Goal: Information Seeking & Learning: Check status

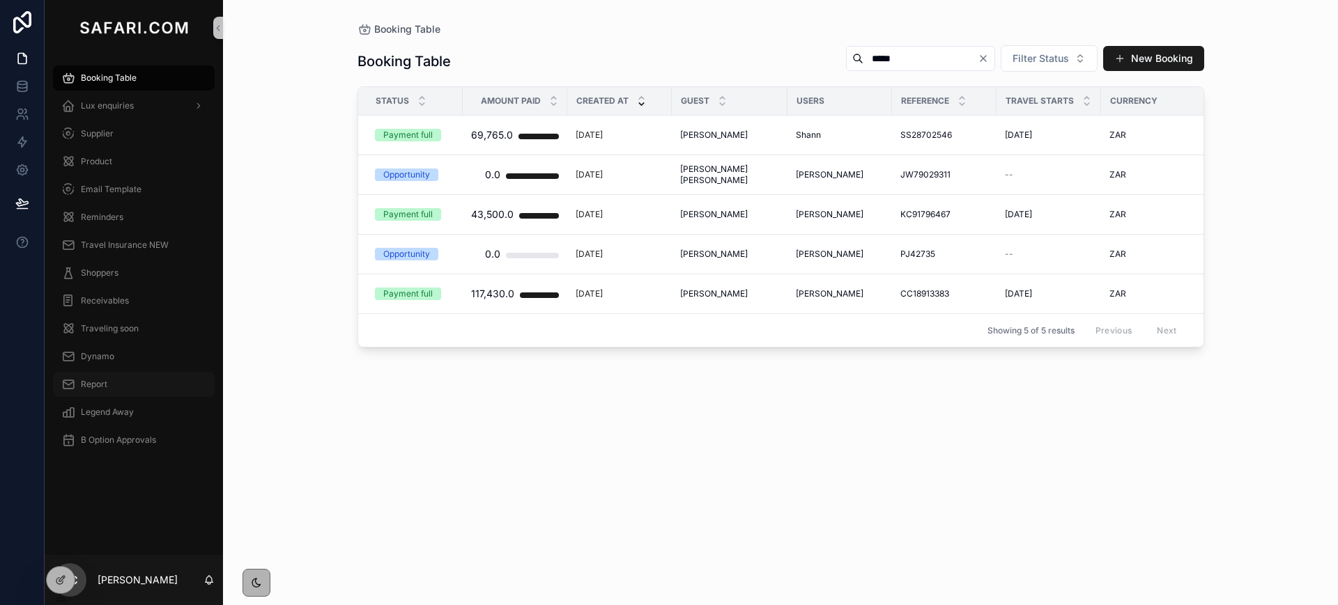
click at [101, 387] on span "Report" at bounding box center [94, 384] width 26 height 11
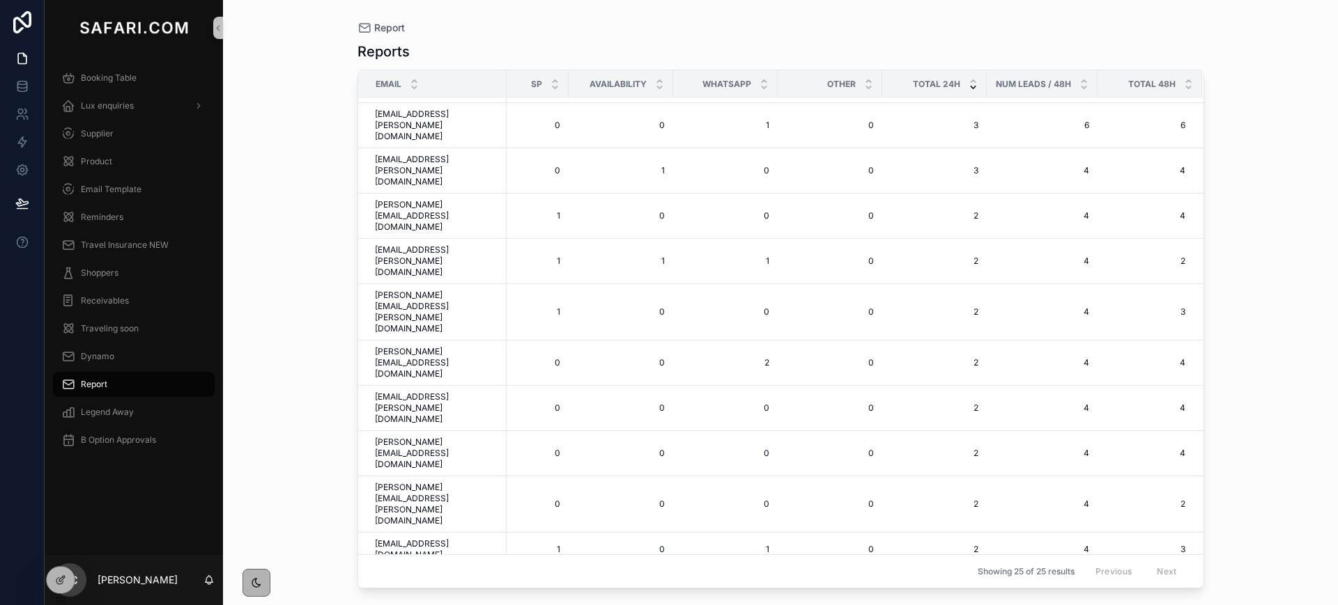
scroll to position [154, 0]
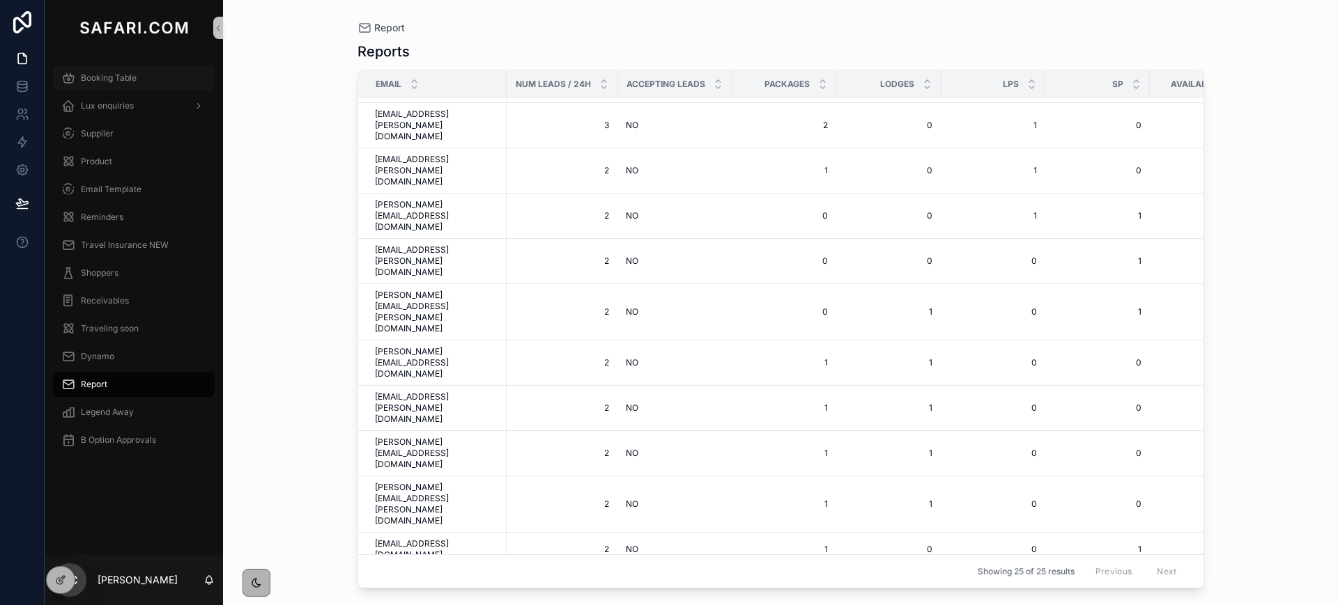
click at [87, 75] on span "Booking Table" at bounding box center [109, 77] width 56 height 11
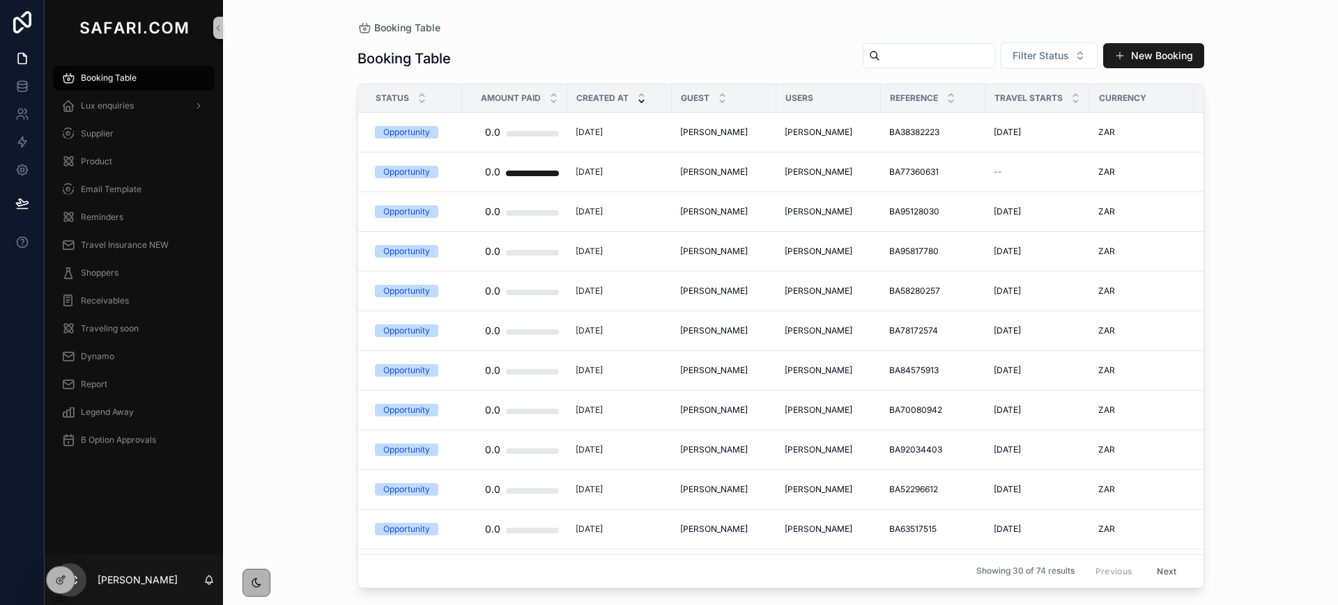
click at [950, 56] on input "scrollable content" at bounding box center [937, 56] width 114 height 20
paste input "**********"
type input "**********"
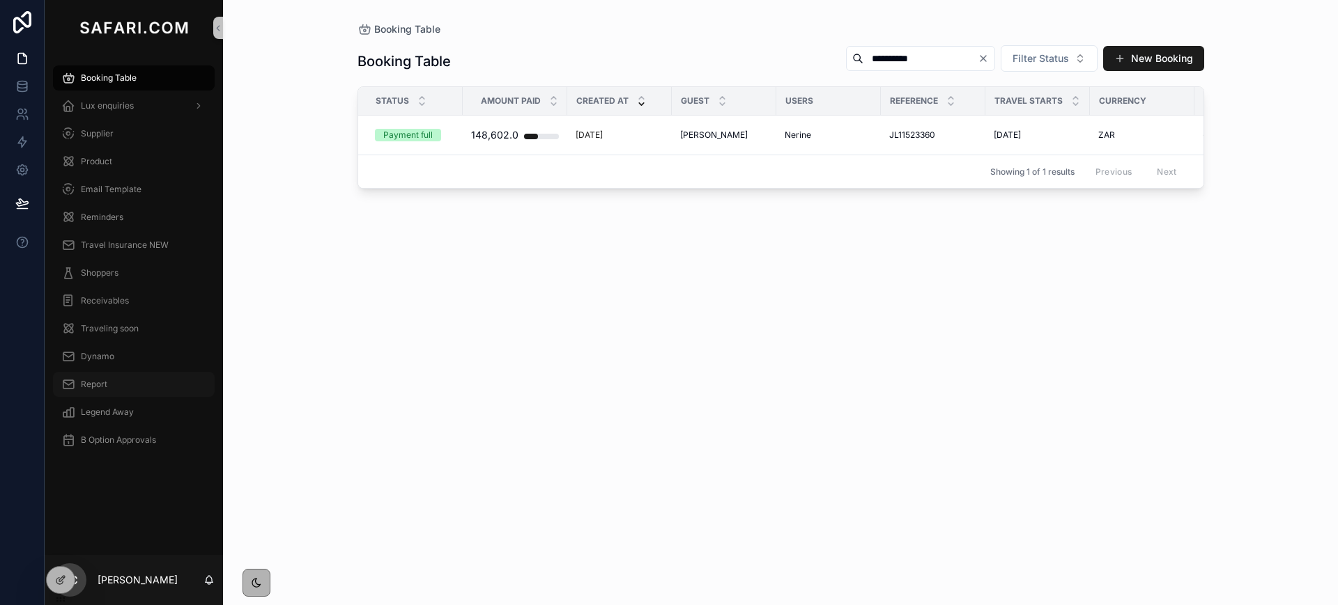
click at [97, 387] on span "Report" at bounding box center [94, 384] width 26 height 11
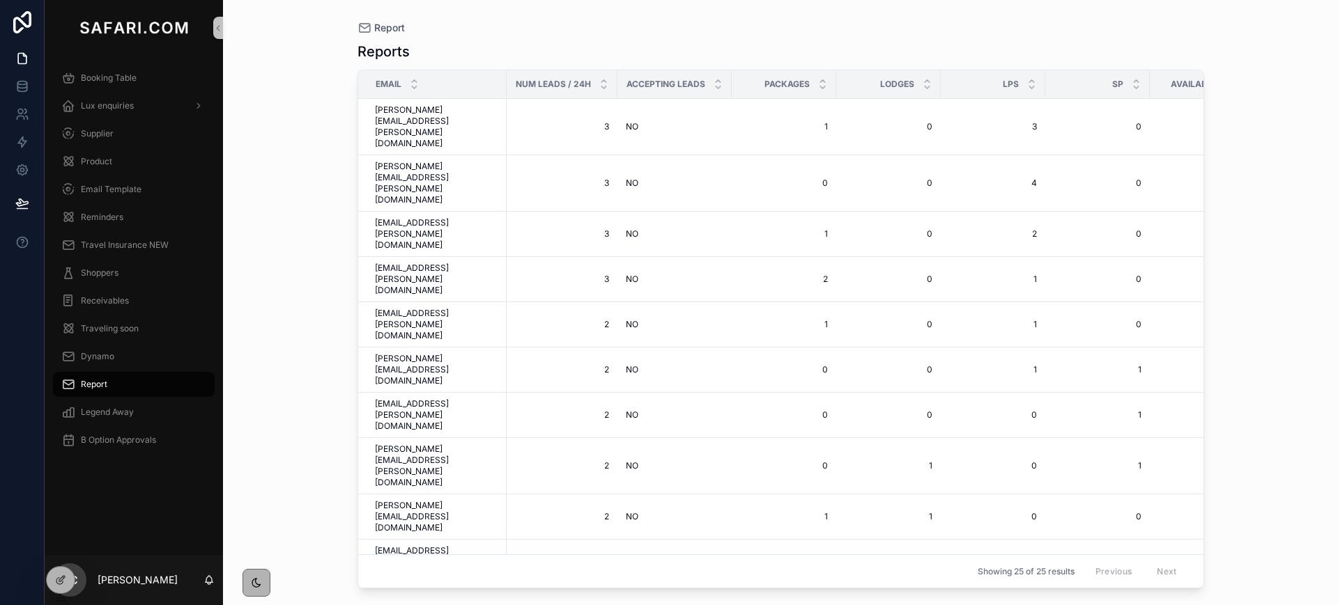
scroll to position [154, 0]
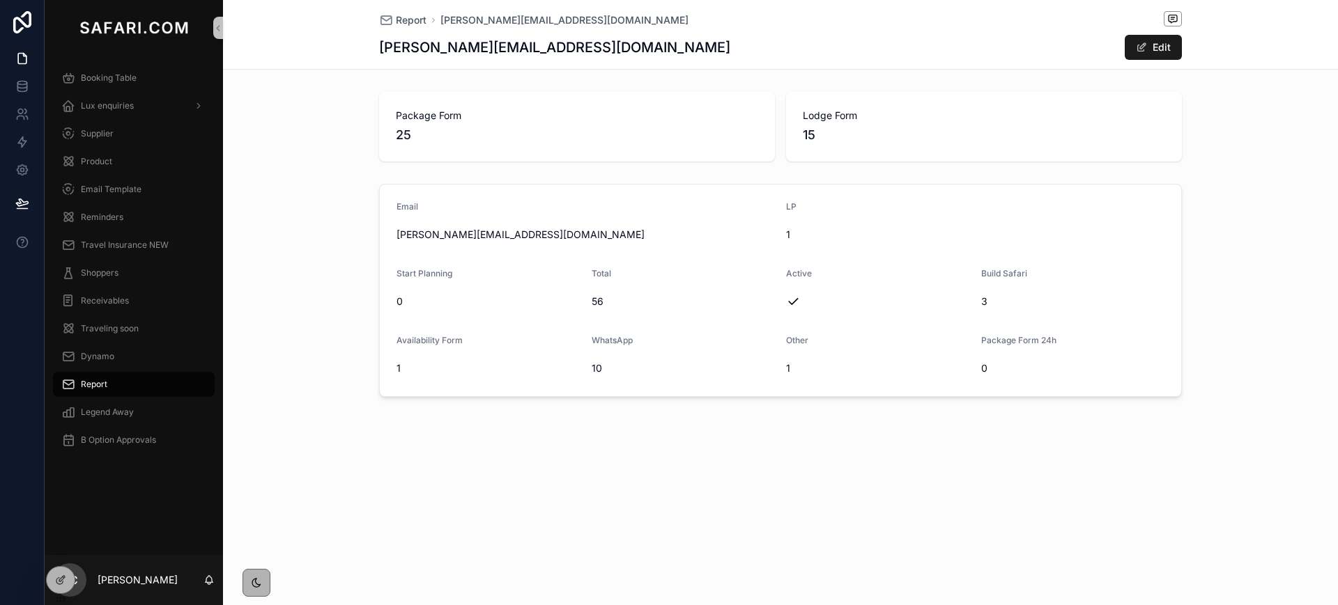
click at [424, 51] on h1 "keith.kudzaichideme@safari.com" at bounding box center [554, 48] width 351 height 20
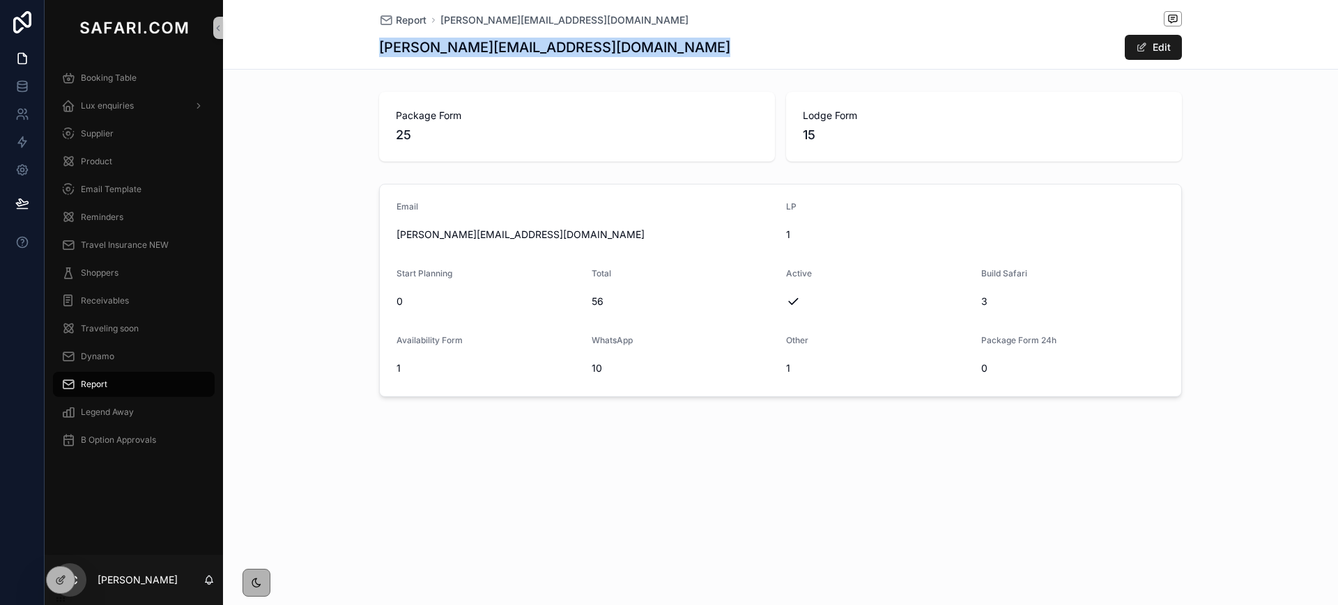
click at [424, 51] on h1 "keith.kudzaichideme@safari.com" at bounding box center [554, 48] width 351 height 20
copy div "keith.kudzaichideme@safari.com"
click at [100, 384] on span "Report" at bounding box center [94, 384] width 26 height 11
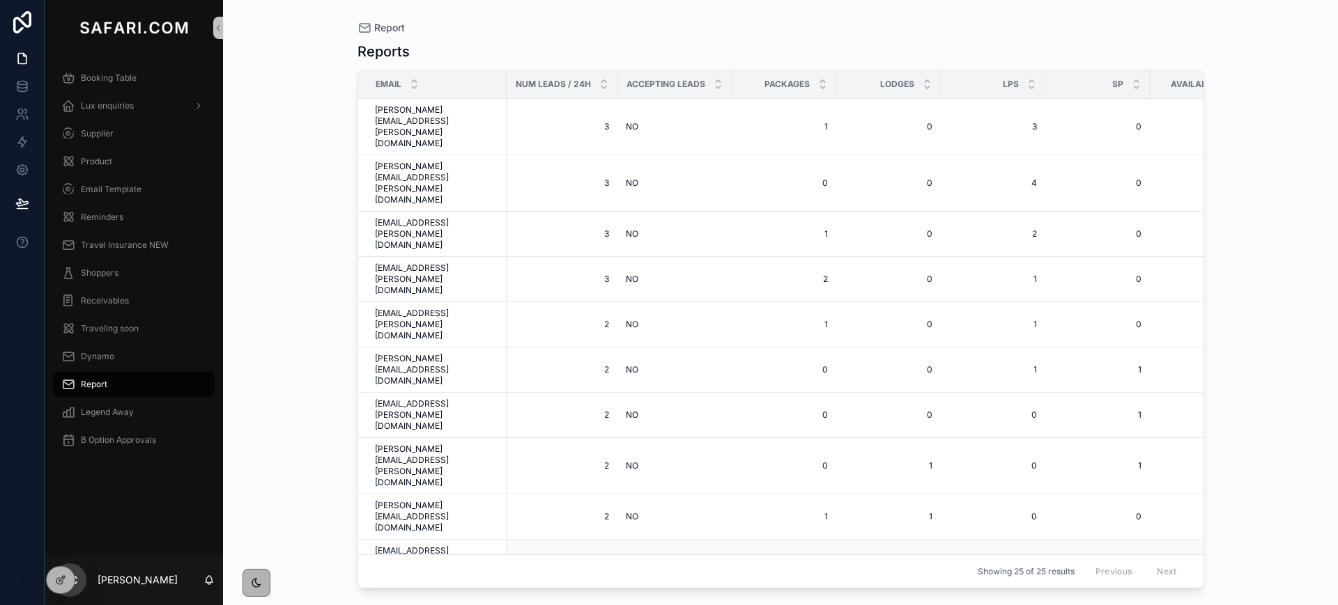
scroll to position [154, 0]
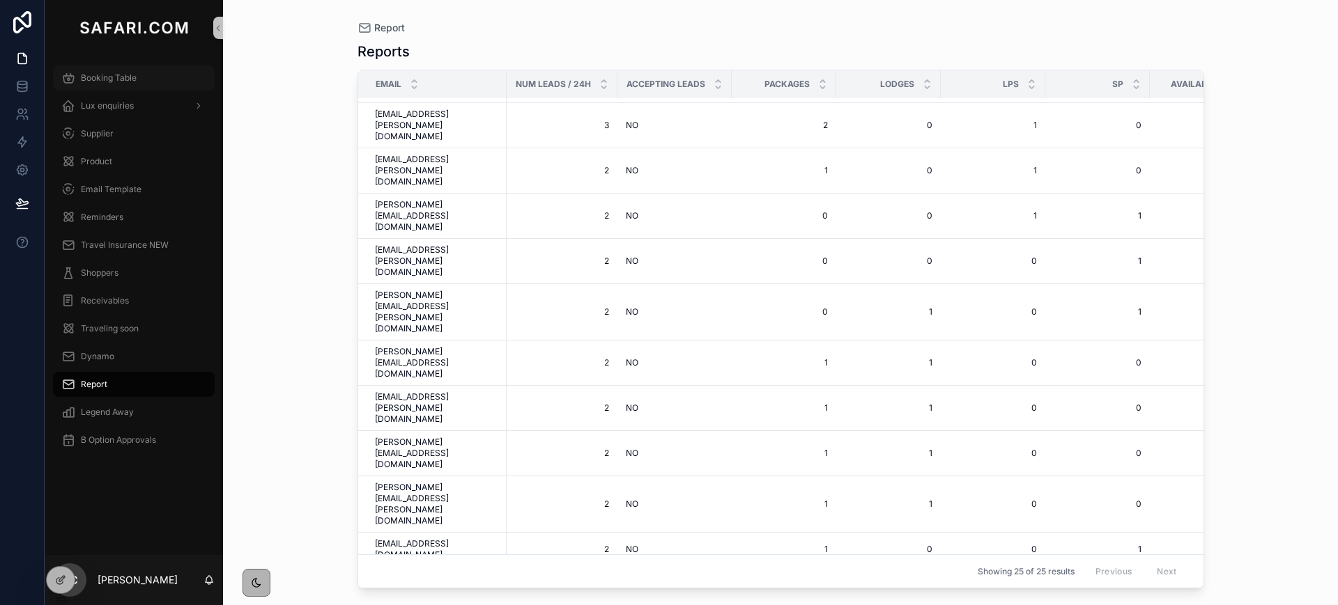
click at [118, 77] on span "Booking Table" at bounding box center [109, 77] width 56 height 11
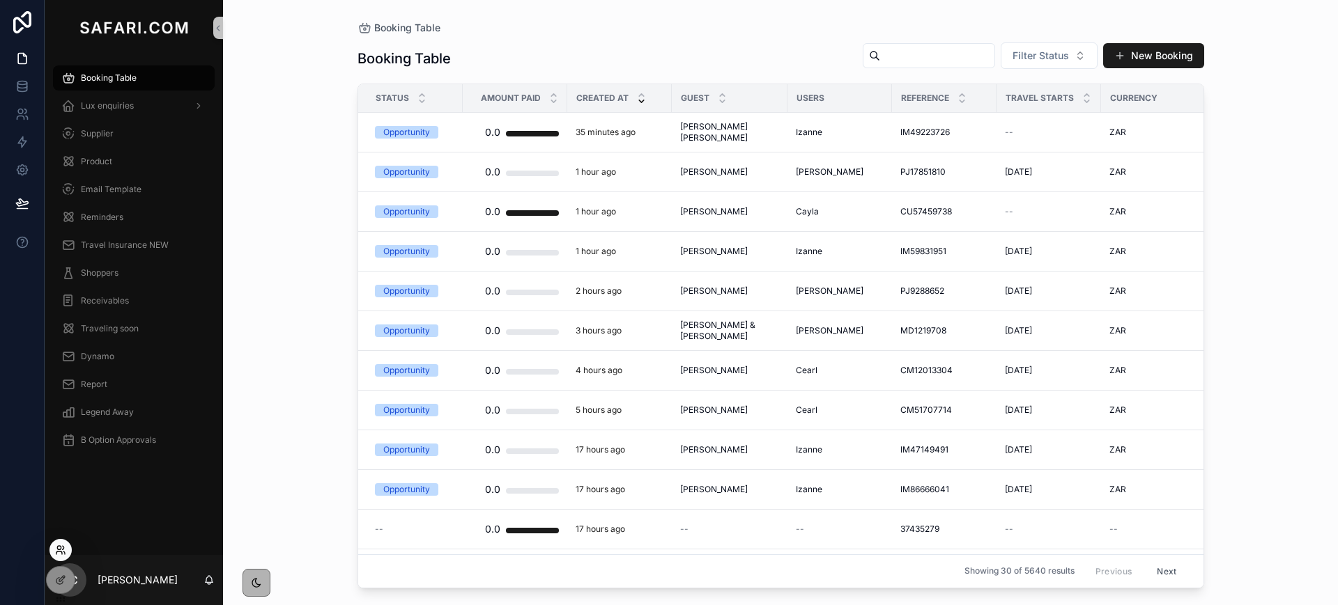
click at [62, 551] on icon at bounding box center [60, 550] width 11 height 11
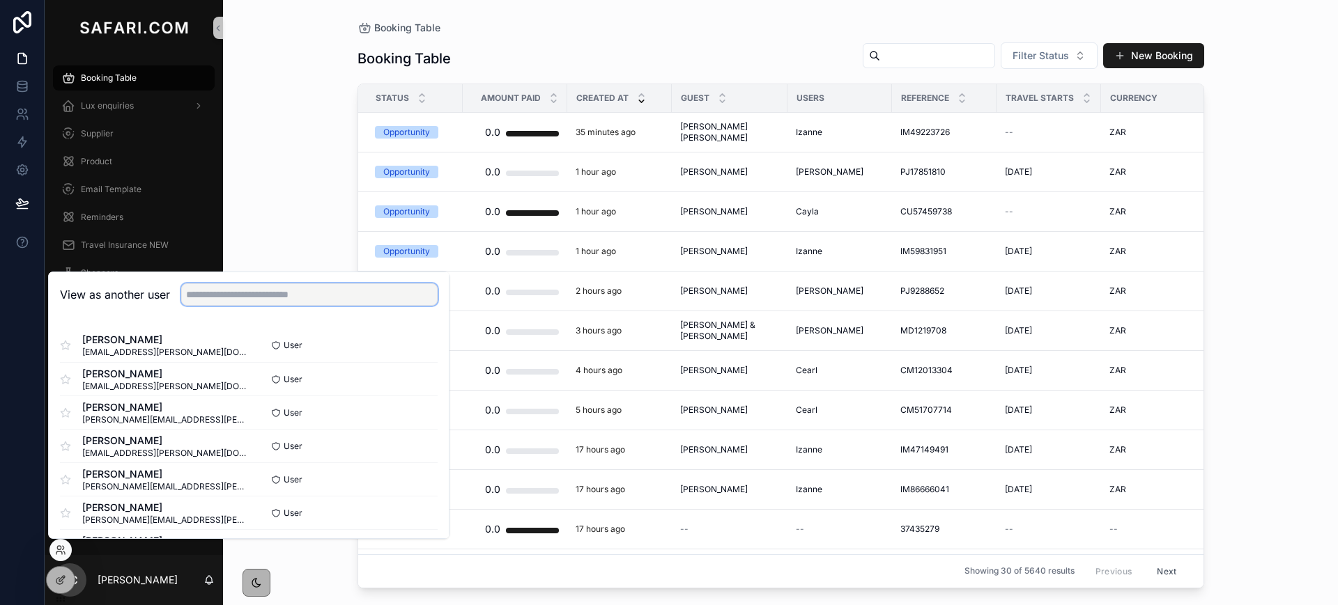
click at [296, 297] on input "text" at bounding box center [309, 295] width 256 height 22
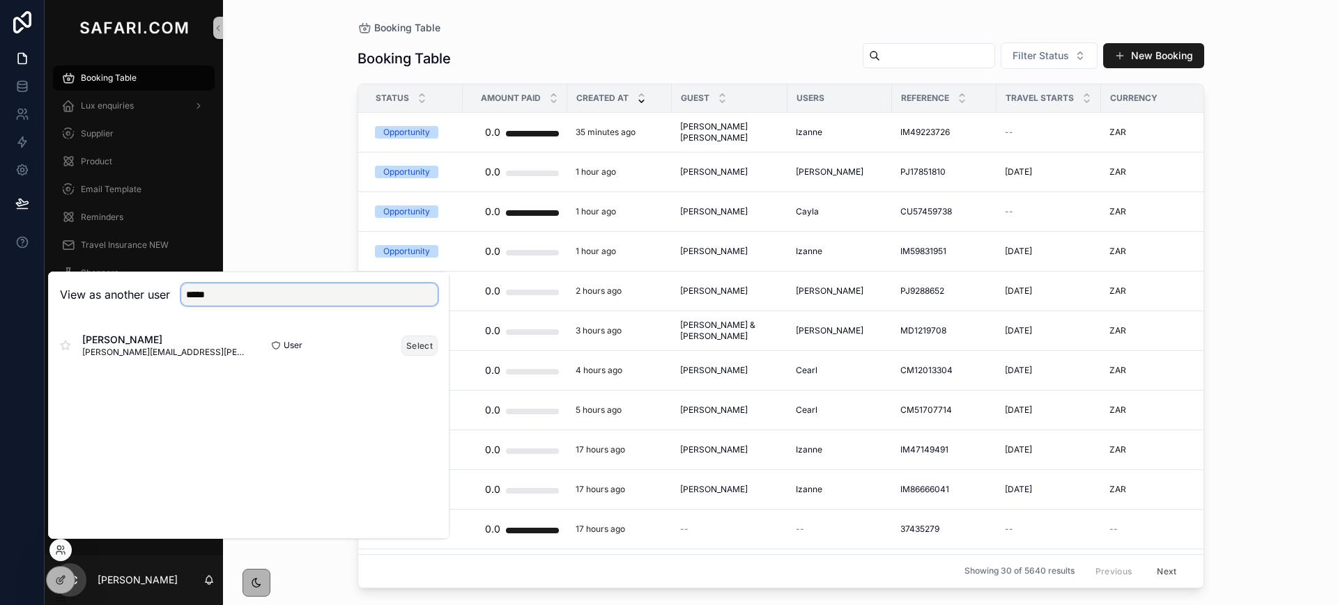
type input "*****"
click at [421, 350] on button "Select" at bounding box center [419, 346] width 36 height 20
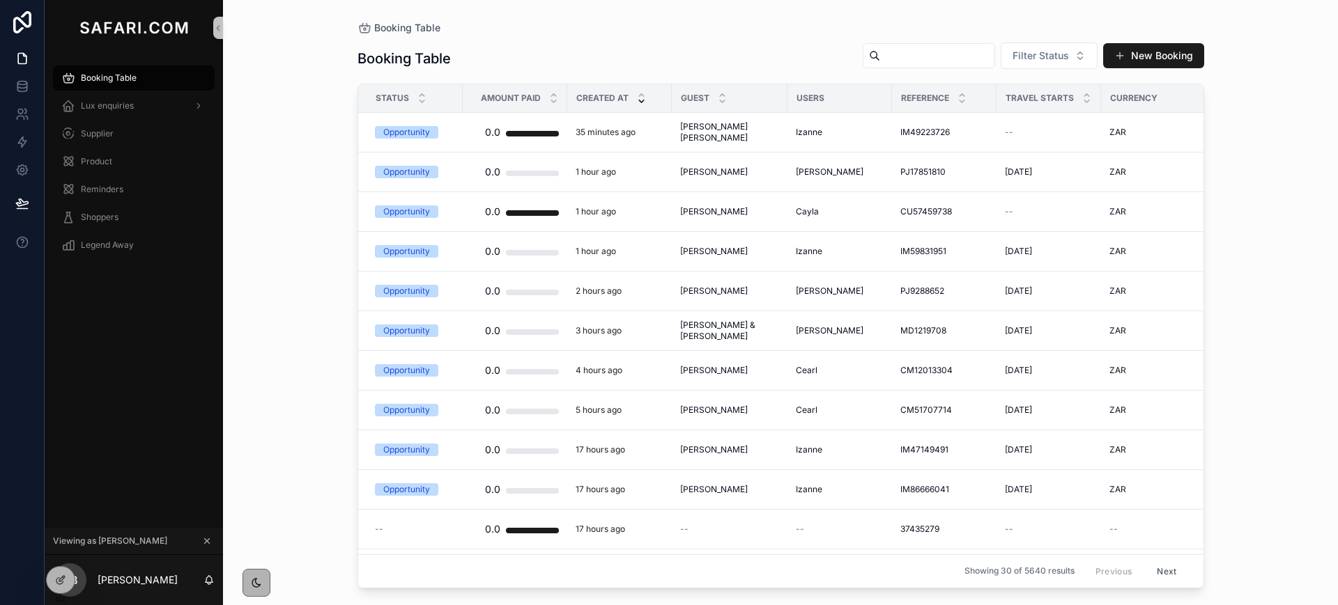
click at [309, 41] on div "Booking Table Booking Table Filter Status New Booking Status Amount Paid Create…" at bounding box center [780, 302] width 1115 height 605
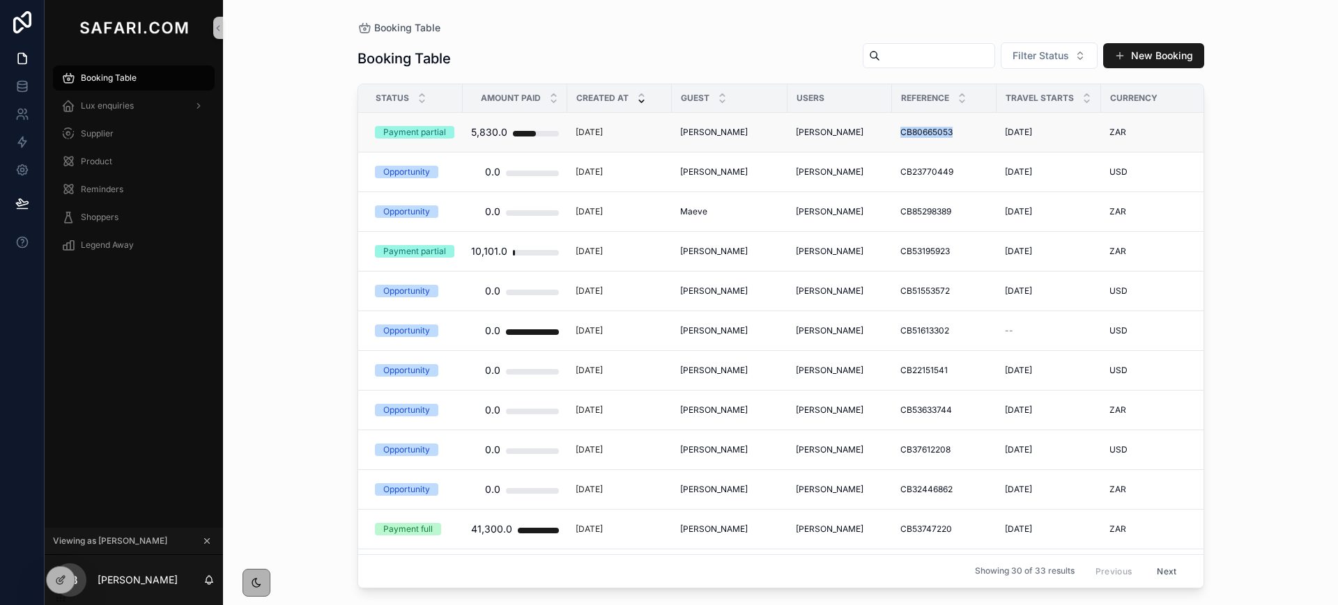
drag, startPoint x: 885, startPoint y: 132, endPoint x: 945, endPoint y: 132, distance: 59.2
click at [945, 132] on td "CB80665053 CB80665053" at bounding box center [944, 133] width 104 height 40
copy span "CB80665053"
drag, startPoint x: 663, startPoint y: 132, endPoint x: 731, endPoint y: 134, distance: 67.6
click at [731, 134] on tr "Payment partial 5,830.0 14 days ago Carmen Lee Carmen Lee Cindy CB80665053 CB80…" at bounding box center [1051, 133] width 1386 height 40
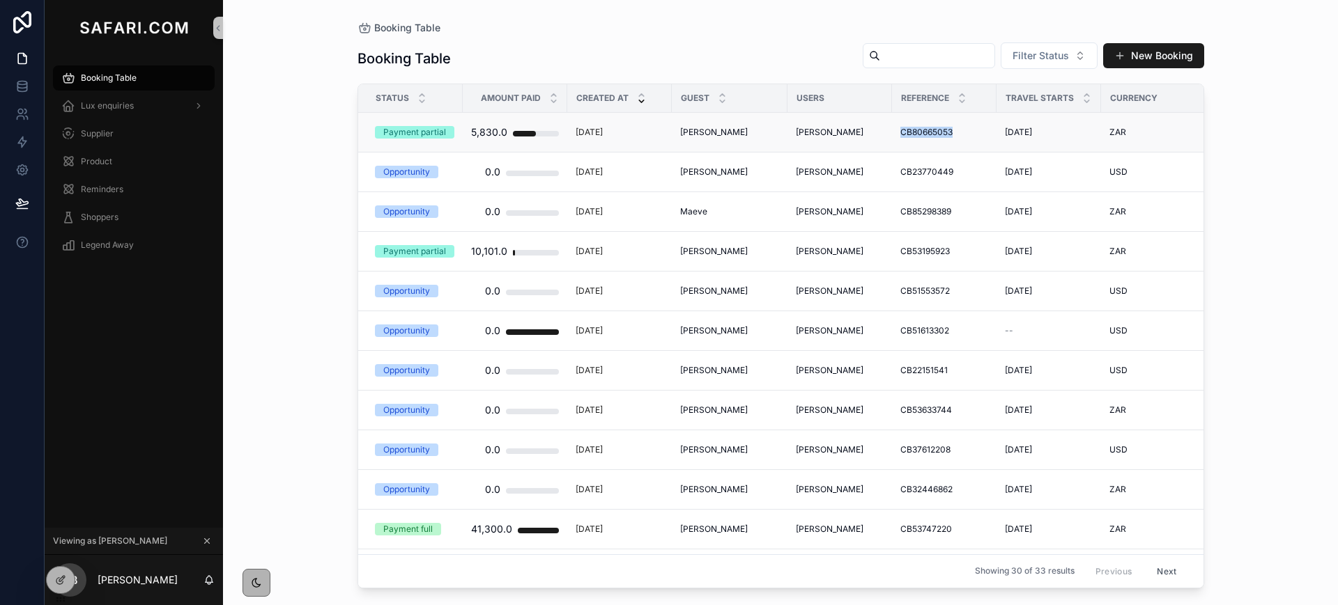
copy tr "[PERSON_NAME]"
drag, startPoint x: 676, startPoint y: 251, endPoint x: 756, endPoint y: 252, distance: 80.1
click at [756, 252] on td "Maureen Forrester Maureen Forrester" at bounding box center [730, 252] width 116 height 40
copy span "Maureen Forrester"
drag, startPoint x: 877, startPoint y: 255, endPoint x: 941, endPoint y: 255, distance: 64.1
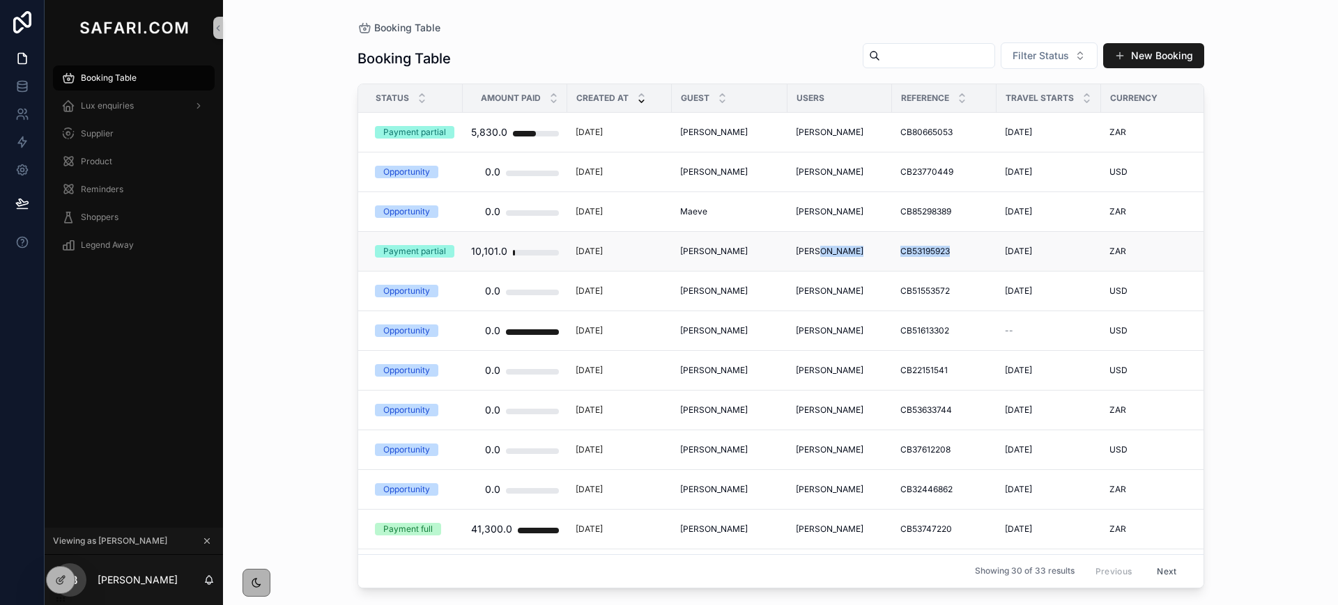
click at [941, 255] on tr "Payment partial 10,101.0 2 months ago Maureen Forrester Maureen Forrester Cindy…" at bounding box center [1051, 252] width 1386 height 40
copy tr "CB53195923"
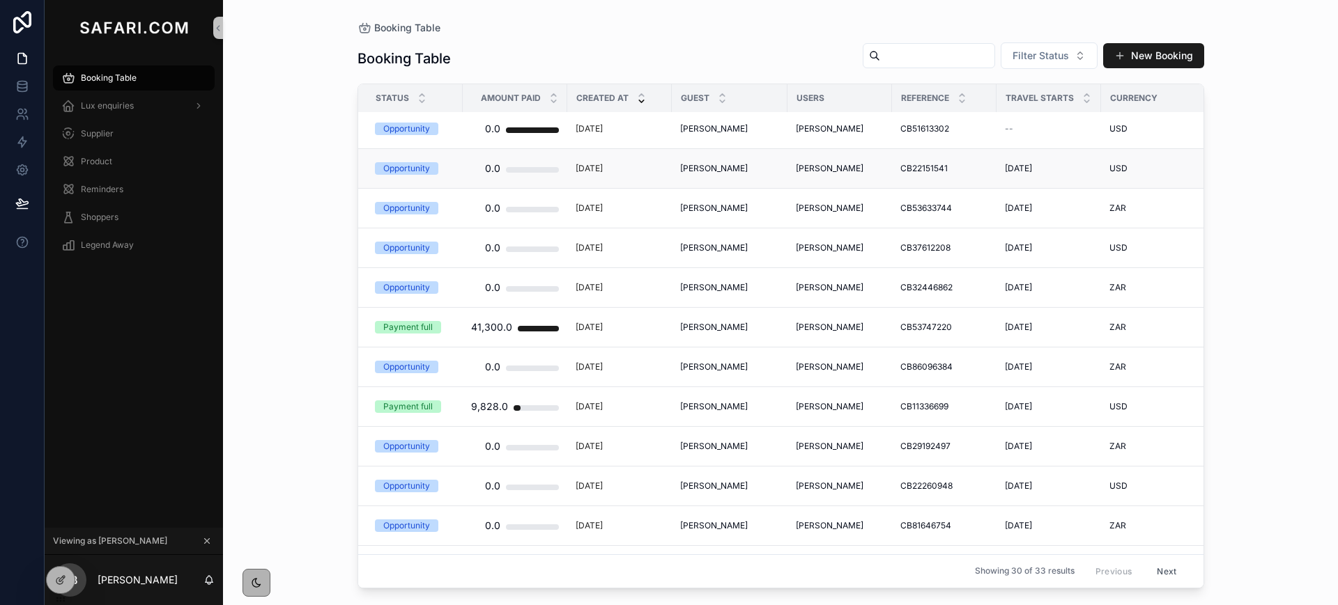
scroll to position [203, 0]
drag, startPoint x: 668, startPoint y: 329, endPoint x: 734, endPoint y: 327, distance: 65.5
click at [734, 327] on tr "Payment full 41,300.0 4 months ago Rajinder Goel Rajinder Goel Cindy CB53747220…" at bounding box center [1051, 327] width 1386 height 40
copy tr "Rajinder Goel"
drag, startPoint x: 883, startPoint y: 326, endPoint x: 945, endPoint y: 329, distance: 62.1
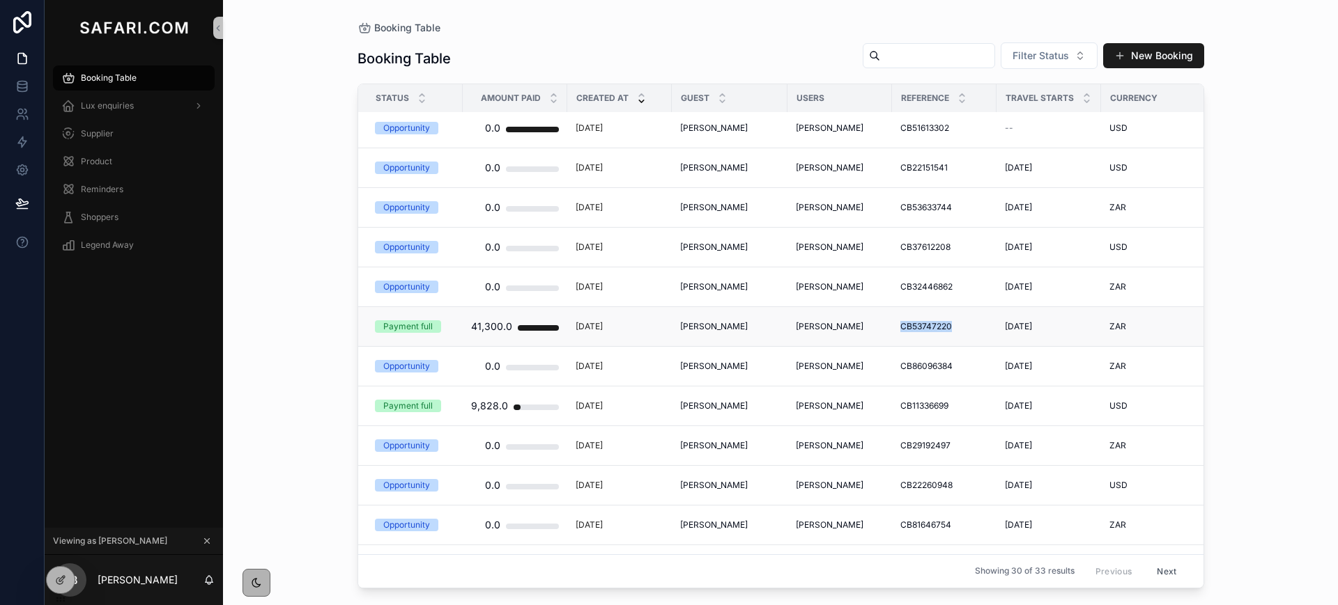
click at [945, 329] on td "CB53747220 CB53747220" at bounding box center [944, 327] width 104 height 40
copy span "CB53747220"
drag, startPoint x: 665, startPoint y: 405, endPoint x: 748, endPoint y: 406, distance: 82.9
click at [748, 406] on tr "Payment full 9,828.0 4 months ago Deb Weinberger Deb Weinberger Cindy CB1133669…" at bounding box center [1051, 407] width 1386 height 40
copy tr "Deb Weinberger"
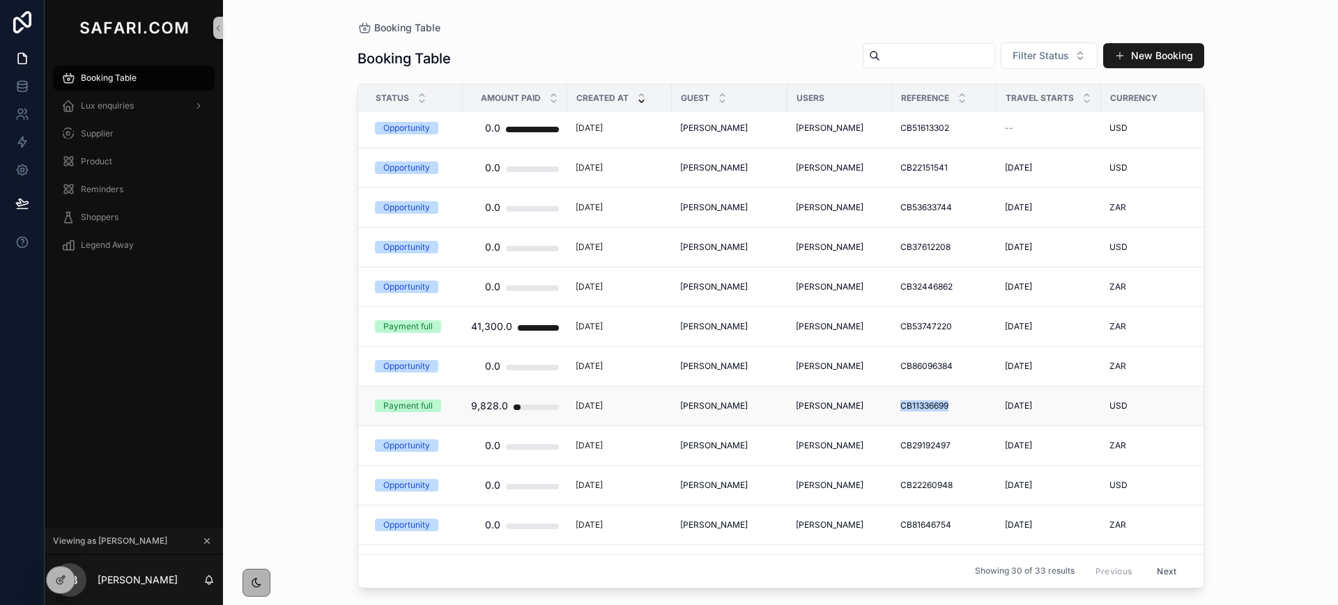
drag, startPoint x: 883, startPoint y: 405, endPoint x: 965, endPoint y: 412, distance: 82.5
click at [965, 412] on td "CB11336699 CB11336699" at bounding box center [944, 407] width 104 height 40
copy span "CB11336699"
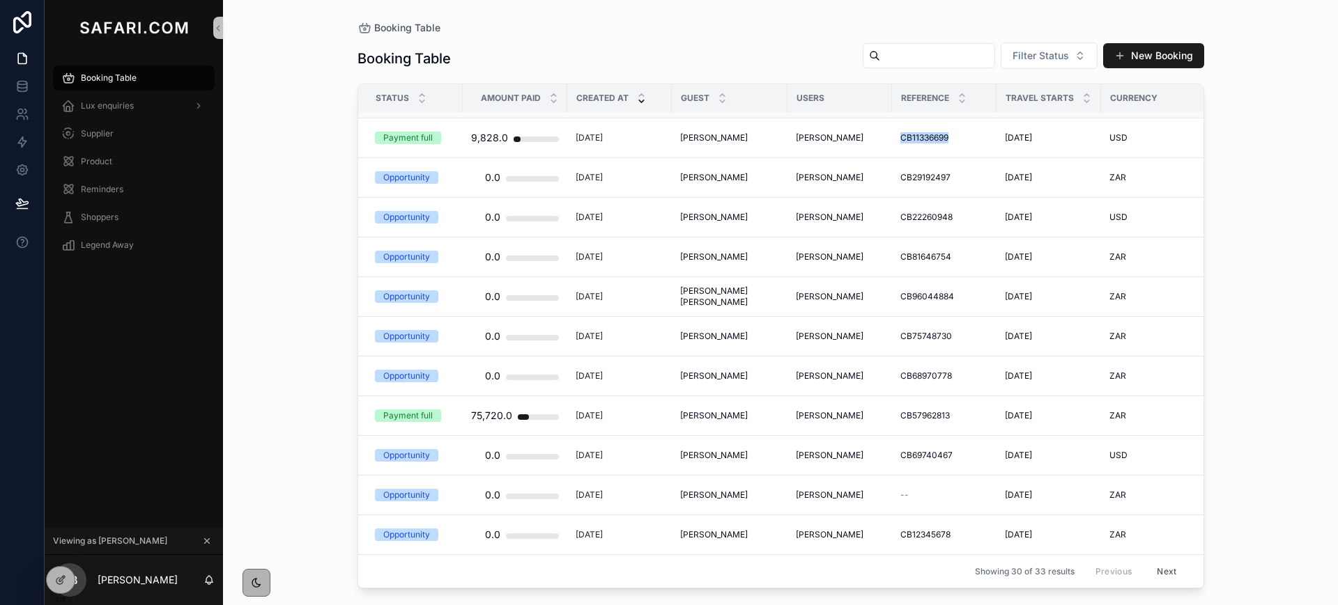
scroll to position [490, 0]
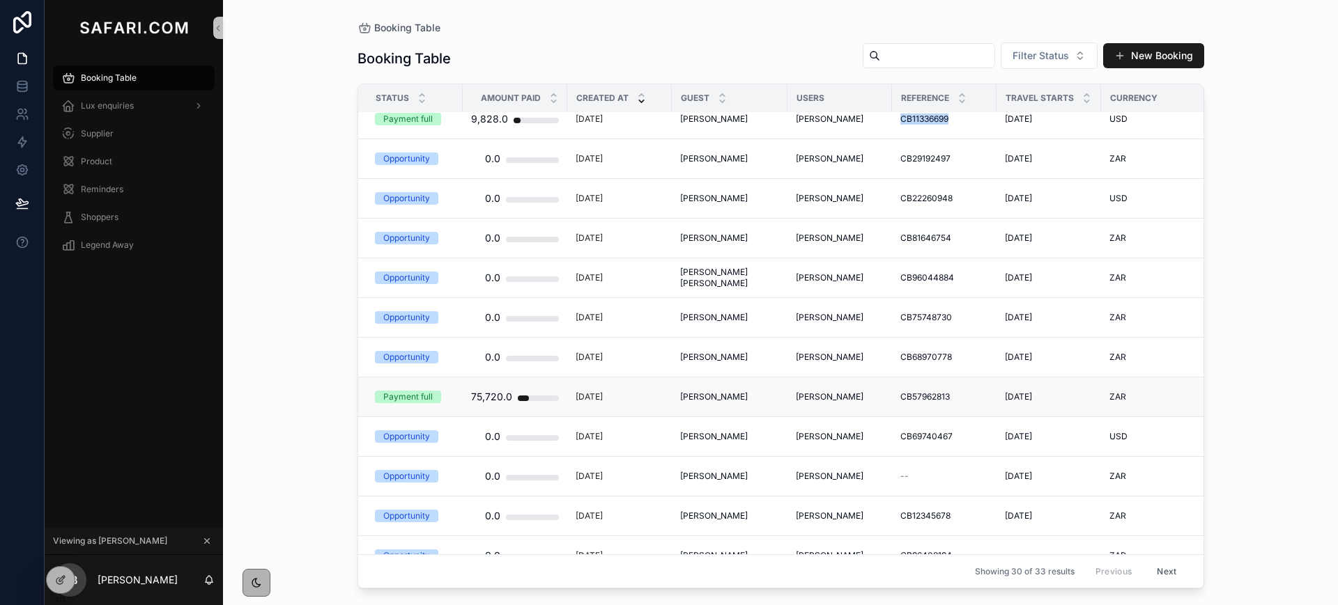
drag, startPoint x: 674, startPoint y: 396, endPoint x: 739, endPoint y: 401, distance: 64.9
click at [739, 401] on td "Patricia Grace Patricia Grace" at bounding box center [730, 398] width 116 height 40
copy span "Patricia Grace"
drag, startPoint x: 885, startPoint y: 397, endPoint x: 939, endPoint y: 399, distance: 54.4
click at [939, 399] on td "CB57962813 CB57962813" at bounding box center [944, 398] width 104 height 40
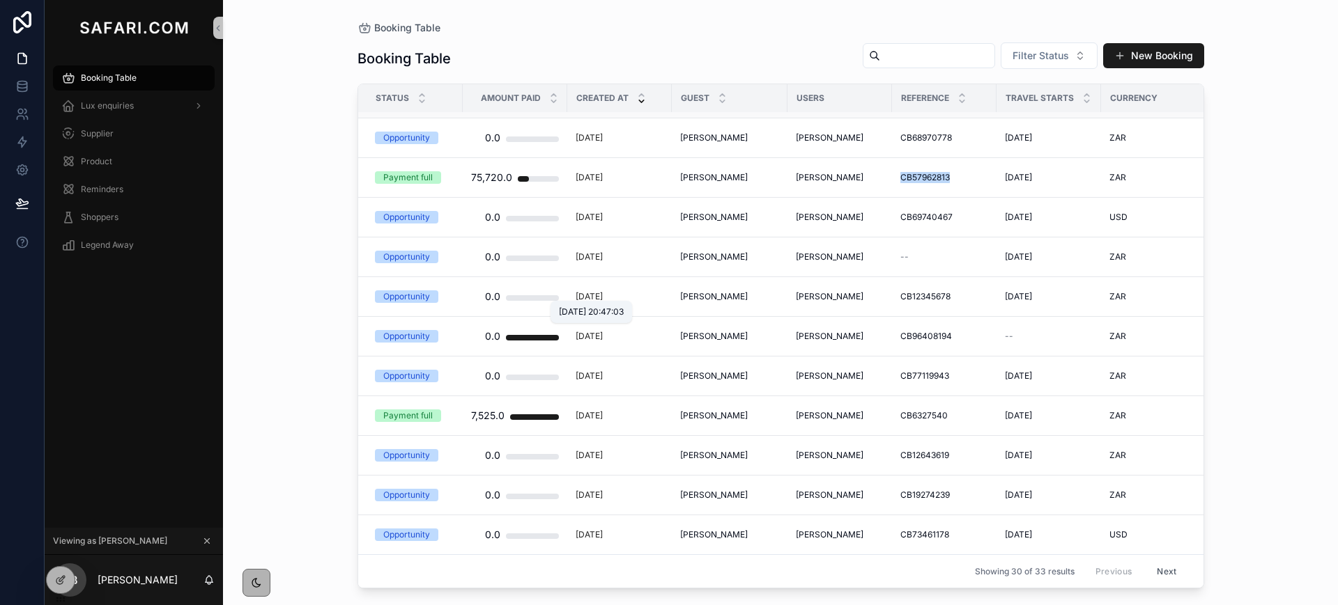
scroll to position [727, 0]
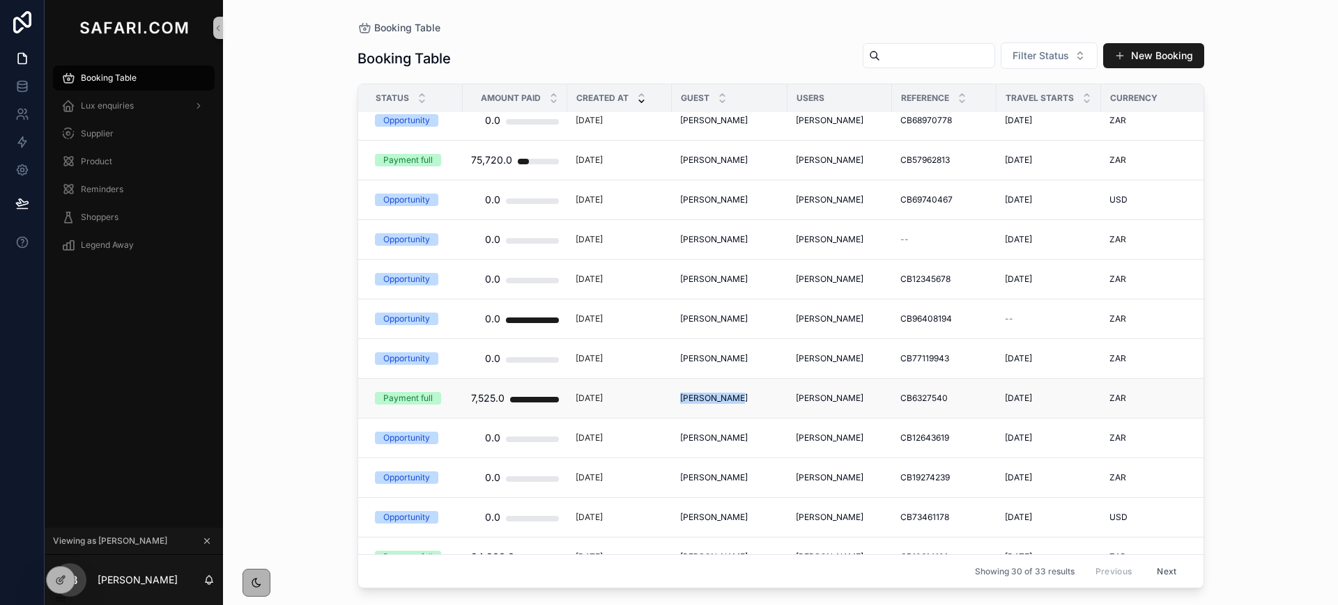
drag, startPoint x: 679, startPoint y: 396, endPoint x: 736, endPoint y: 397, distance: 57.8
click at [736, 397] on td "Teana Watson Teana Watson" at bounding box center [730, 399] width 116 height 40
drag, startPoint x: 880, startPoint y: 398, endPoint x: 939, endPoint y: 398, distance: 59.2
click at [939, 398] on td "CB6327540 CB6327540" at bounding box center [944, 399] width 104 height 40
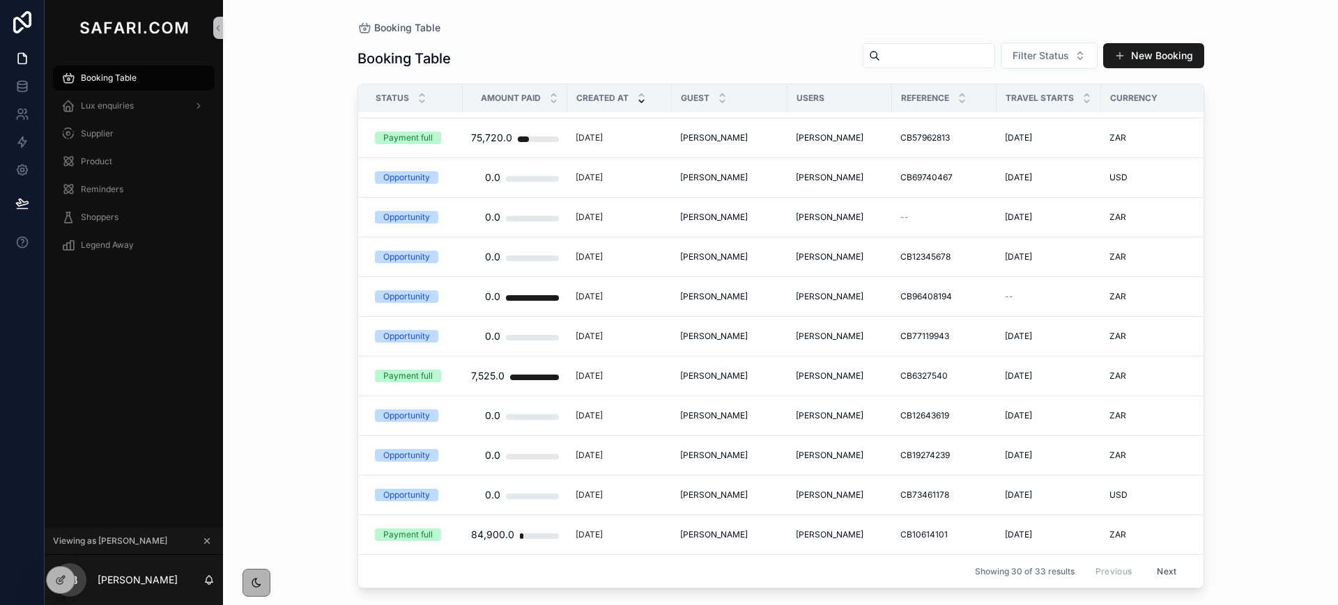
drag, startPoint x: 677, startPoint y: 519, endPoint x: 741, endPoint y: 516, distance: 63.5
click at [688, 556] on div "Showing 30 of 33 results Previous Next" at bounding box center [780, 571] width 845 height 33
drag, startPoint x: 675, startPoint y: 521, endPoint x: 739, endPoint y: 522, distance: 64.1
click at [739, 522] on td "Parvez Masood Parvez Masood" at bounding box center [730, 536] width 116 height 40
drag, startPoint x: 874, startPoint y: 523, endPoint x: 944, endPoint y: 517, distance: 70.6
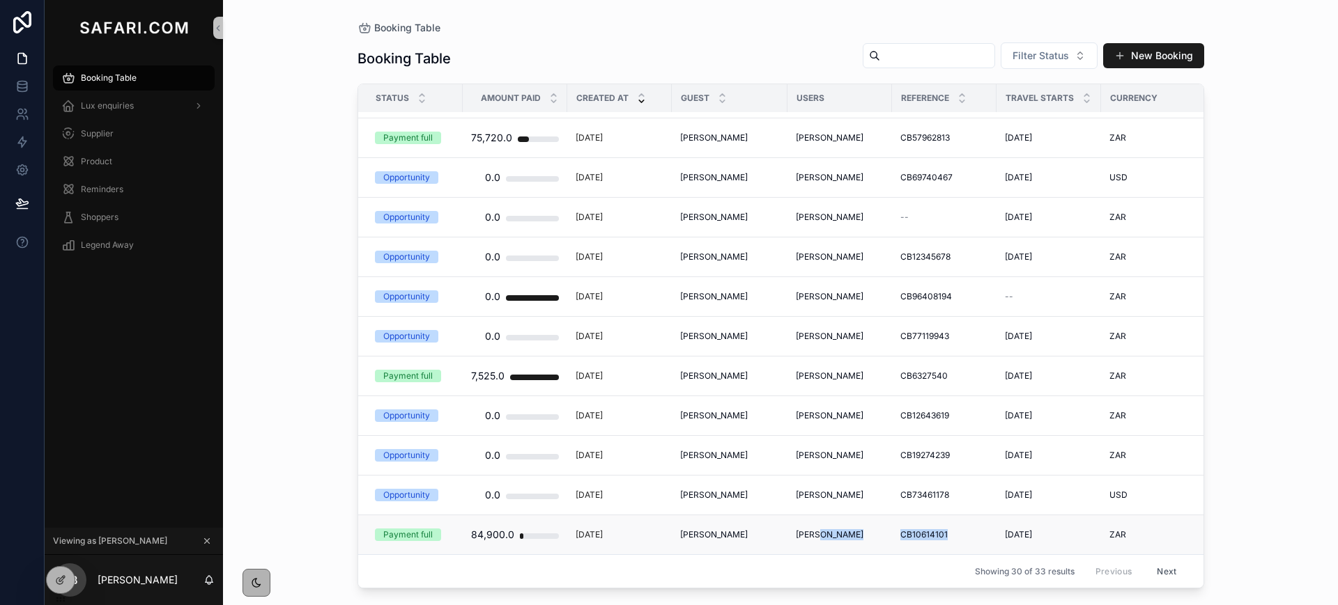
click at [944, 517] on tr "Payment full 84,900.0 5 months ago Parvez Masood Parvez Masood Cindy CB10614101…" at bounding box center [1051, 536] width 1386 height 40
click at [1159, 561] on button "Next" at bounding box center [1166, 572] width 39 height 22
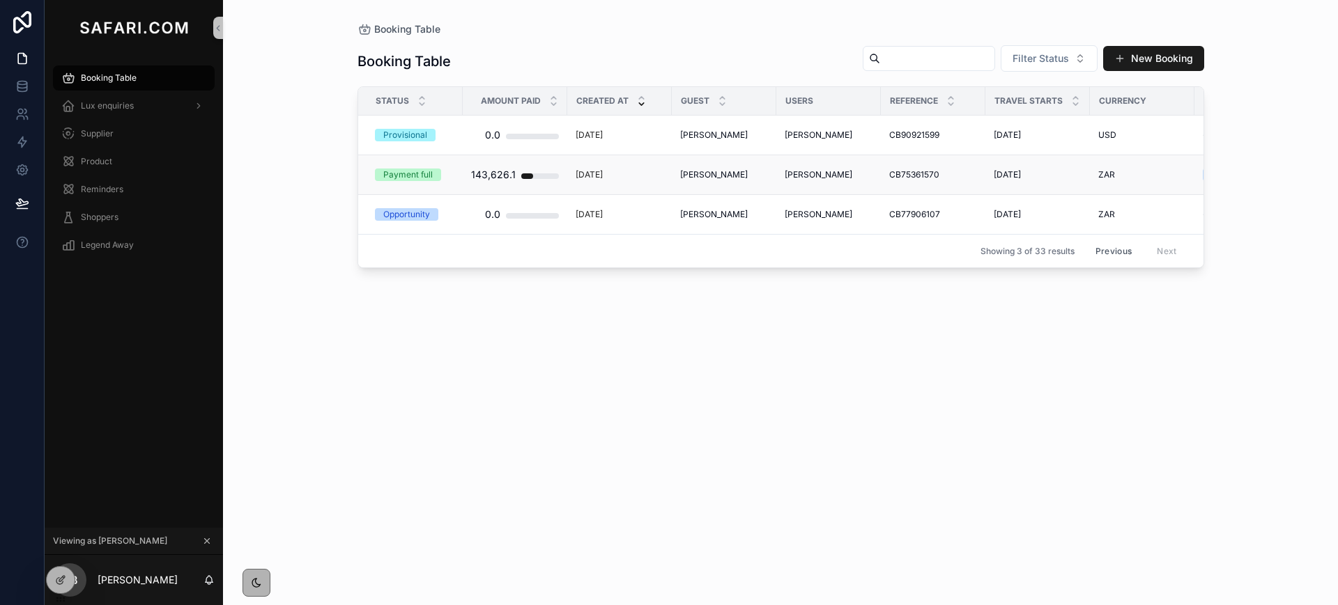
drag, startPoint x: 669, startPoint y: 177, endPoint x: 736, endPoint y: 181, distance: 66.3
click at [736, 181] on tr "Payment full 143,626.1 5 months ago Madhav Paul Madhav Paul Cindy CB75361570 CB…" at bounding box center [1045, 175] width 1375 height 40
drag, startPoint x: 883, startPoint y: 175, endPoint x: 938, endPoint y: 173, distance: 54.4
click at [938, 173] on td "CB75361570 CB75361570" at bounding box center [933, 175] width 104 height 40
click at [130, 75] on span "Booking Table" at bounding box center [109, 77] width 56 height 11
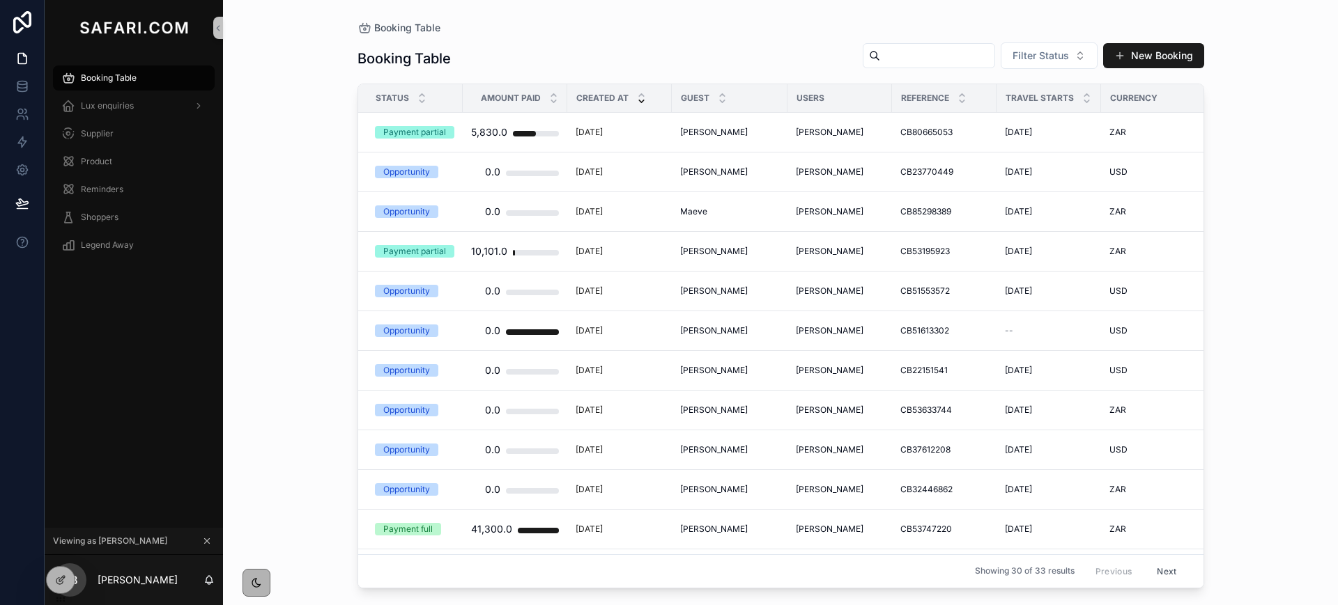
click at [205, 543] on icon "scrollable content" at bounding box center [207, 541] width 5 height 5
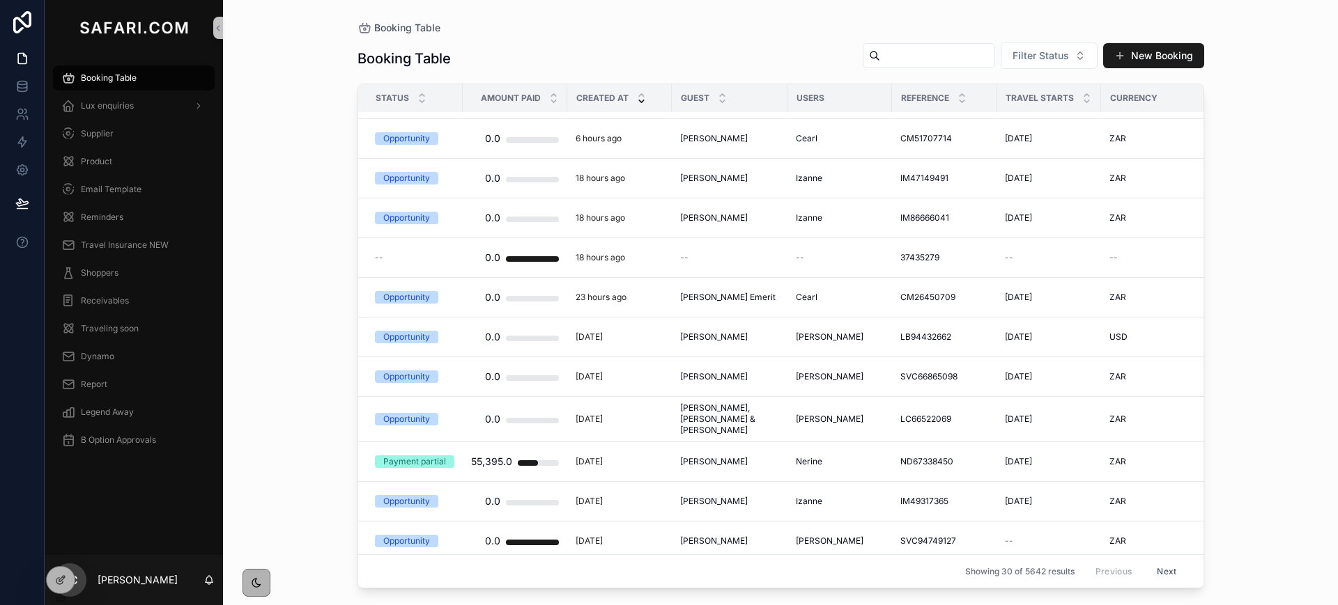
scroll to position [348, 0]
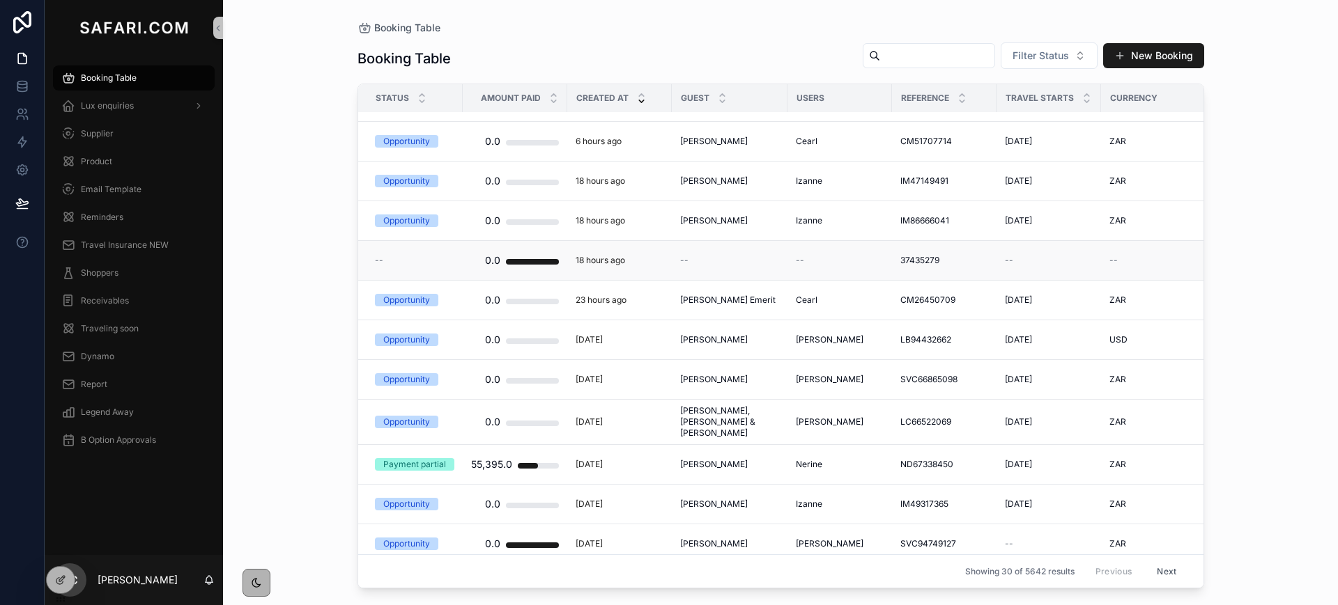
click at [690, 261] on div "--" at bounding box center [729, 260] width 99 height 11
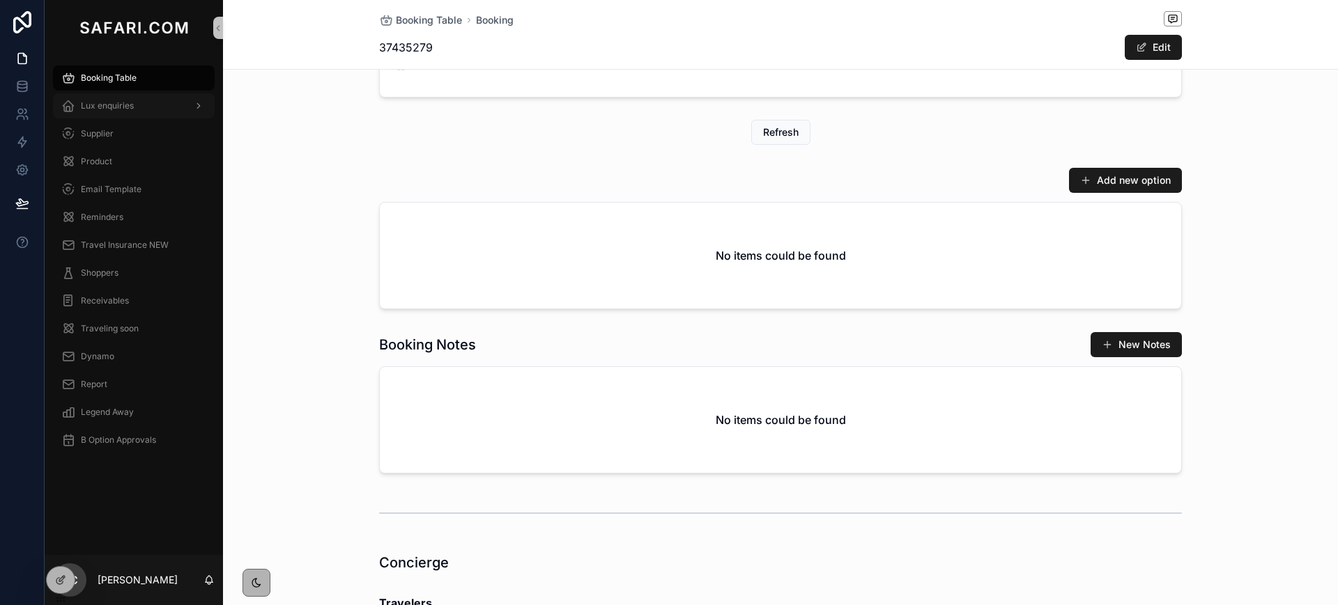
scroll to position [574, 0]
click at [103, 72] on span "Booking Table" at bounding box center [109, 77] width 56 height 11
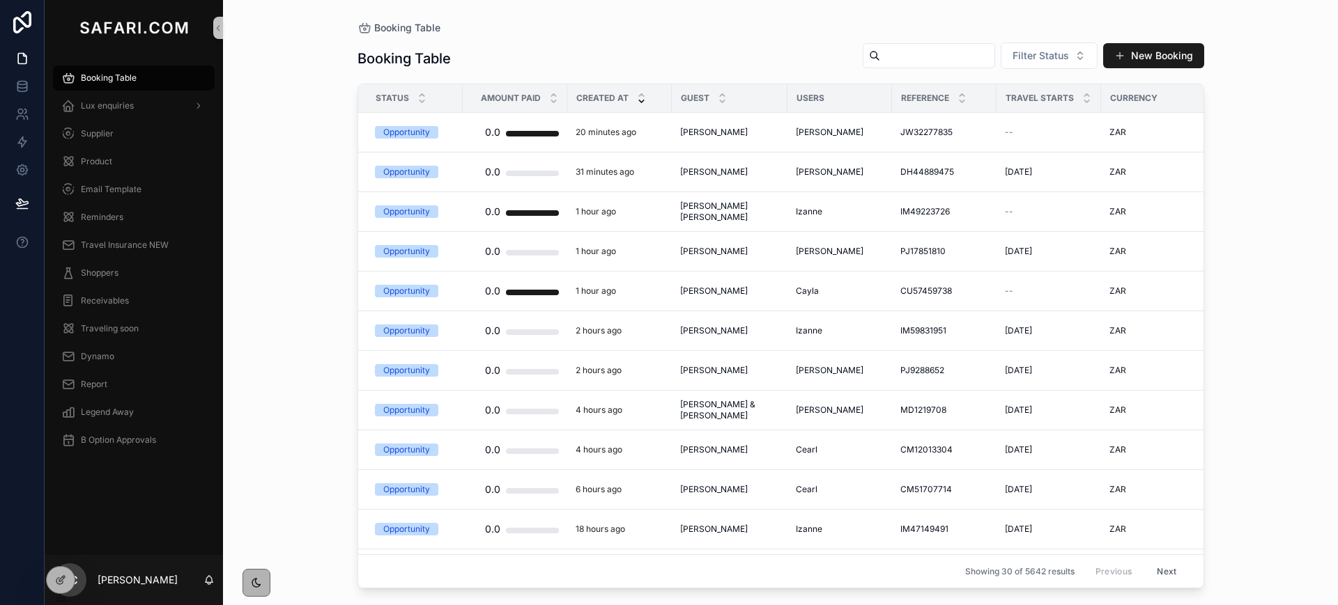
scroll to position [762, 0]
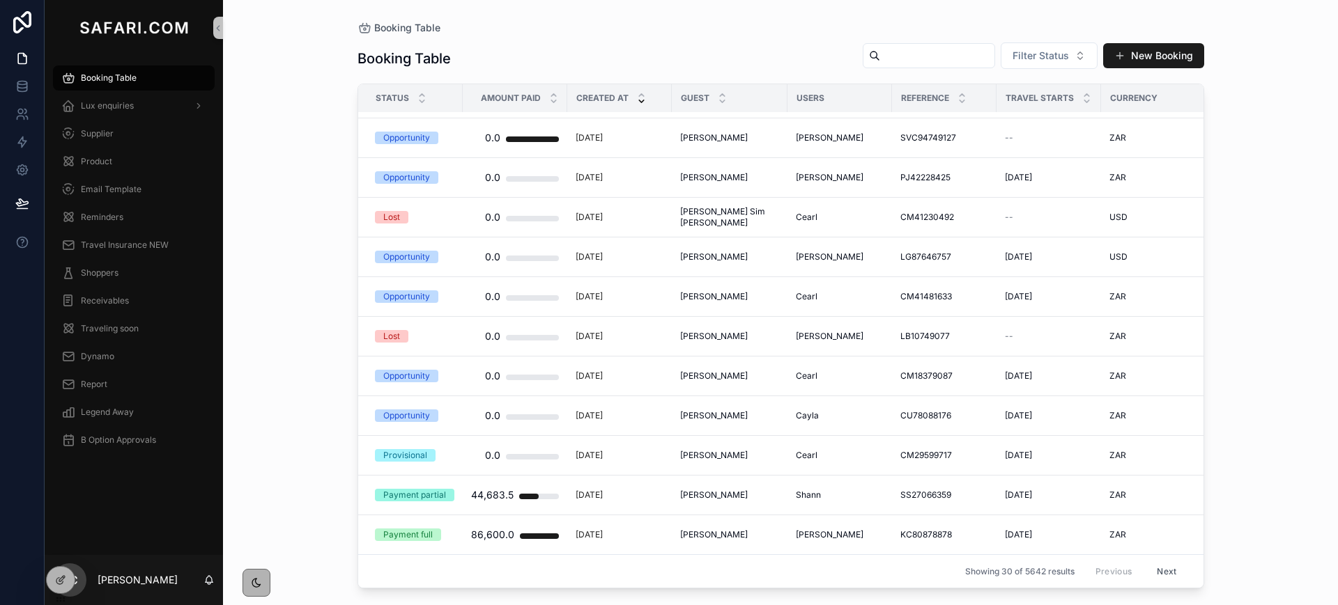
click at [1161, 562] on button "Next" at bounding box center [1166, 572] width 39 height 22
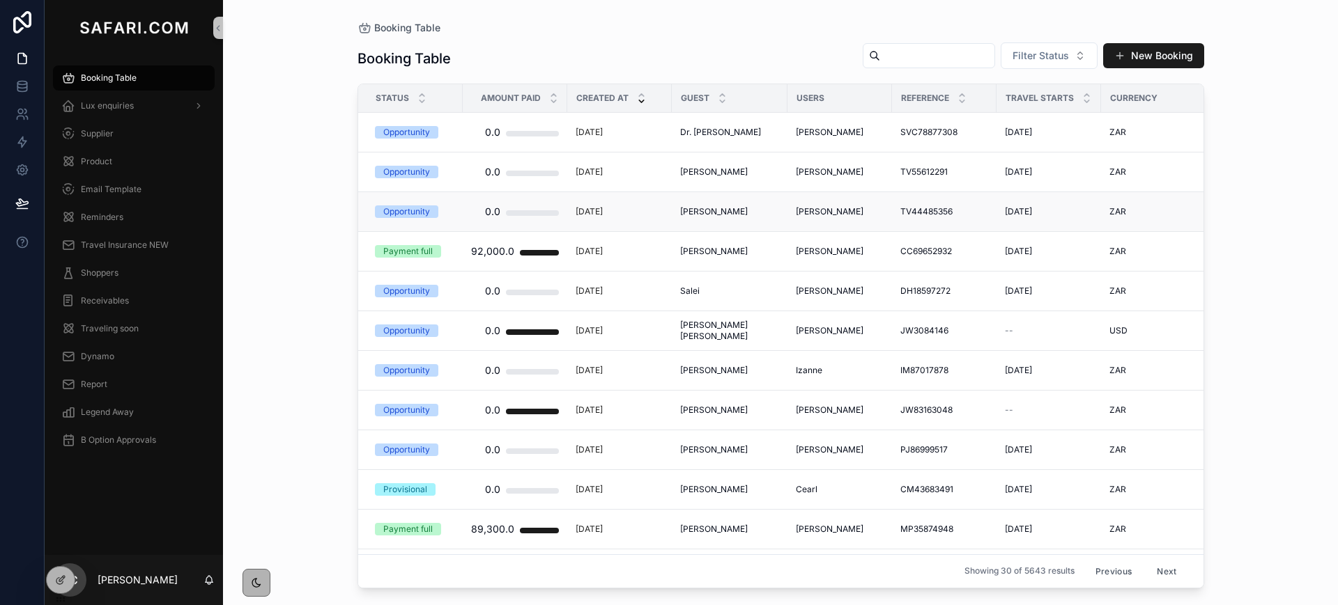
click at [732, 214] on span "MALCOLM STEWART" at bounding box center [714, 211] width 68 height 11
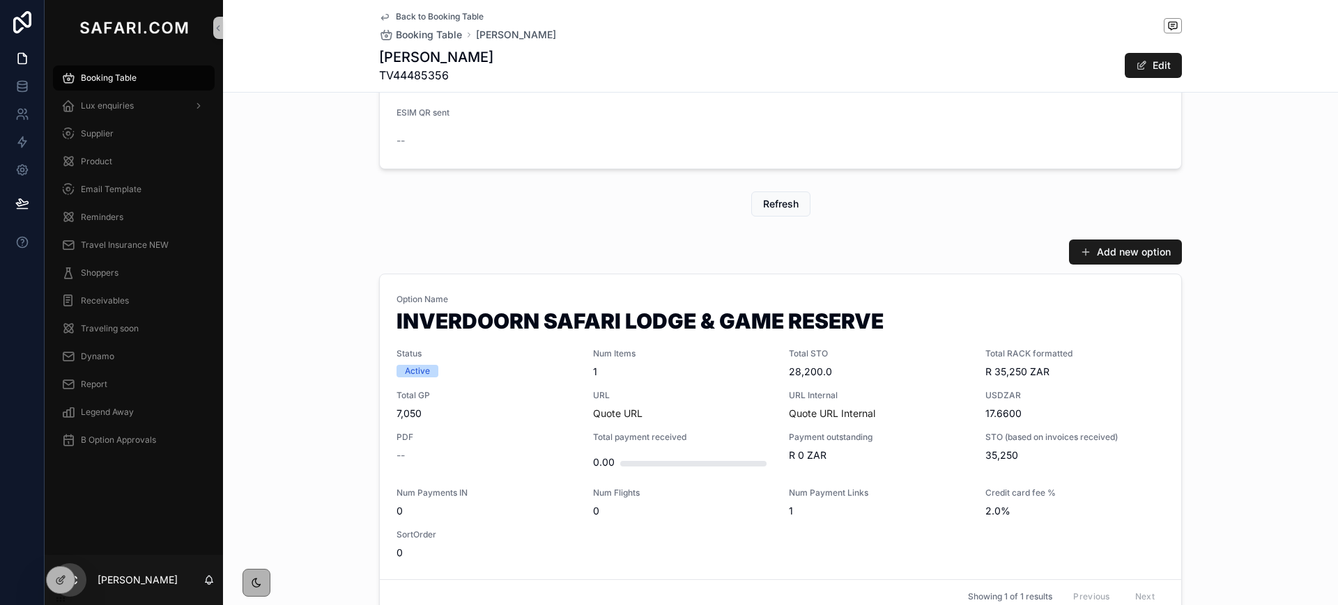
scroll to position [574, 0]
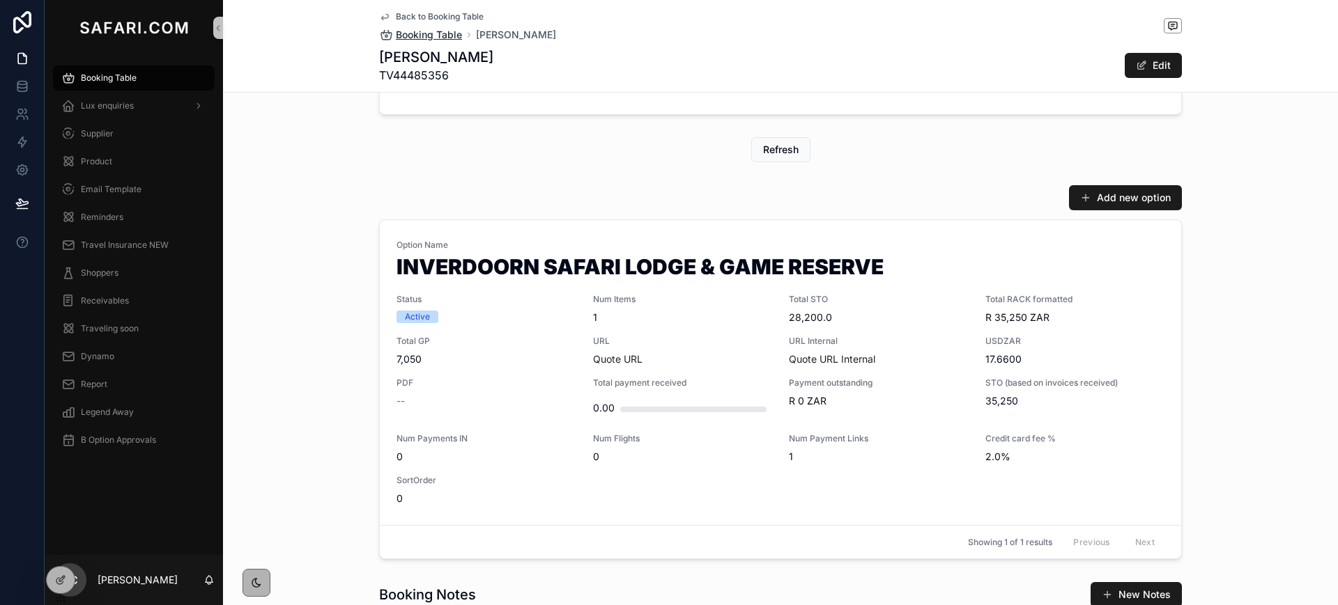
click at [435, 33] on span "Booking Table" at bounding box center [429, 35] width 66 height 14
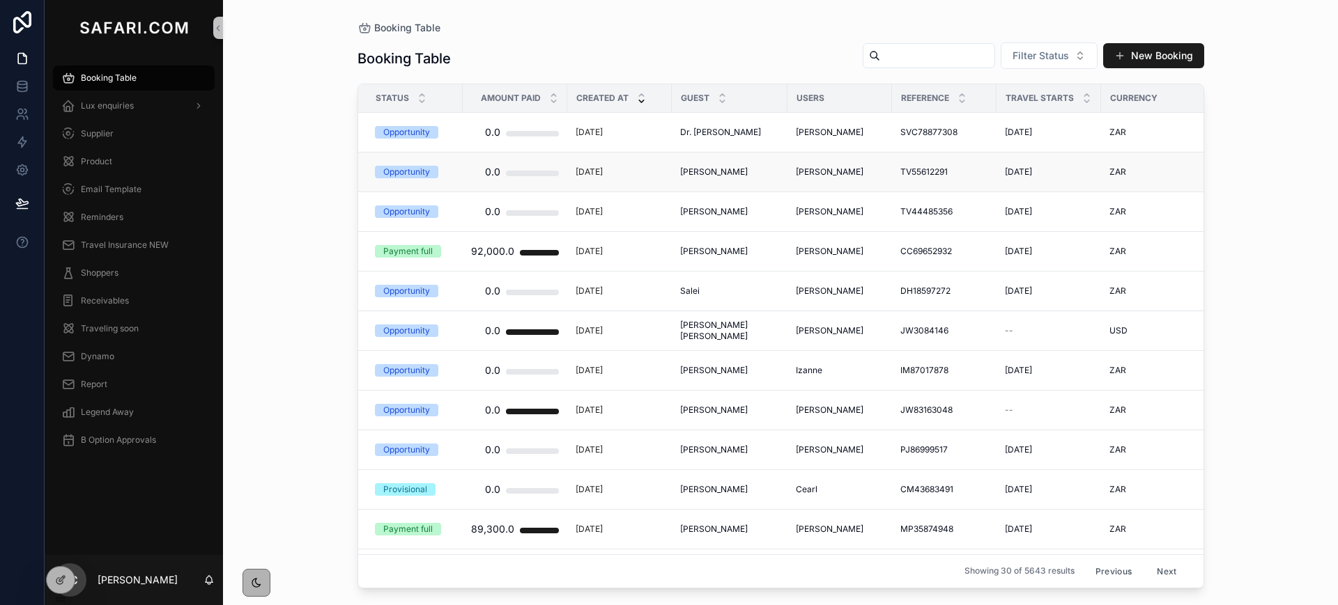
click at [720, 170] on span "Lyndsay Kennedy" at bounding box center [714, 172] width 68 height 11
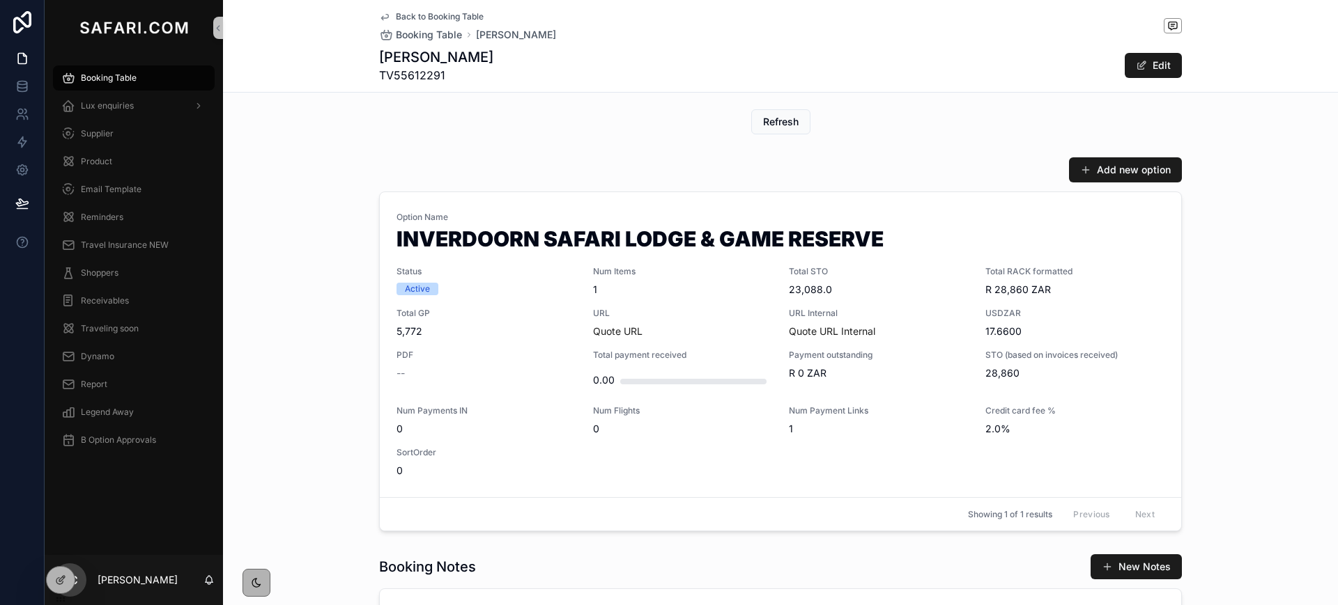
scroll to position [608, 0]
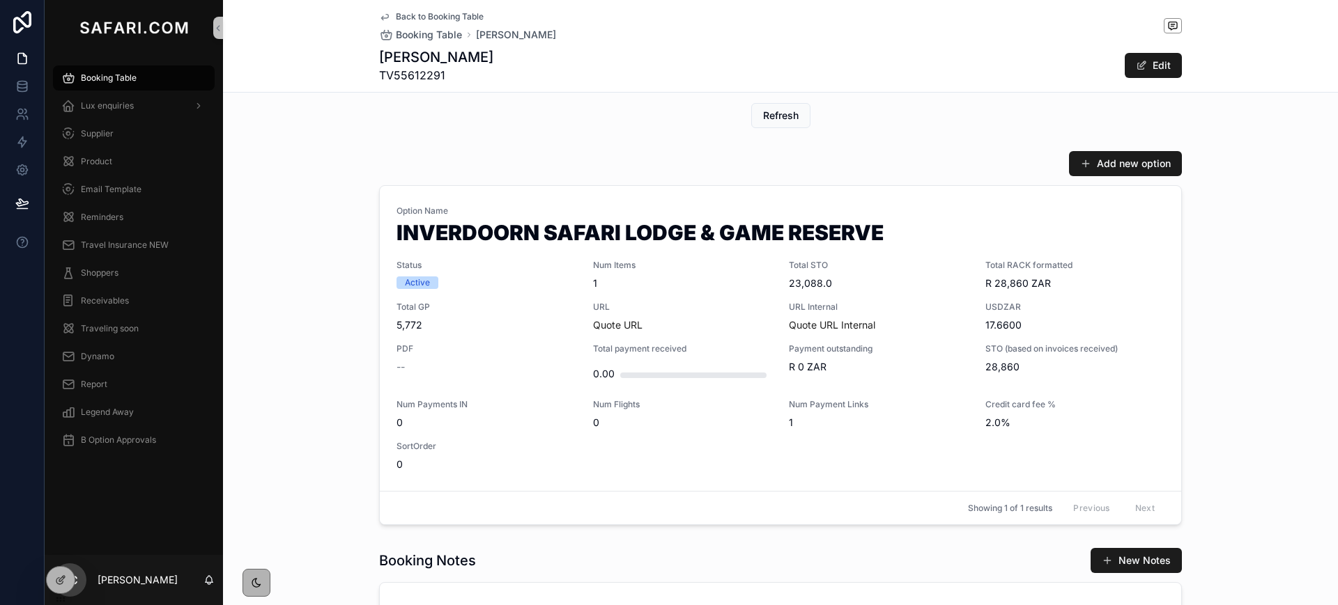
click at [396, 18] on span "Back to Booking Table" at bounding box center [440, 16] width 88 height 11
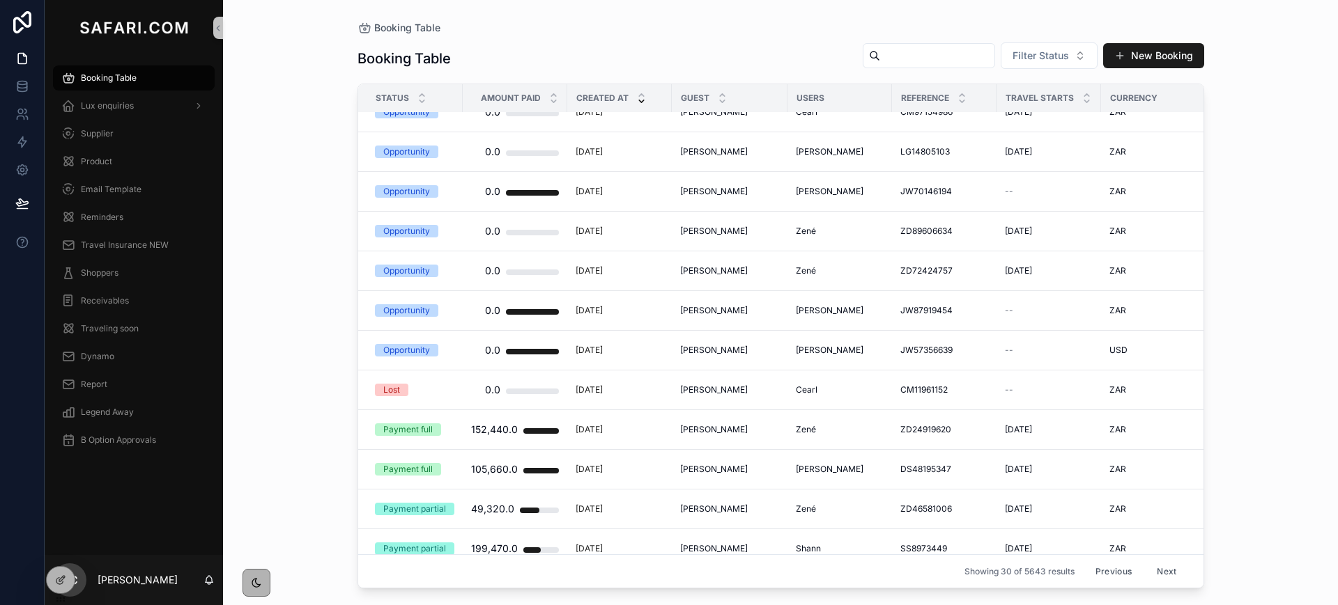
scroll to position [762, 0]
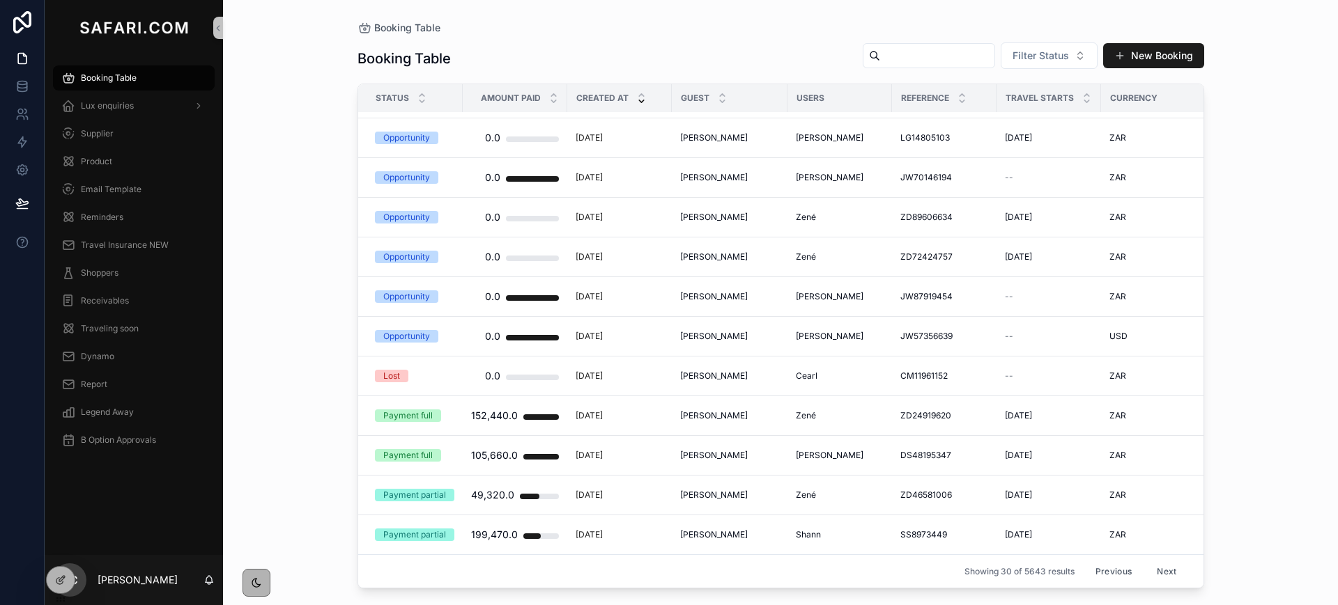
click at [1148, 562] on button "Next" at bounding box center [1166, 572] width 39 height 22
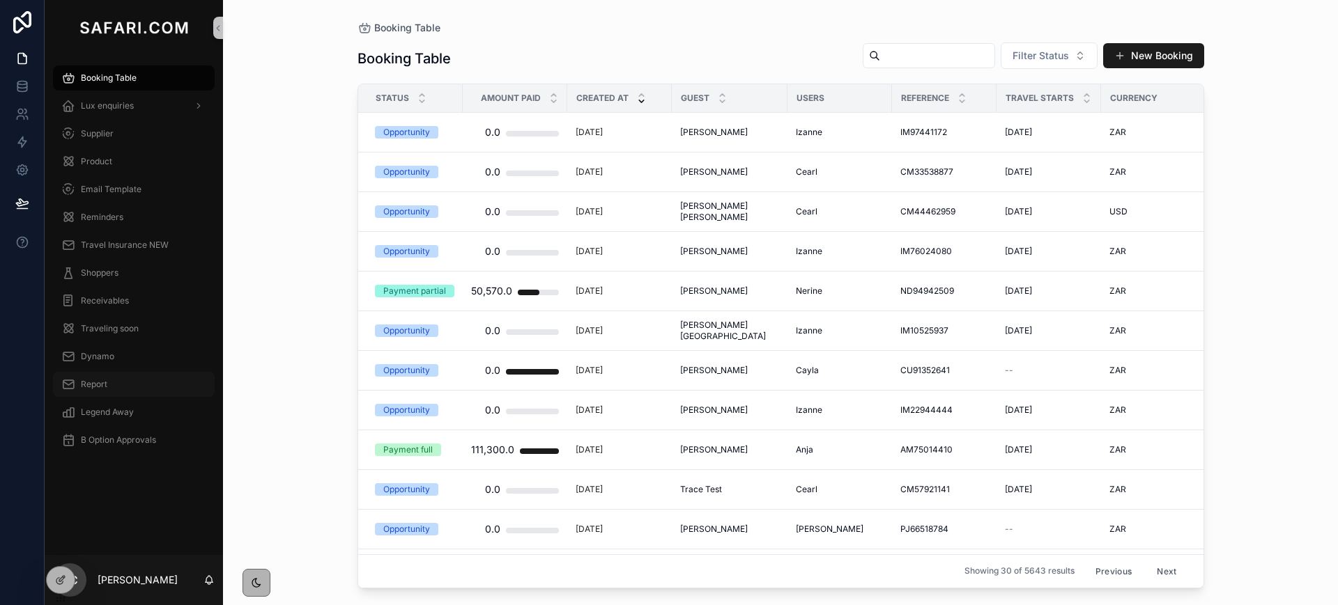
click at [89, 380] on span "Report" at bounding box center [94, 384] width 26 height 11
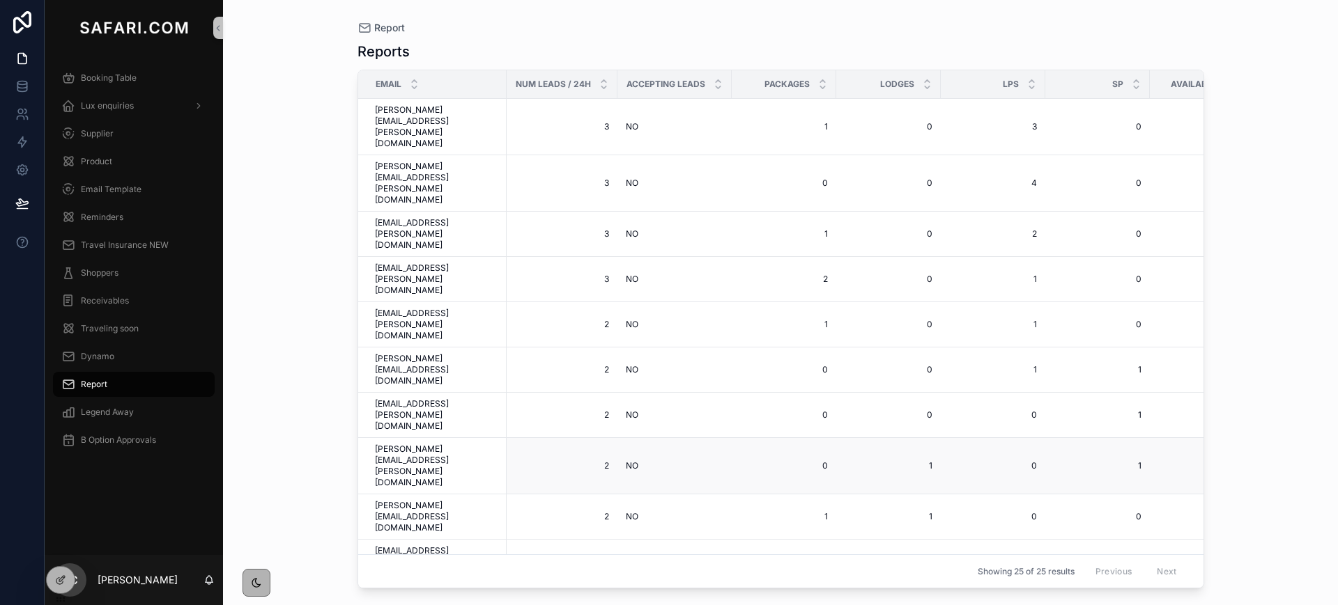
scroll to position [154, 0]
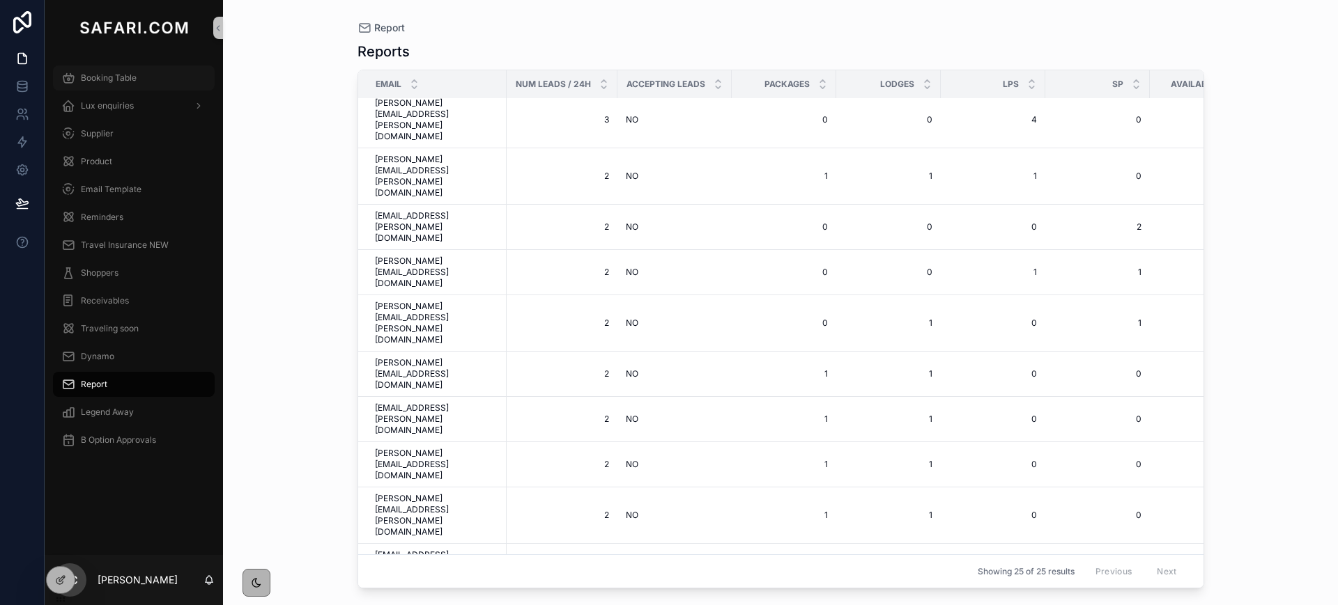
click at [95, 75] on span "Booking Table" at bounding box center [109, 77] width 56 height 11
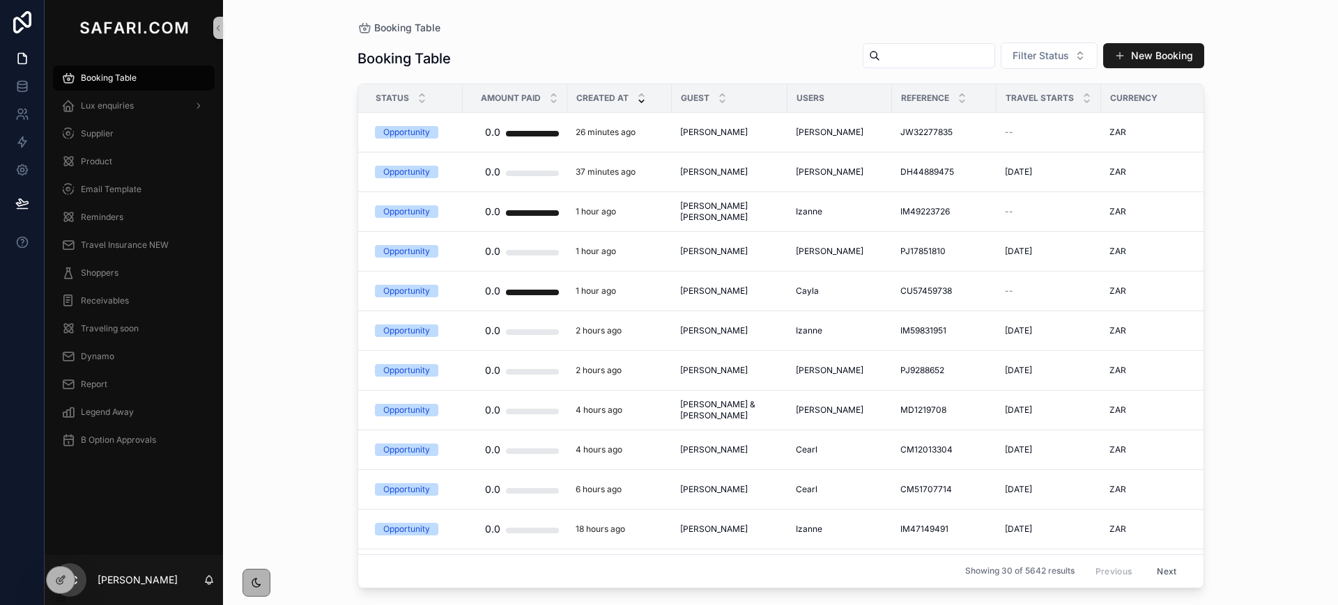
click at [966, 46] on input "scrollable content" at bounding box center [937, 56] width 114 height 20
paste input "*********"
type input "*********"
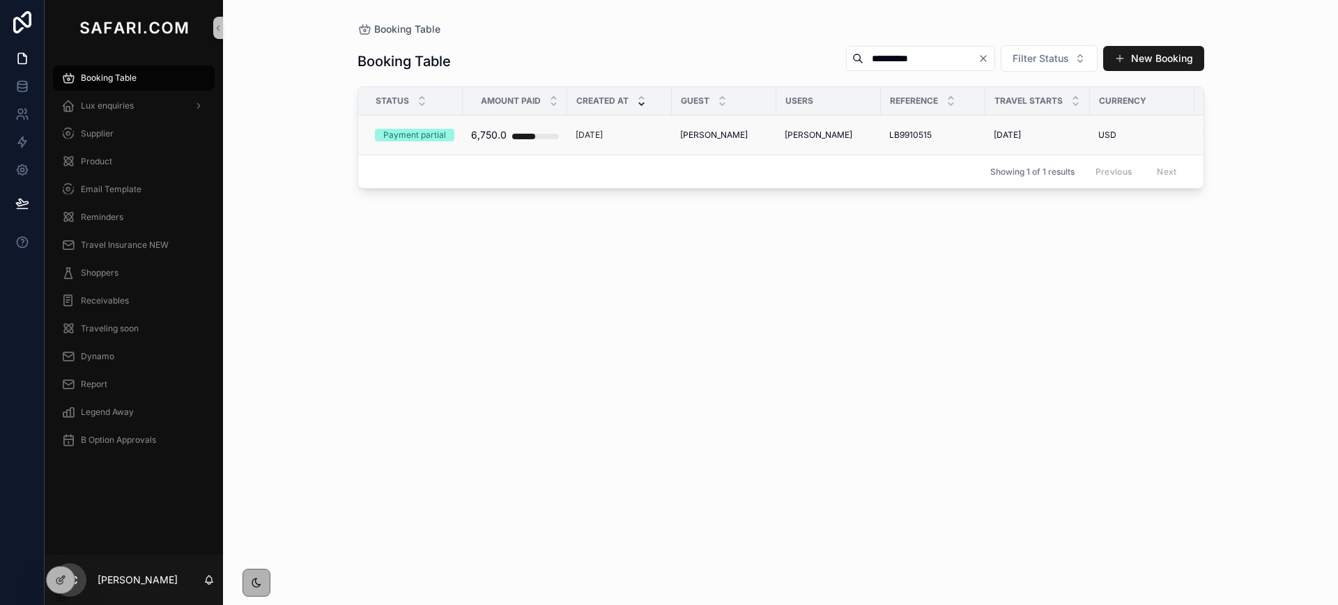
click at [692, 137] on span "LI HAO" at bounding box center [714, 135] width 68 height 11
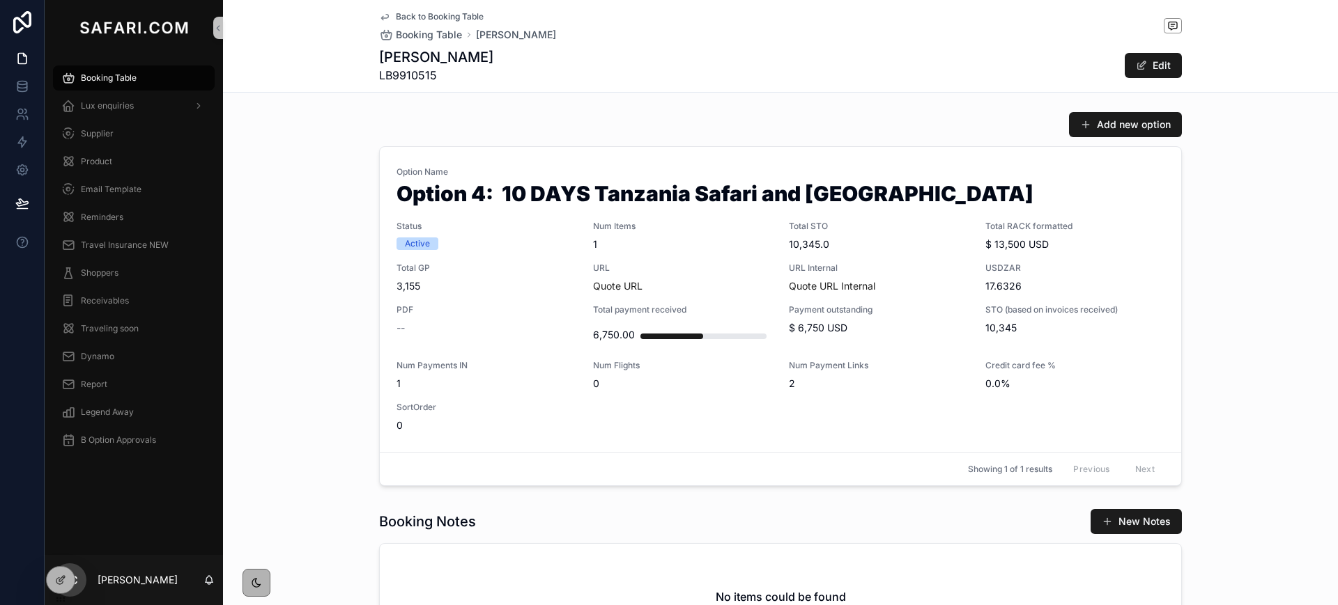
scroll to position [648, 0]
click at [26, 91] on icon at bounding box center [21, 89] width 9 height 6
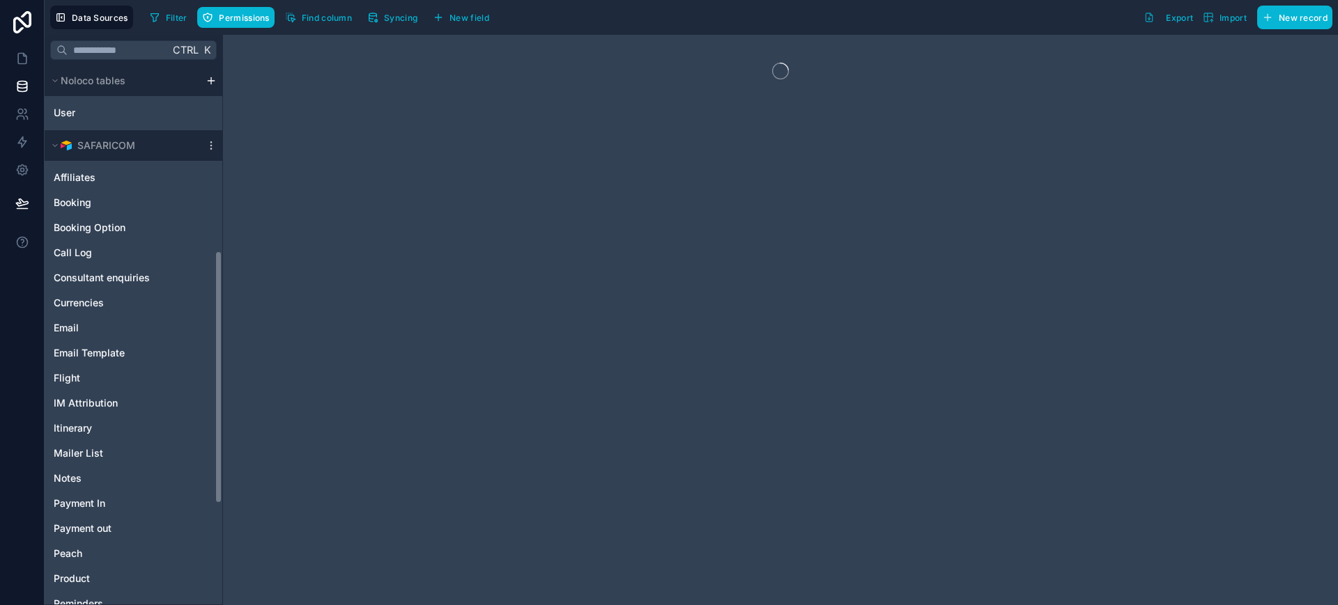
scroll to position [608, 0]
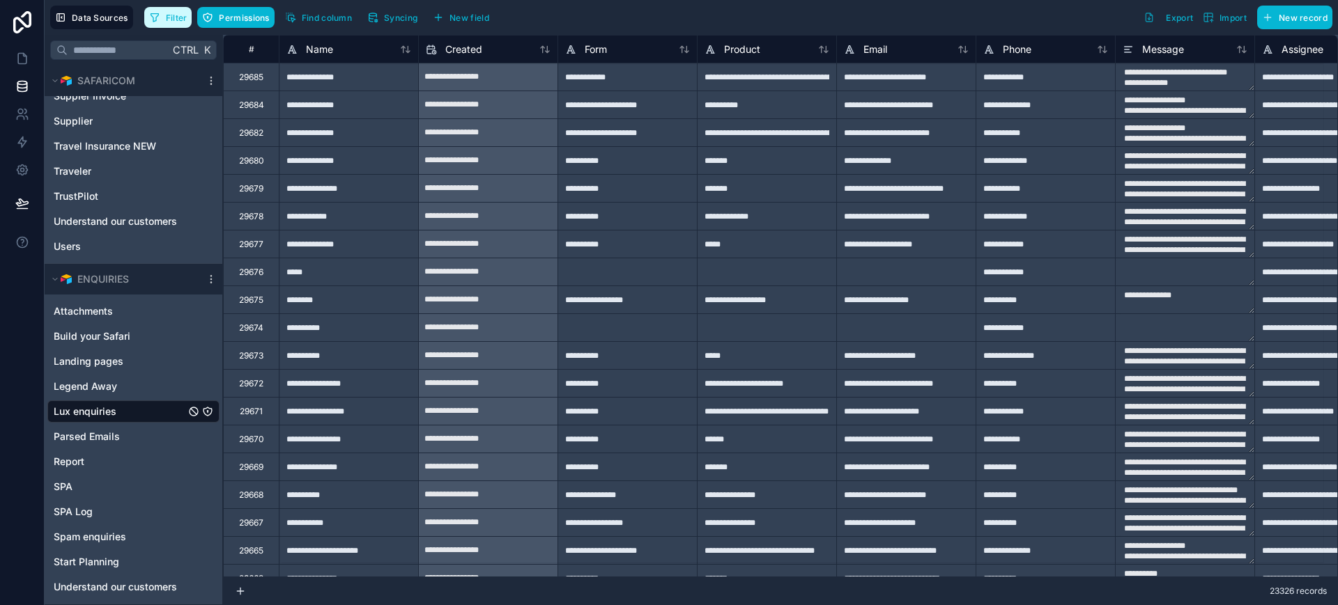
click at [169, 17] on span "Filter" at bounding box center [177, 18] width 22 height 10
type textarea "**********"
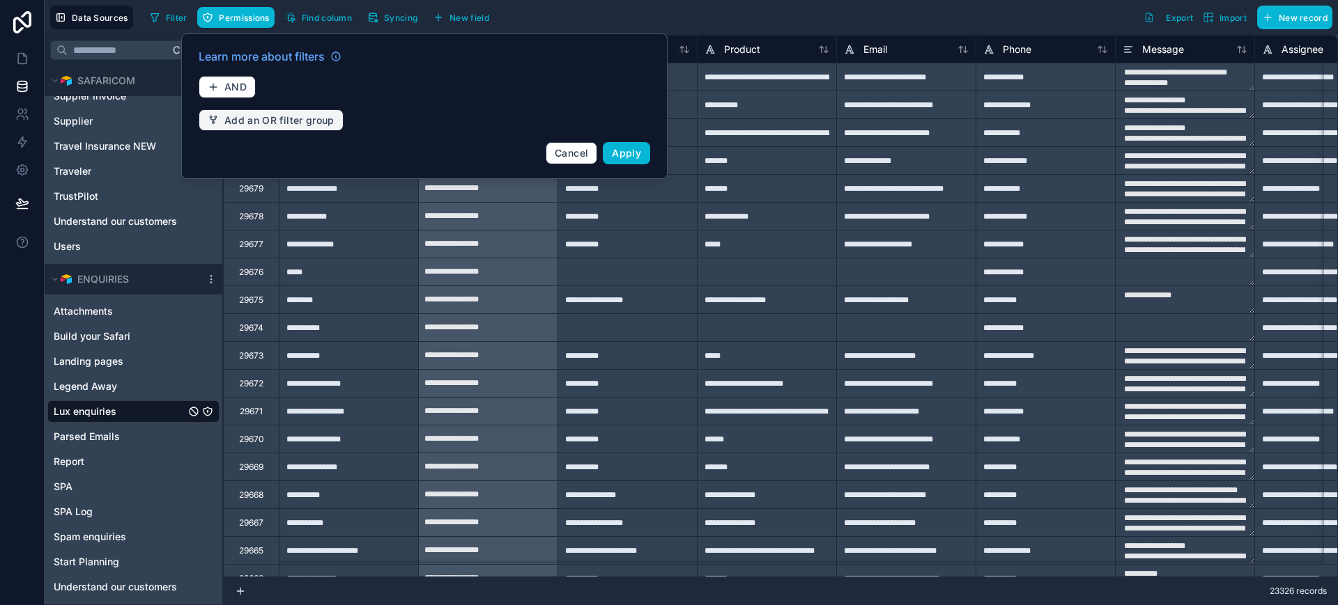
click at [282, 126] on button "Add an OR filter group" at bounding box center [271, 120] width 145 height 22
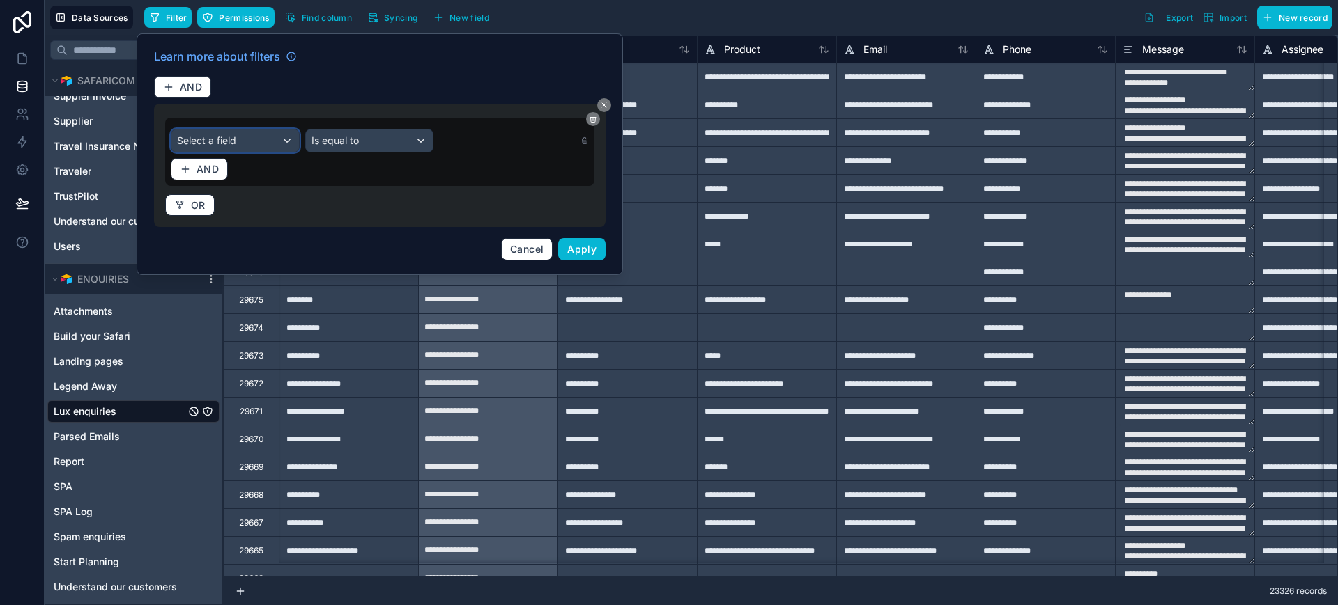
click at [256, 139] on div "Select a field" at bounding box center [234, 141] width 127 height 22
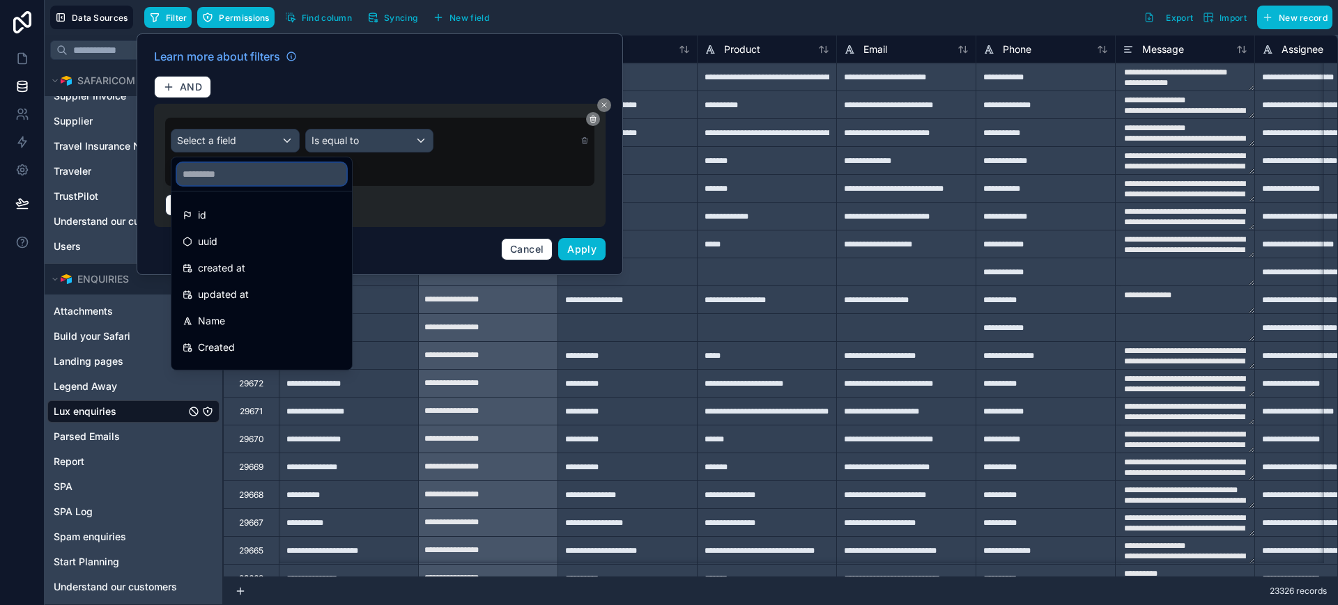
click at [249, 173] on input "text" at bounding box center [261, 174] width 169 height 22
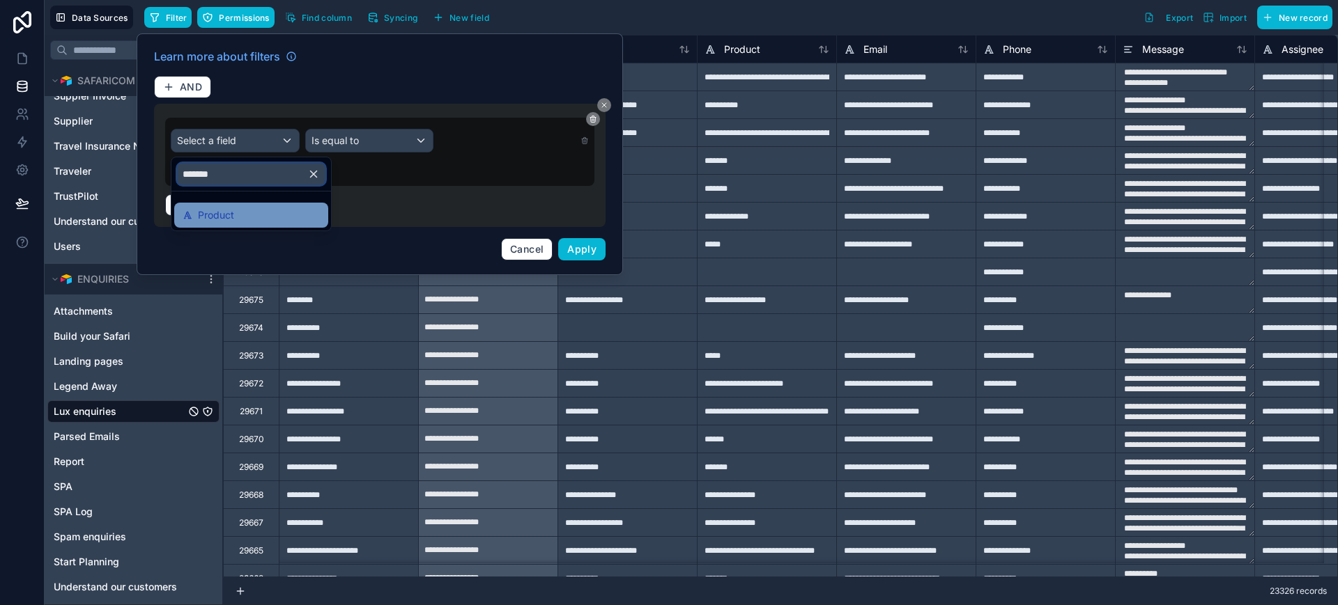
type input "*******"
click at [247, 210] on div "Product" at bounding box center [251, 215] width 137 height 17
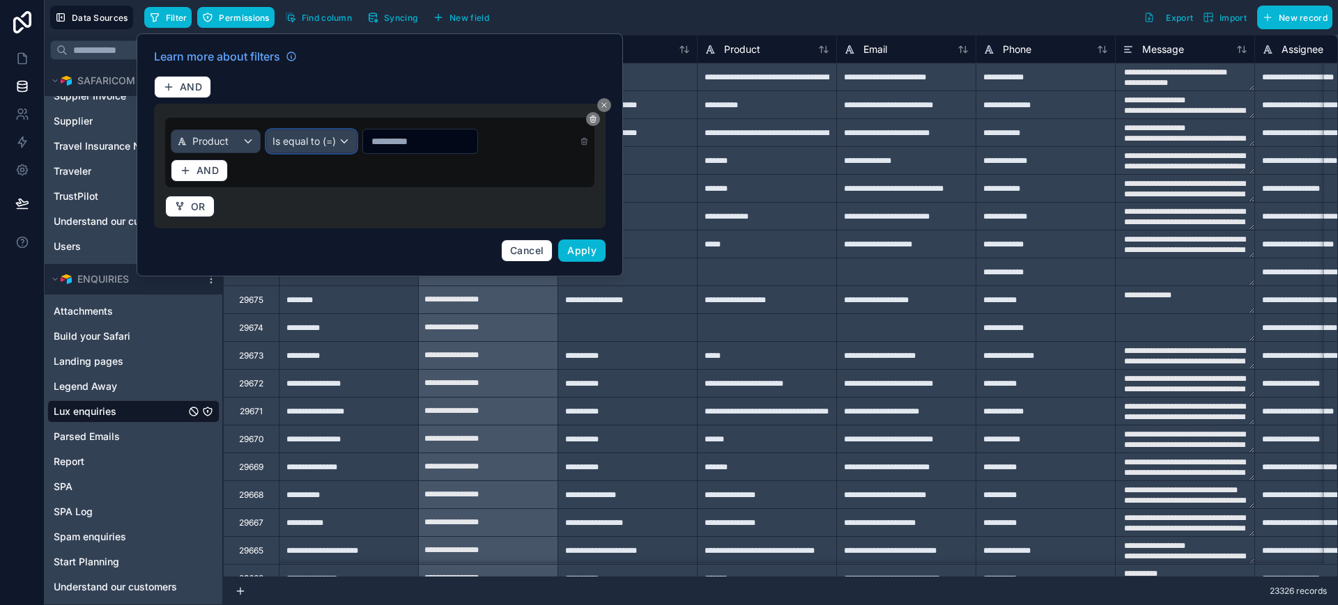
click at [325, 141] on div "Is equal to (=)" at bounding box center [311, 141] width 88 height 22
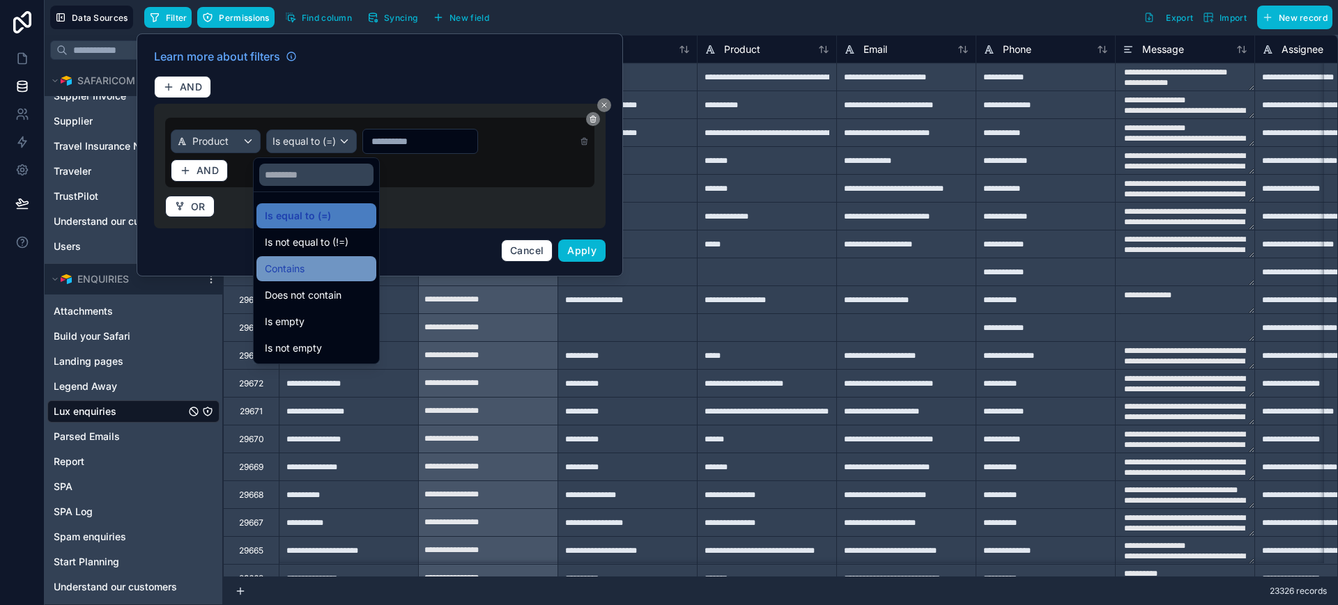
click at [288, 271] on span "Contains" at bounding box center [285, 269] width 40 height 17
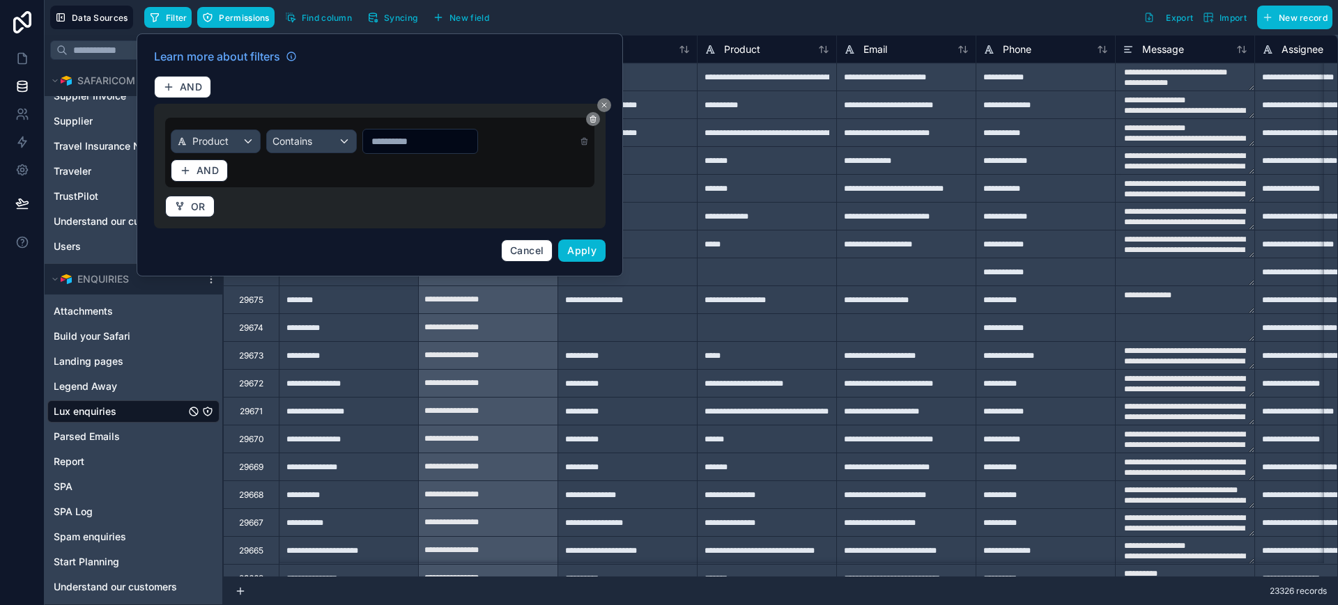
click at [417, 137] on input "text" at bounding box center [420, 142] width 114 height 20
paste input "**********"
type input "**********"
click at [592, 245] on span "Apply" at bounding box center [581, 251] width 29 height 12
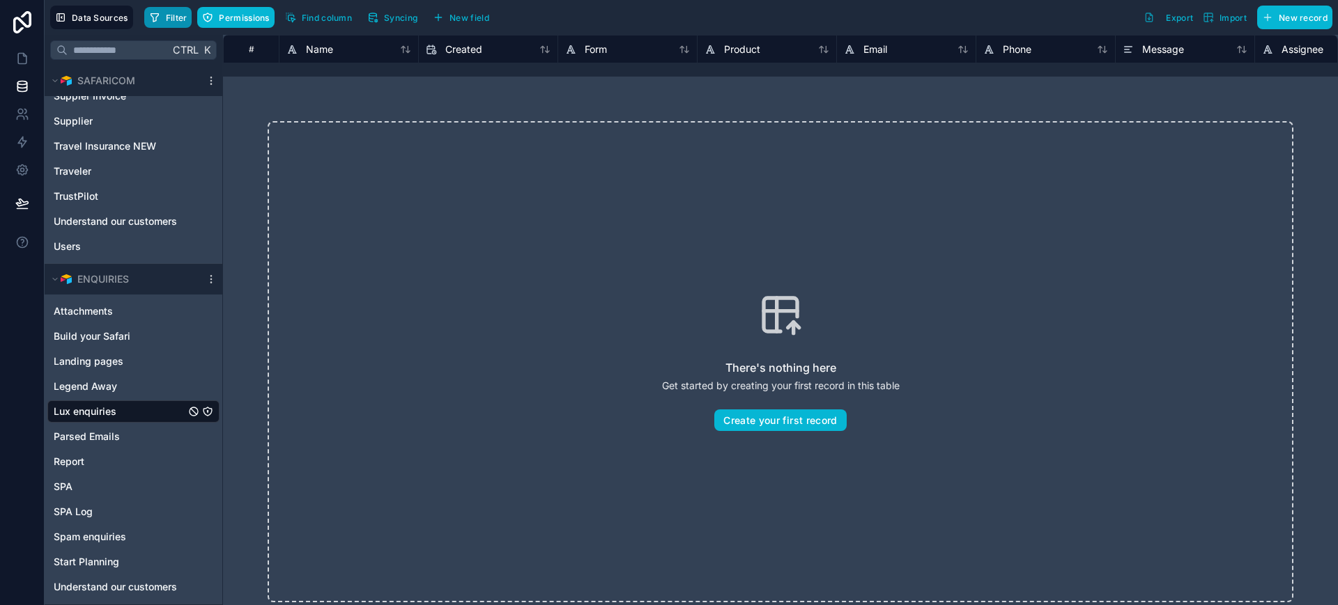
click at [176, 20] on span "Filter" at bounding box center [177, 18] width 22 height 10
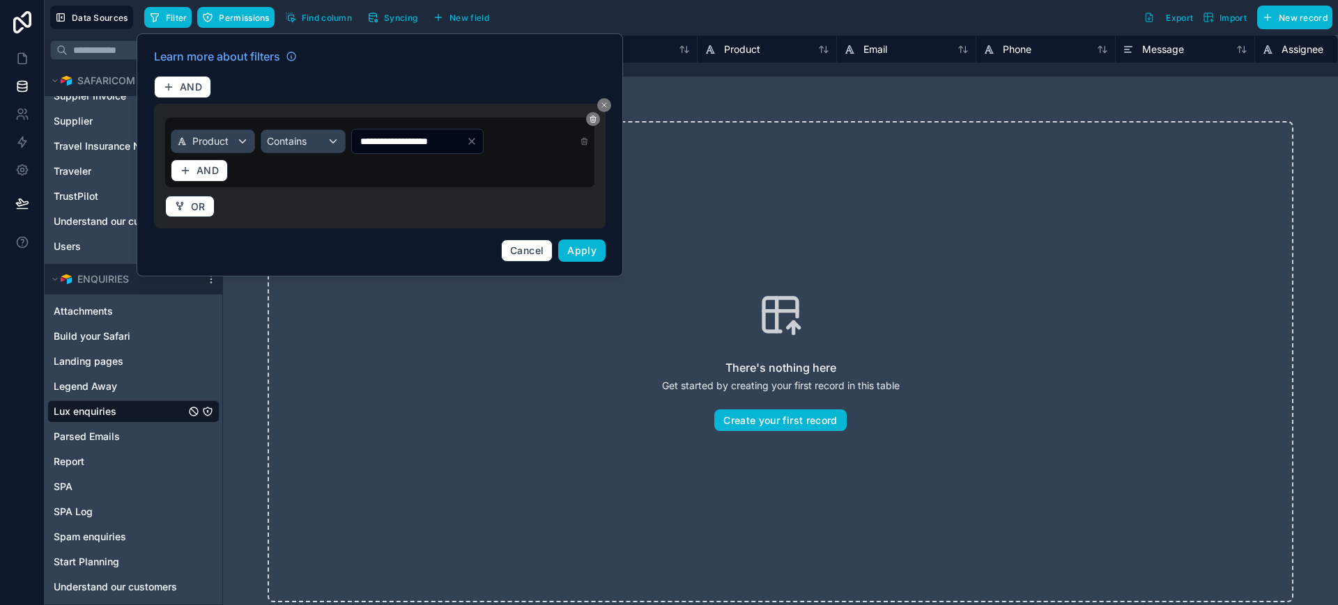
click at [431, 139] on input "**********" at bounding box center [409, 142] width 114 height 20
paste input "***"
type input "**********"
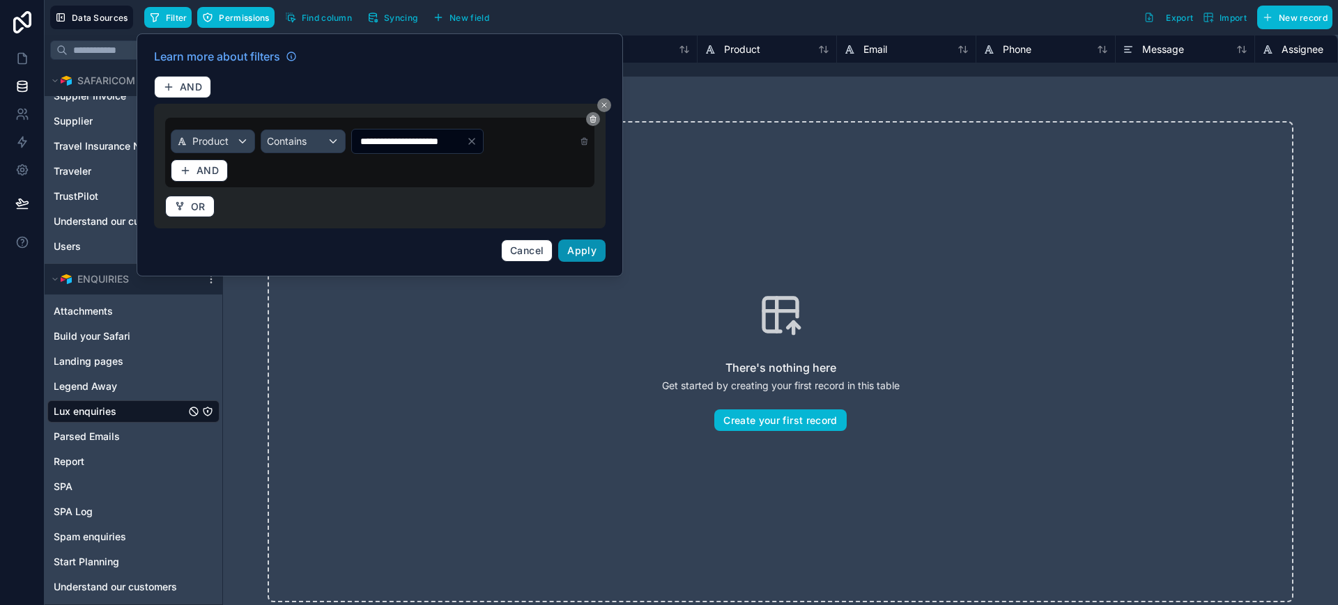
click at [585, 247] on span "Apply" at bounding box center [581, 251] width 29 height 12
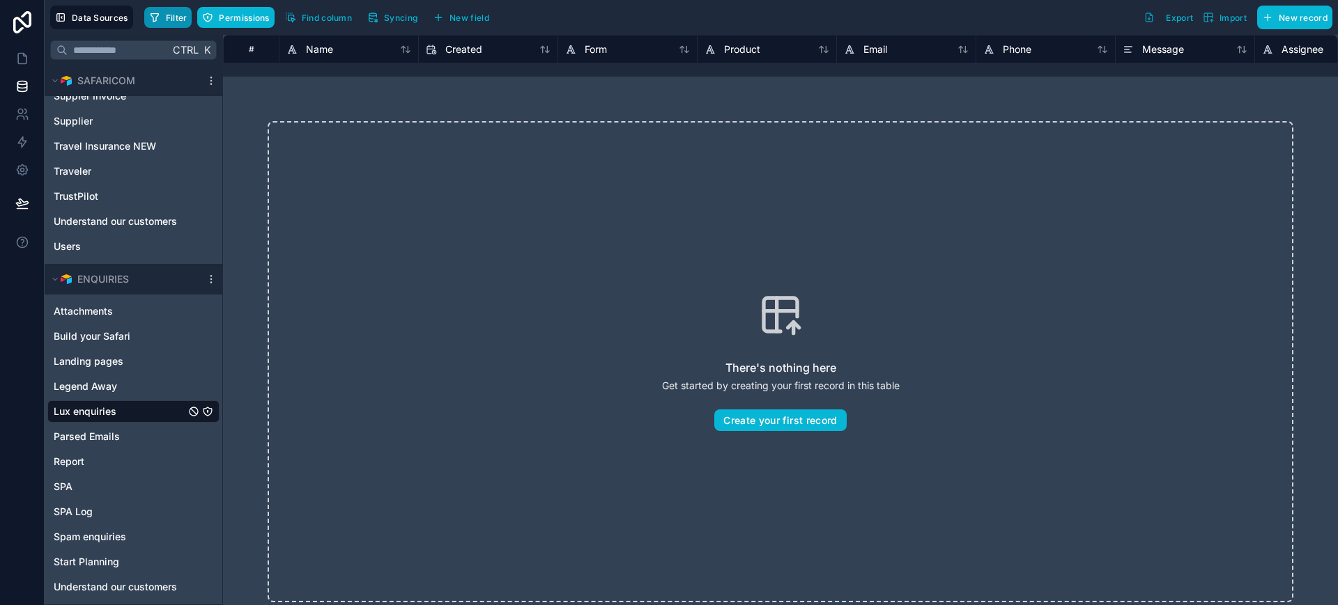
click at [157, 13] on icon "button" at bounding box center [154, 17] width 11 height 11
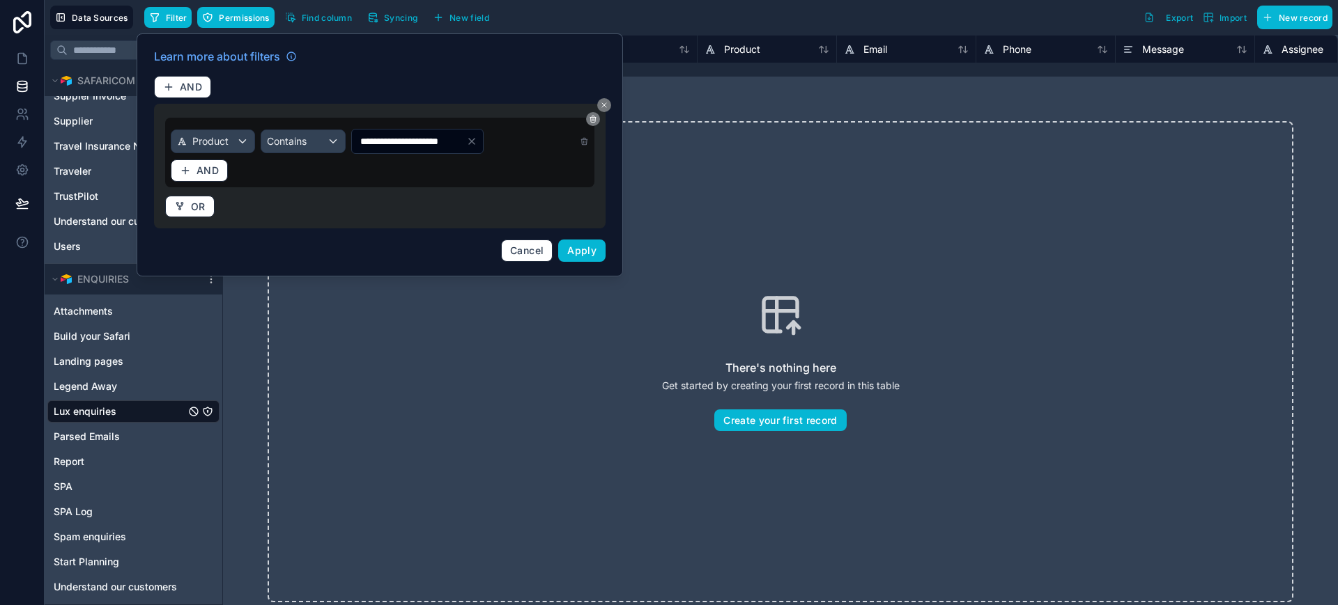
click at [387, 149] on input "**********" at bounding box center [409, 142] width 114 height 20
paste input "text"
type input "******"
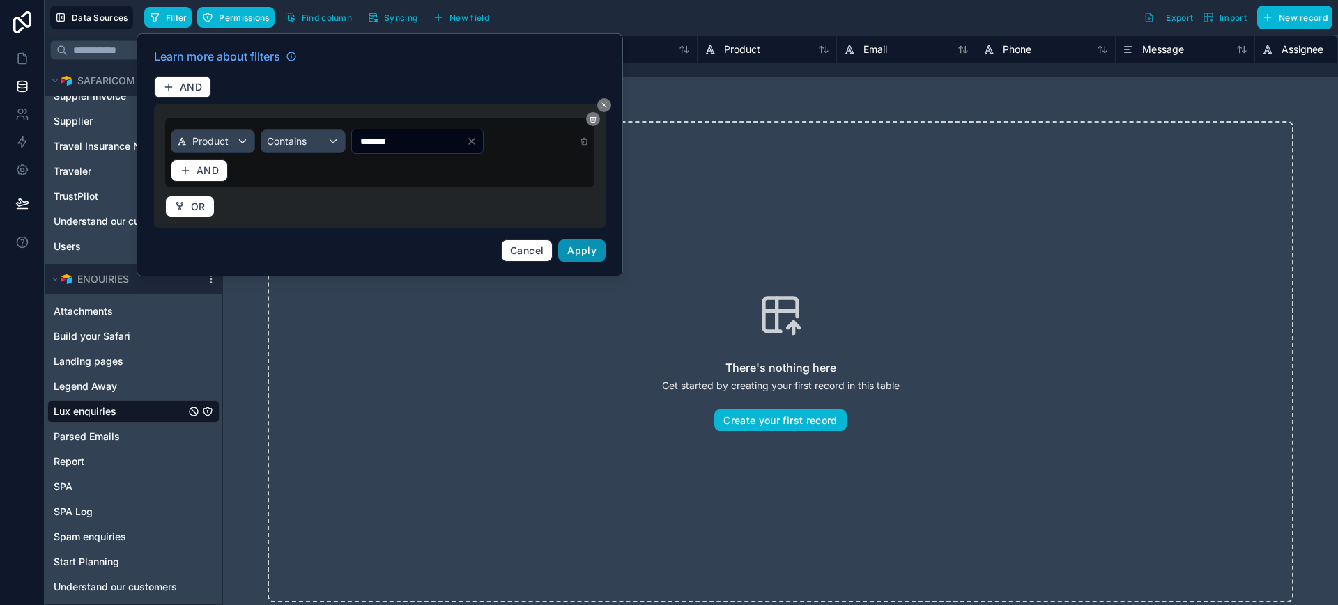
click at [572, 247] on span "Apply" at bounding box center [581, 251] width 29 height 12
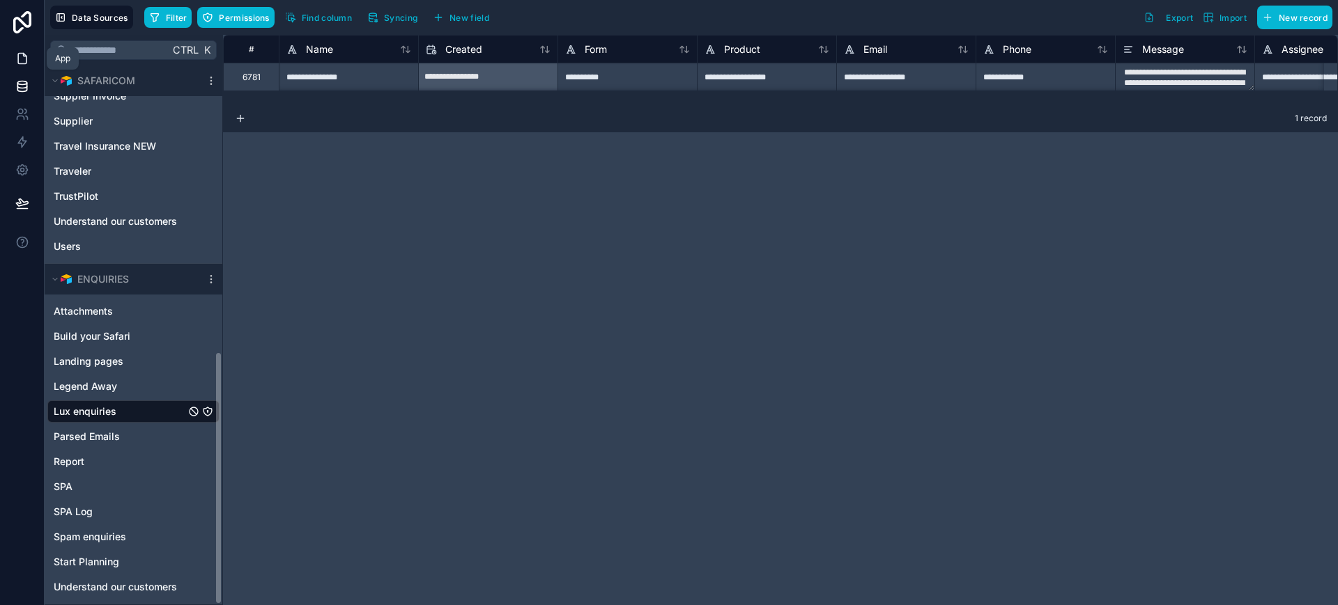
click at [18, 62] on icon at bounding box center [22, 59] width 8 height 10
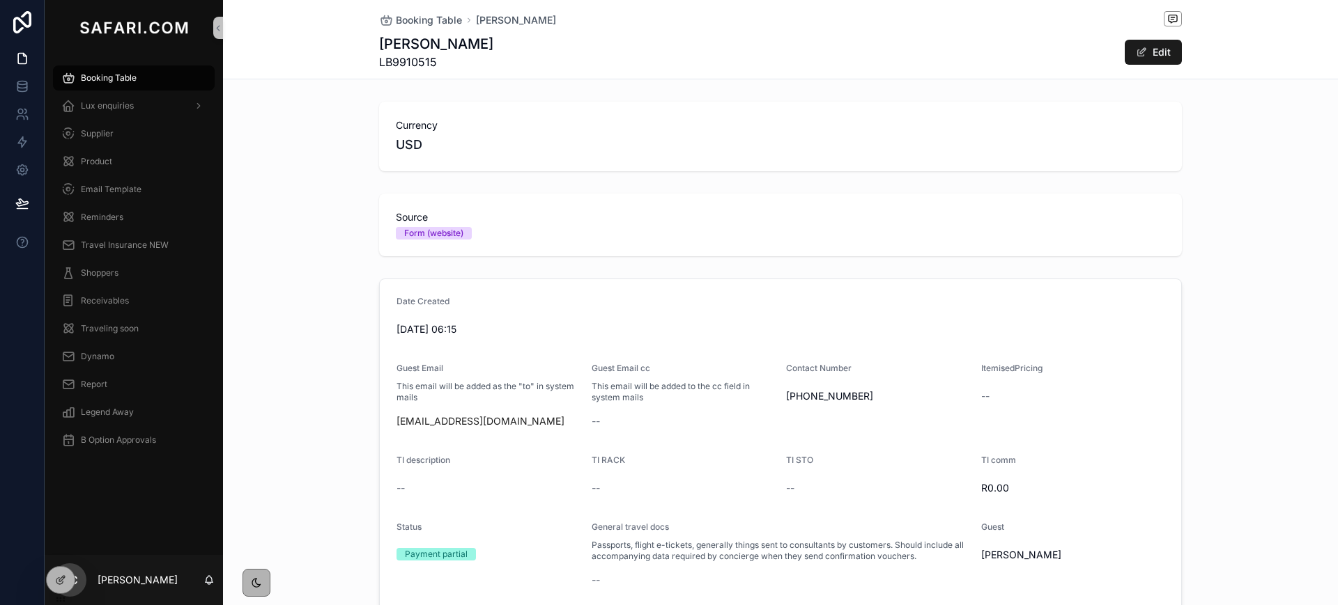
click at [139, 84] on div "Booking Table" at bounding box center [133, 78] width 145 height 22
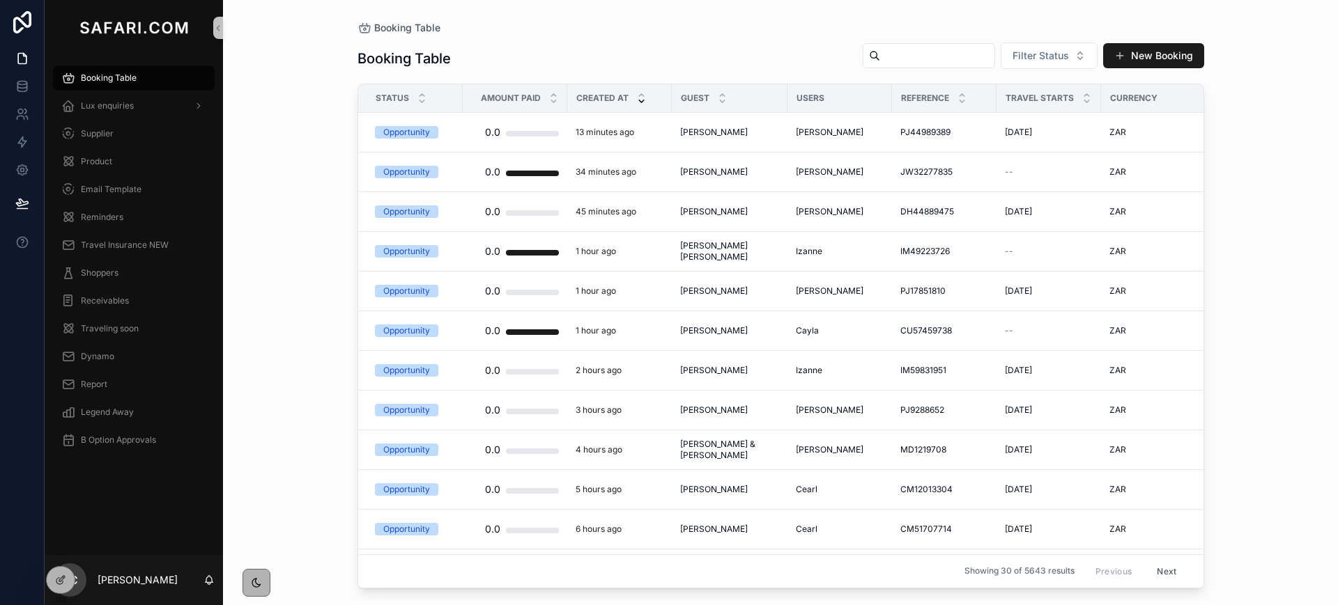
click at [903, 59] on input "scrollable content" at bounding box center [937, 56] width 114 height 20
paste input "**********"
type input "**********"
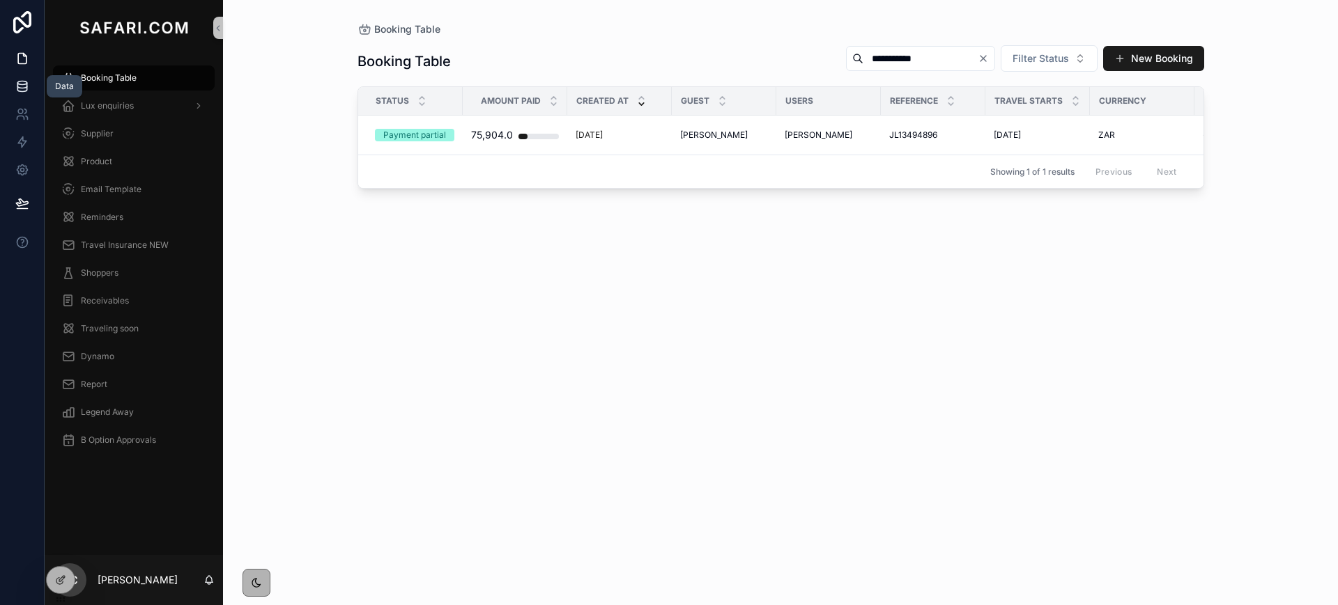
click at [15, 97] on link at bounding box center [22, 86] width 44 height 28
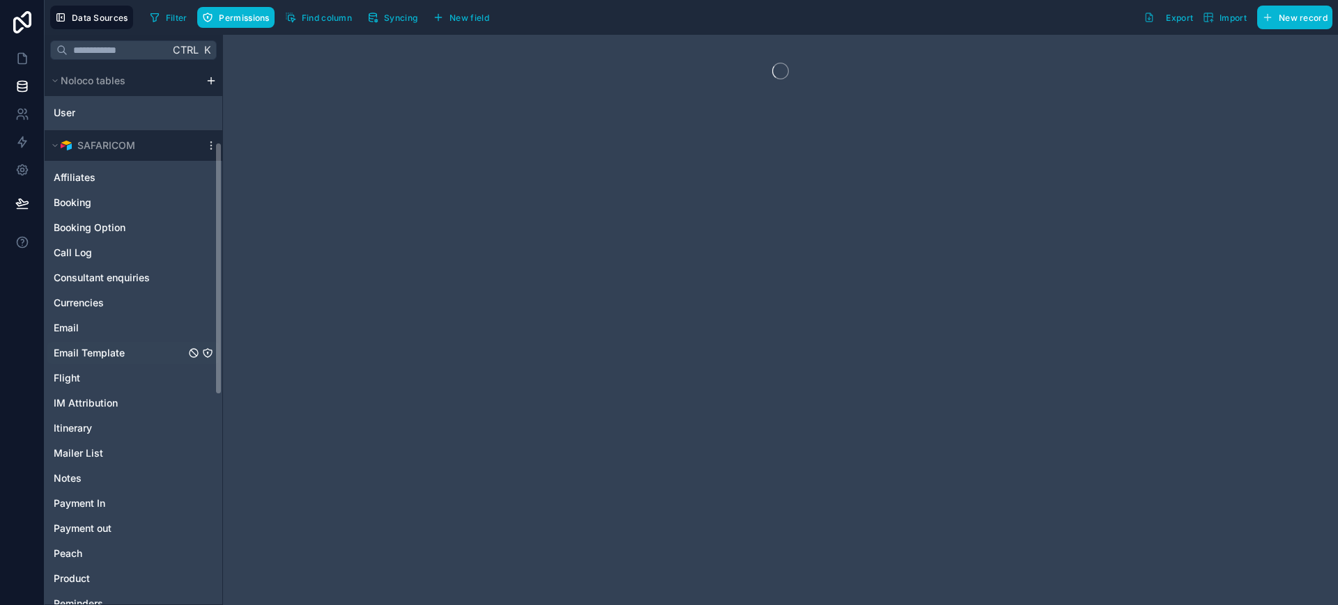
scroll to position [608, 0]
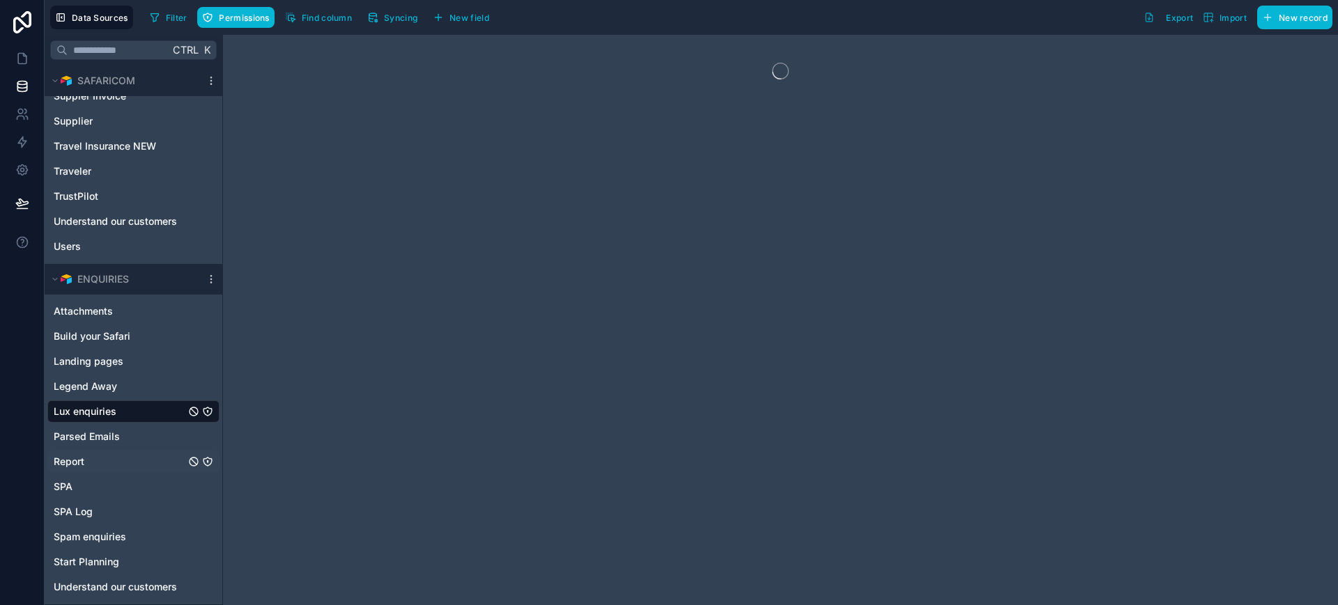
click at [85, 457] on div "Report" at bounding box center [133, 462] width 172 height 22
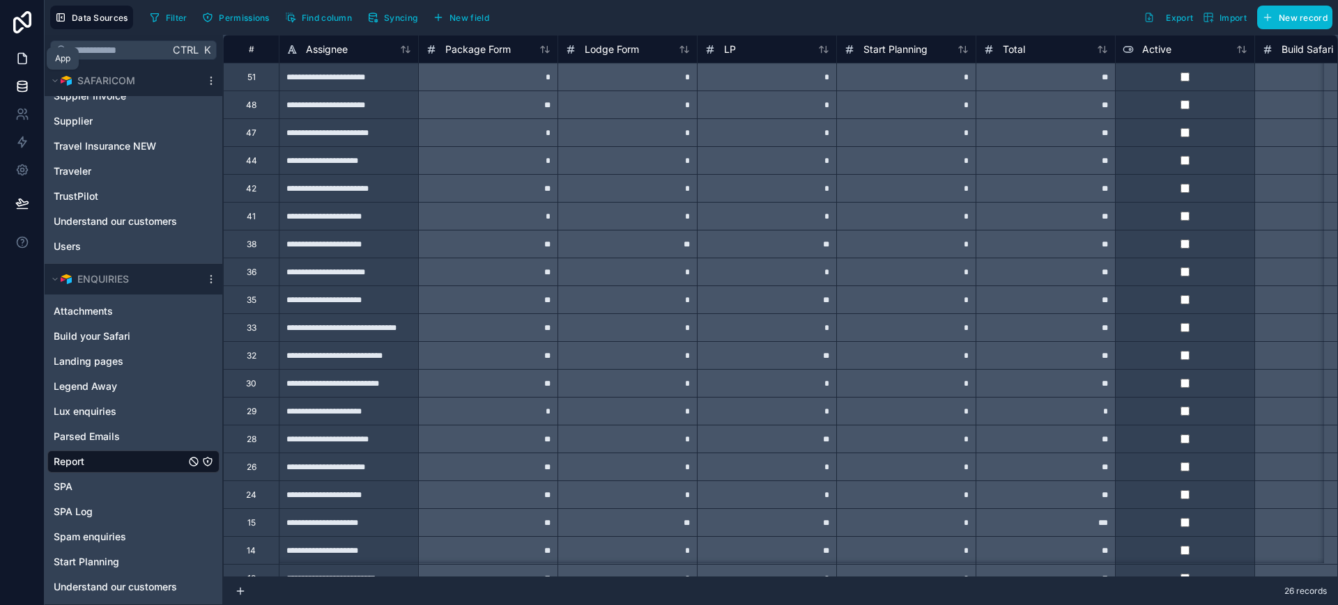
click at [25, 57] on icon at bounding box center [22, 59] width 14 height 14
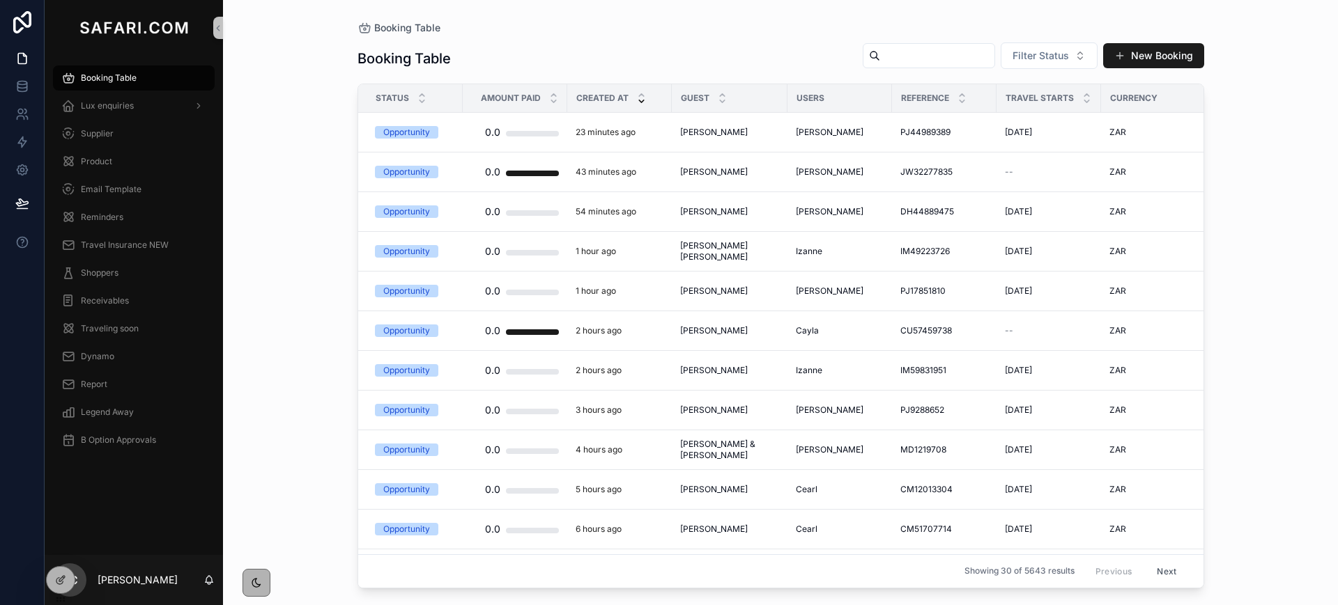
click at [107, 74] on span "Booking Table" at bounding box center [109, 77] width 56 height 11
click at [892, 56] on input "scrollable content" at bounding box center [937, 56] width 114 height 20
type input "*****"
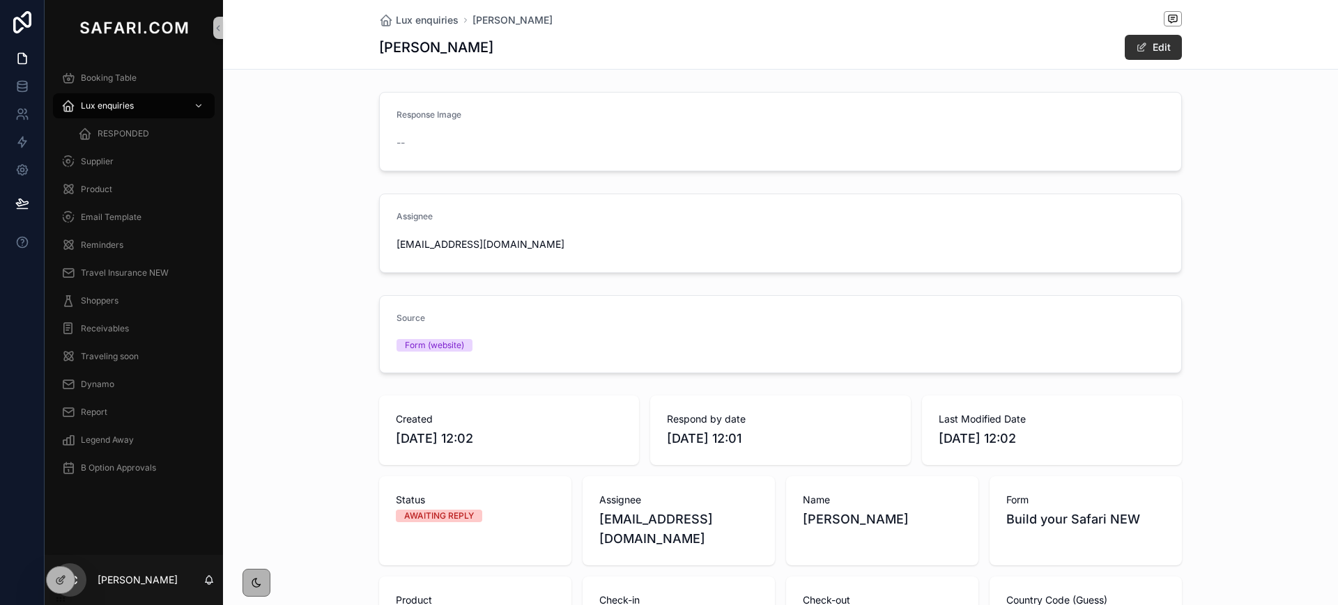
click at [1162, 41] on button "Edit" at bounding box center [1152, 47] width 57 height 25
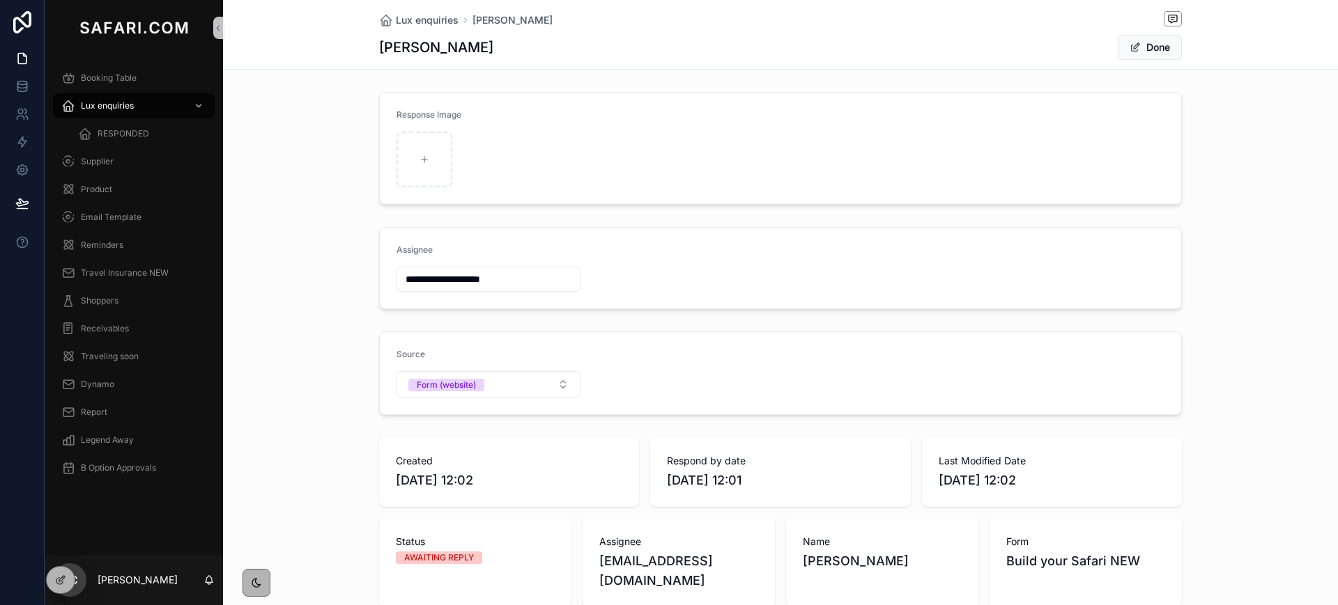
click at [417, 281] on input "**********" at bounding box center [488, 280] width 183 height 20
paste input "*********"
type input "**********"
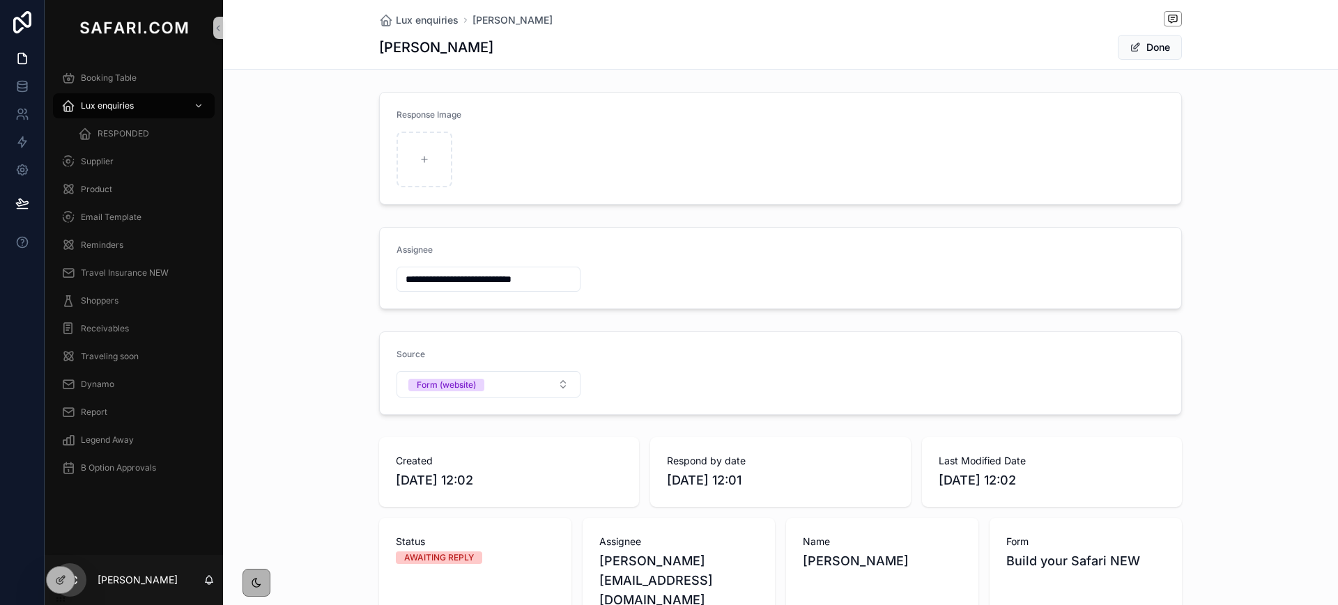
click at [1129, 47] on span "scrollable content" at bounding box center [1134, 47] width 11 height 11
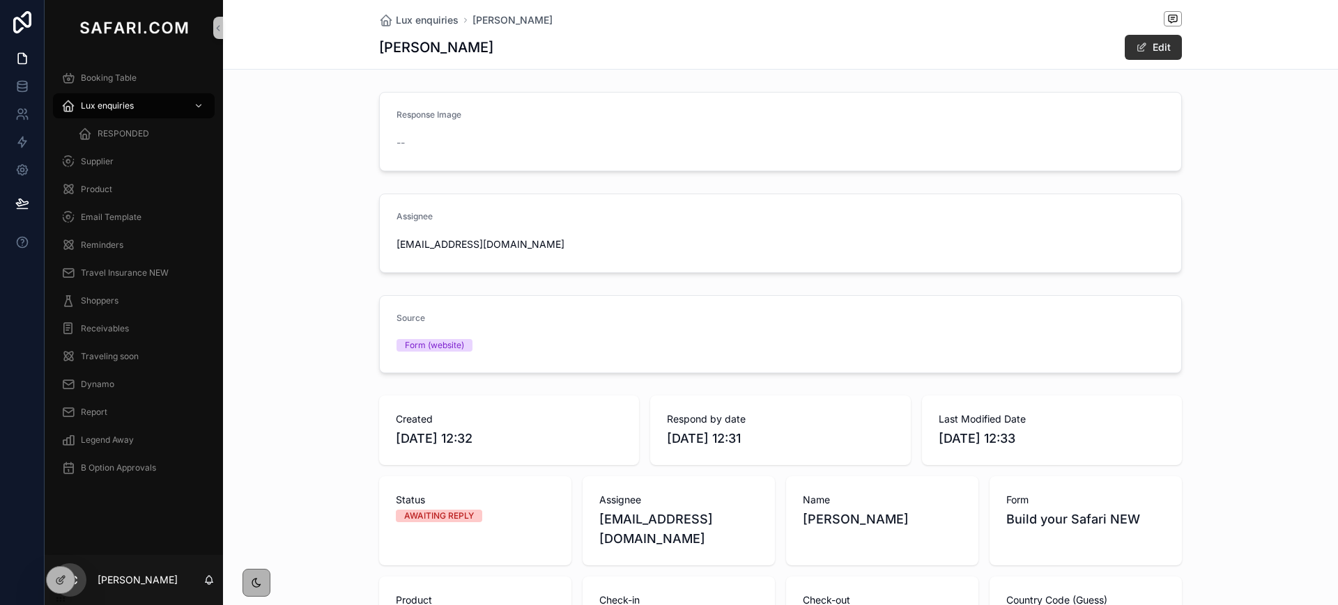
click at [1140, 44] on span "scrollable content" at bounding box center [1141, 47] width 11 height 11
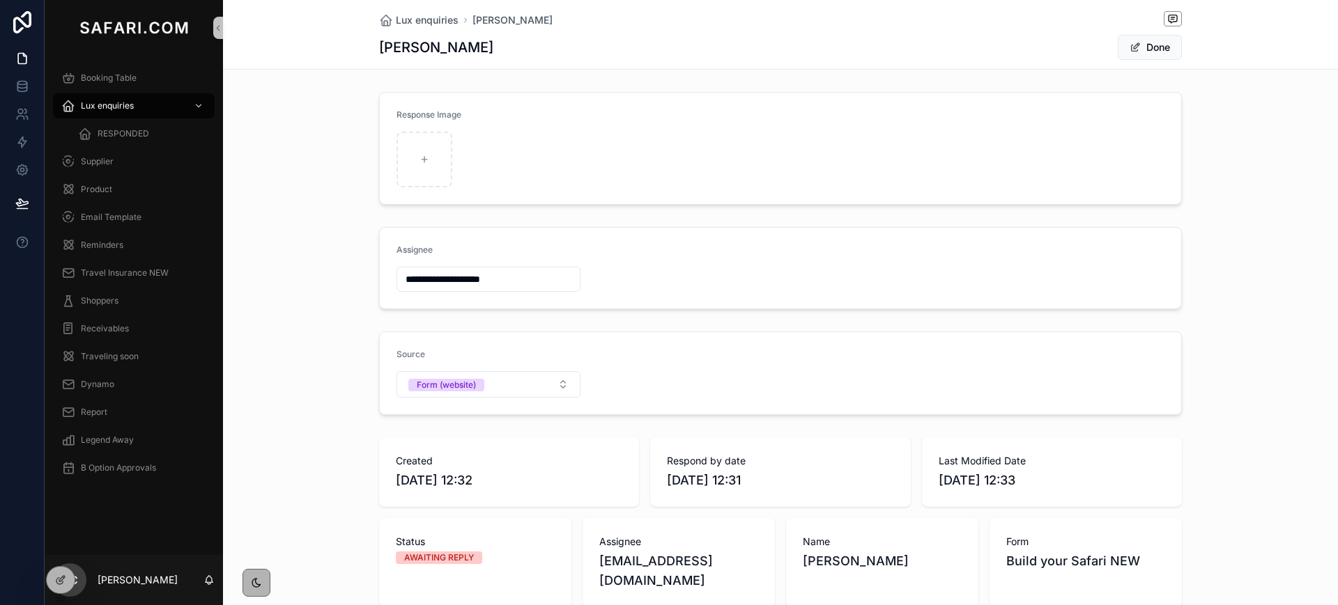
click at [413, 286] on input "**********" at bounding box center [488, 280] width 183 height 20
type input "**********"
click at [1146, 46] on button "Done" at bounding box center [1149, 47] width 64 height 25
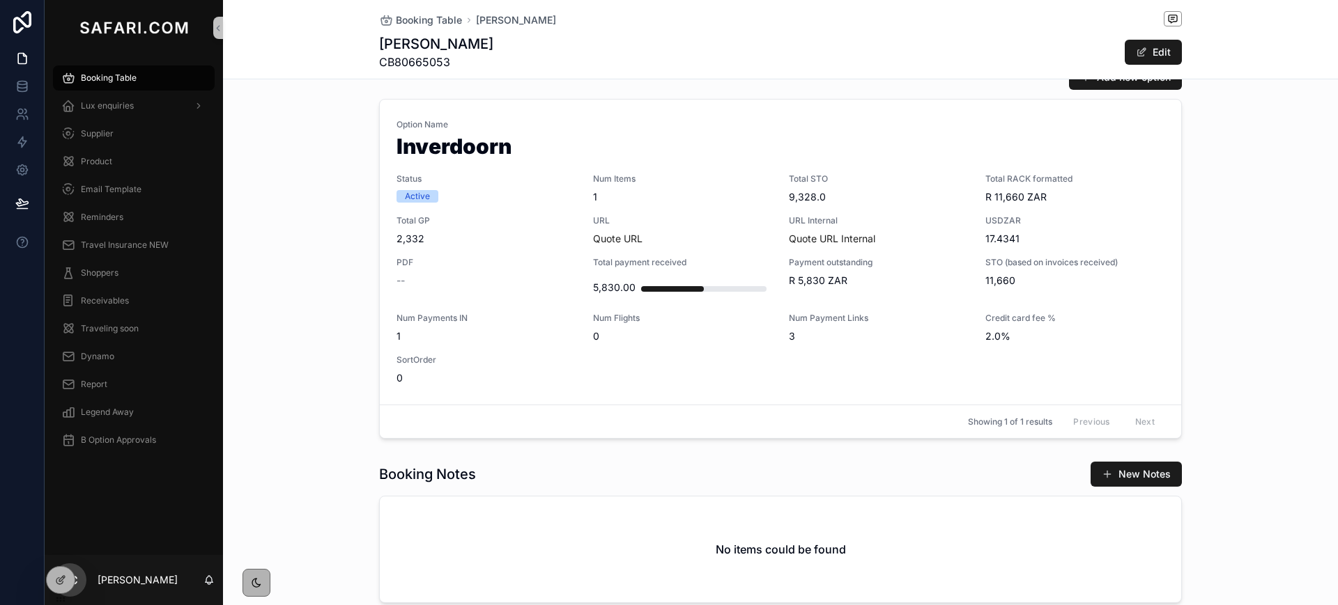
scroll to position [682, 0]
click at [733, 277] on div "5,830.00" at bounding box center [683, 287] width 180 height 28
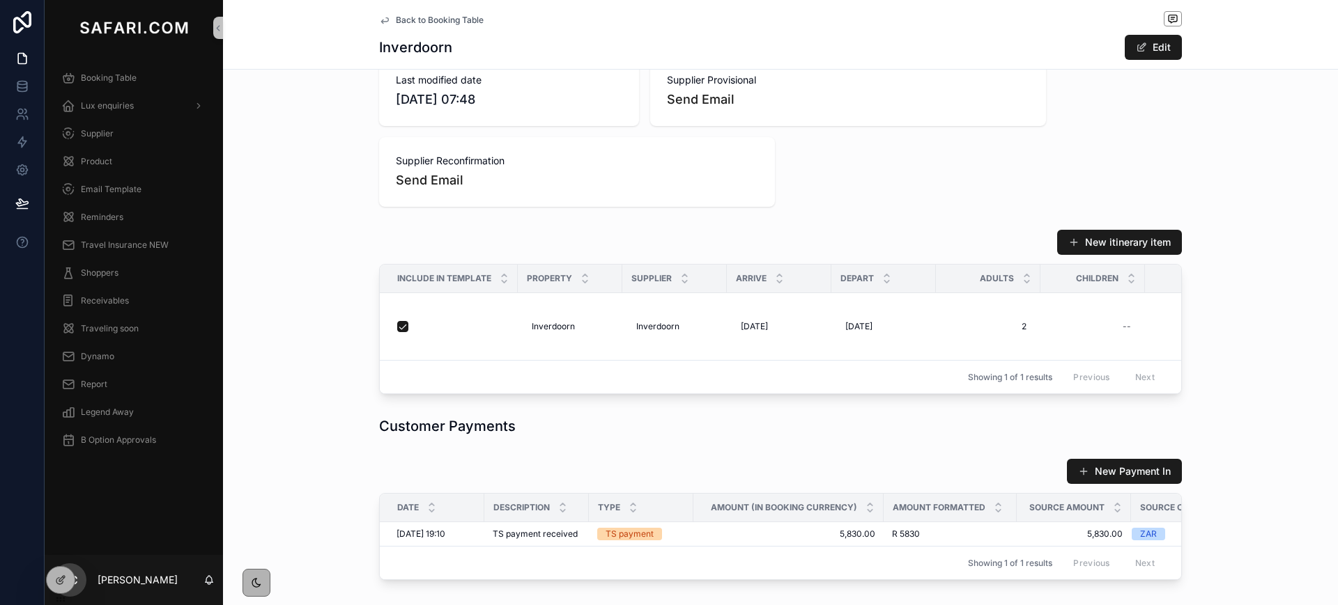
scroll to position [814, 0]
click at [647, 330] on span "Inverdoorn" at bounding box center [657, 327] width 43 height 11
click at [647, 330] on div "**********" at bounding box center [719, 348] width 201 height 52
click at [667, 355] on input "**********" at bounding box center [698, 348] width 132 height 20
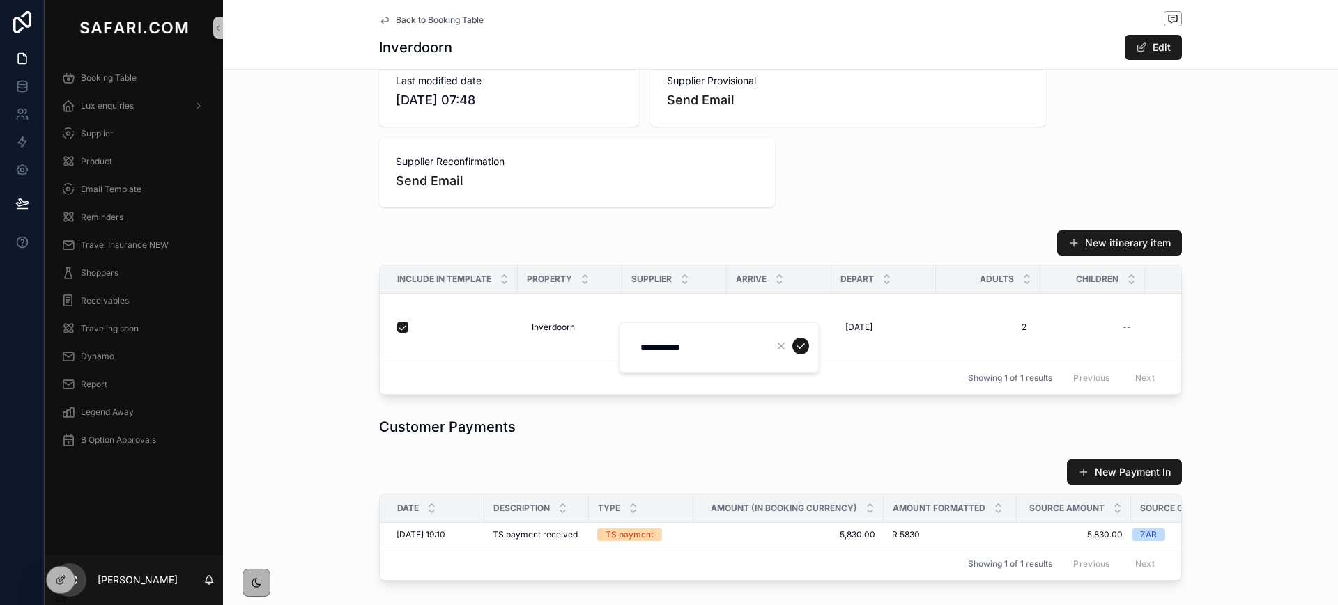
click at [667, 355] on input "**********" at bounding box center [698, 348] width 132 height 20
click at [300, 277] on div "New itinerary item Include in template Property Supplier Arrive Depart Adults C…" at bounding box center [780, 312] width 1115 height 176
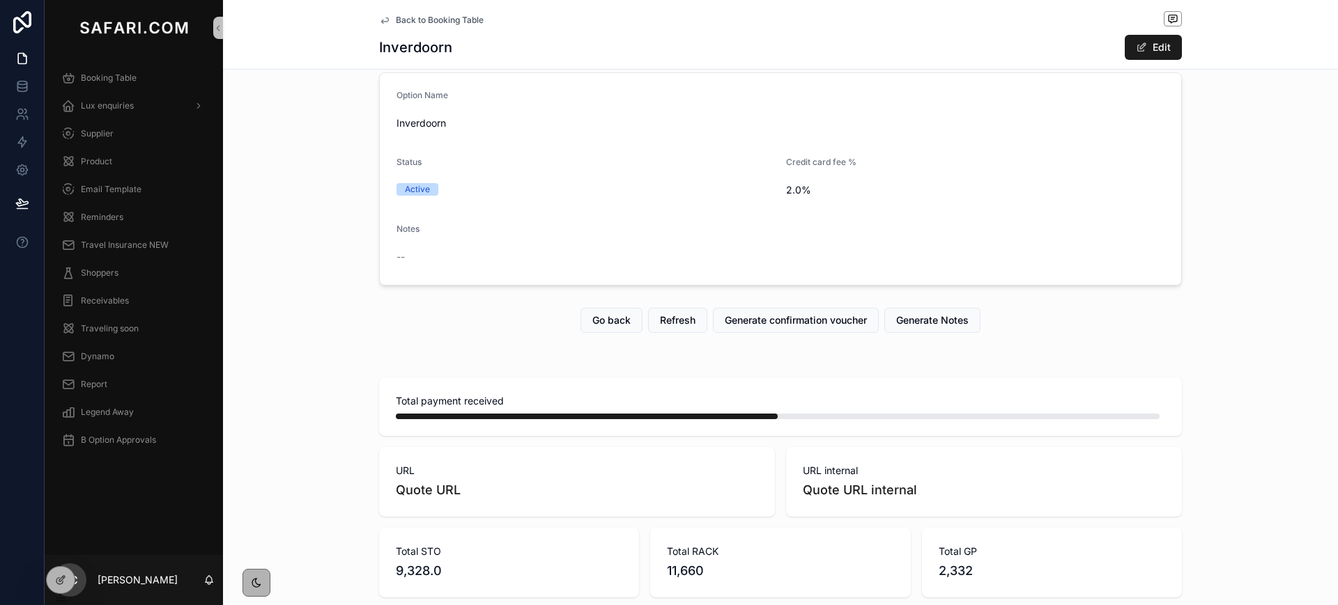
scroll to position [0, 0]
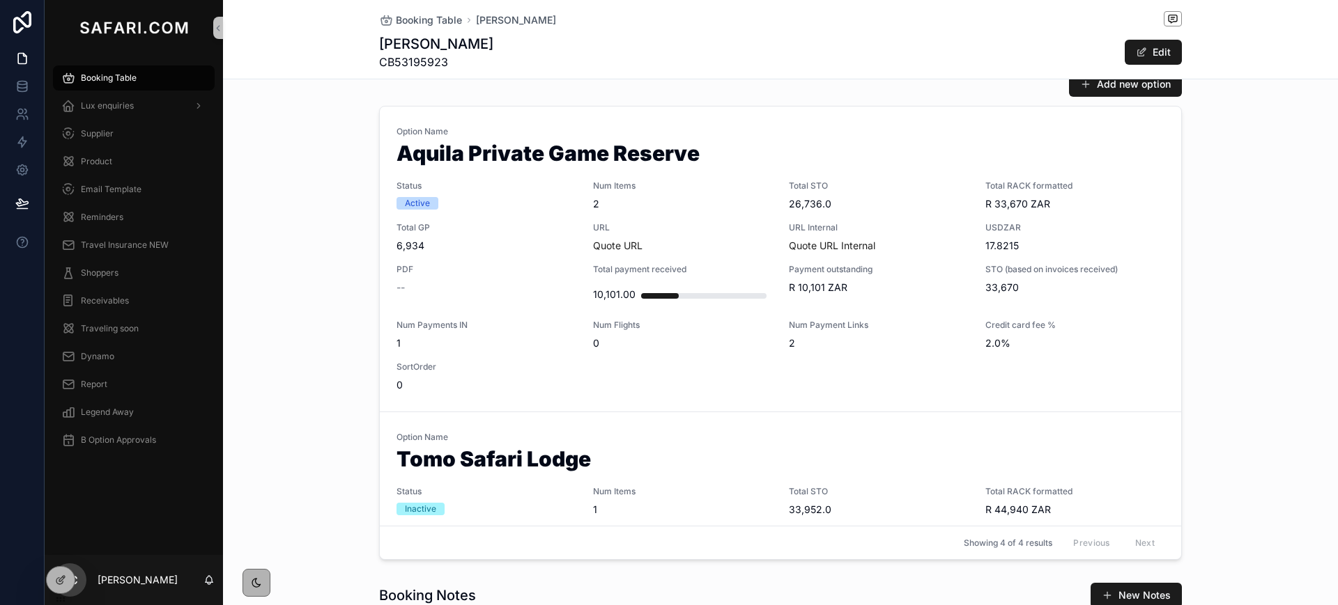
scroll to position [672, 0]
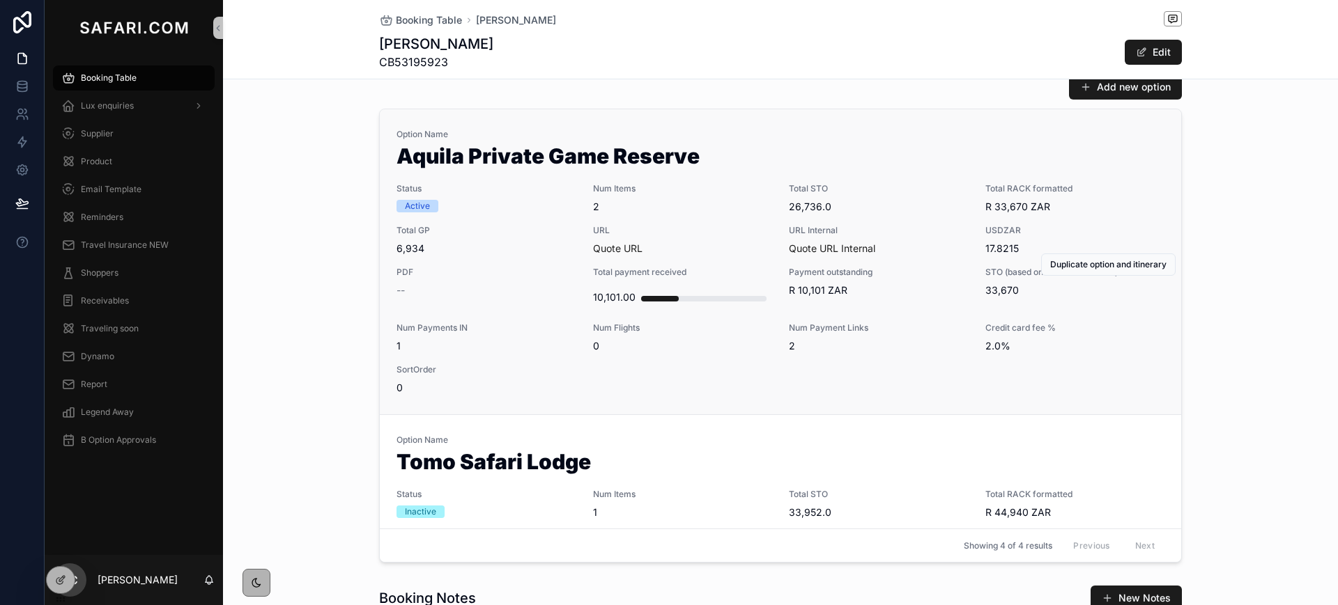
click at [509, 276] on span "PDF" at bounding box center [486, 272] width 180 height 11
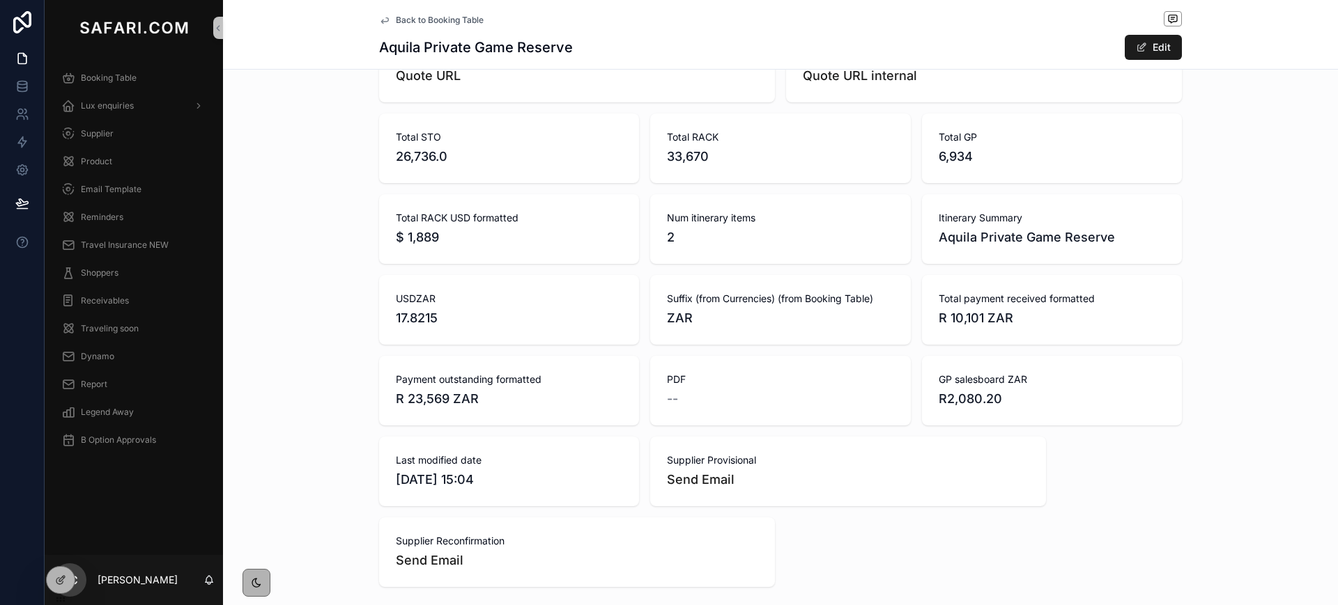
scroll to position [434, 0]
click at [438, 398] on span "R 23,569 ZAR" at bounding box center [509, 399] width 226 height 20
click at [444, 398] on span "R 23,569 ZAR" at bounding box center [509, 399] width 226 height 20
click at [406, 50] on h1 "Aquila Private Game Reserve" at bounding box center [476, 48] width 194 height 20
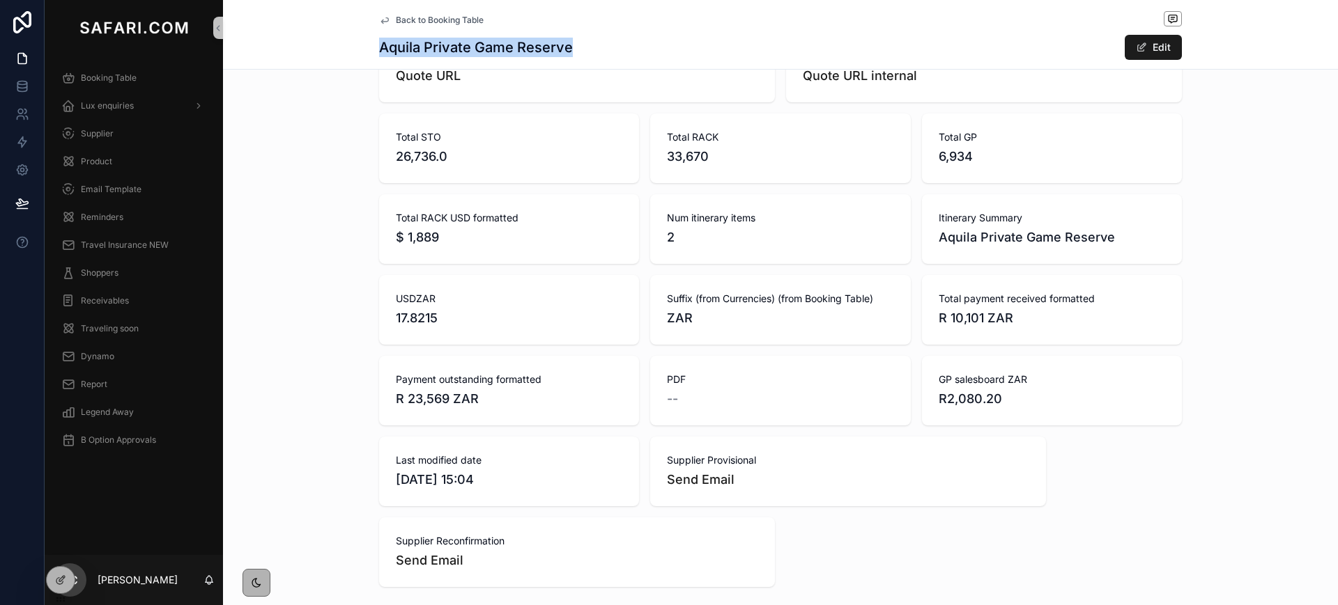
click at [406, 50] on h1 "Aquila Private Game Reserve" at bounding box center [476, 48] width 194 height 20
copy div "Aquila Private Game Reserve"
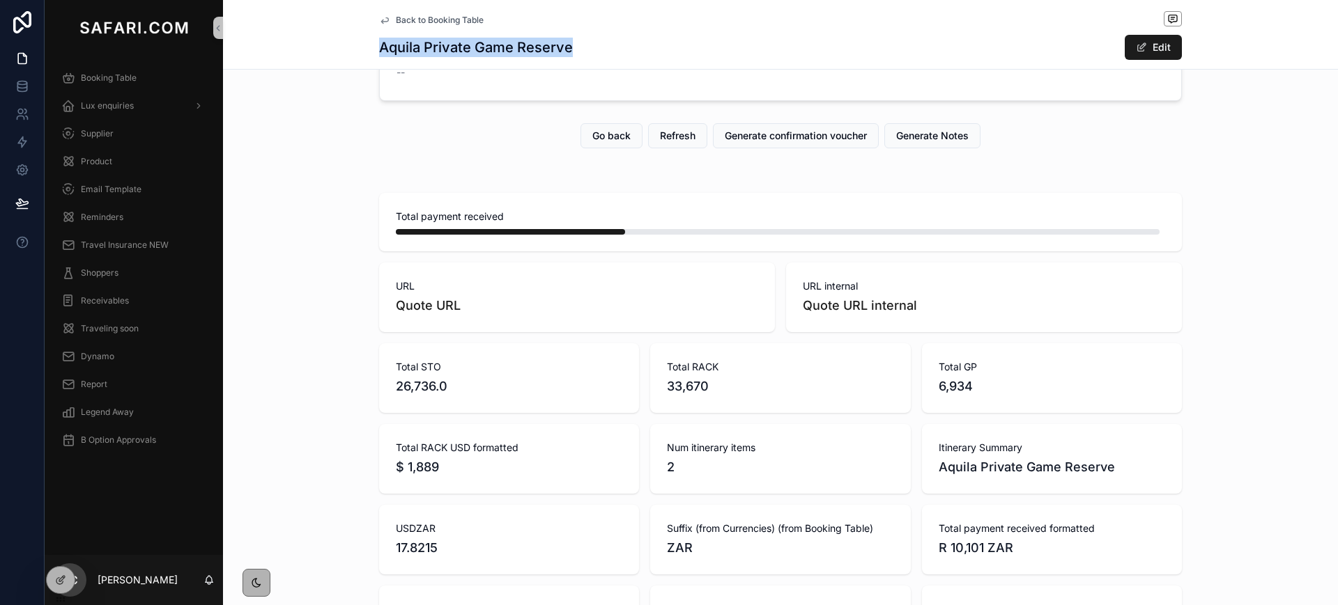
scroll to position [0, 0]
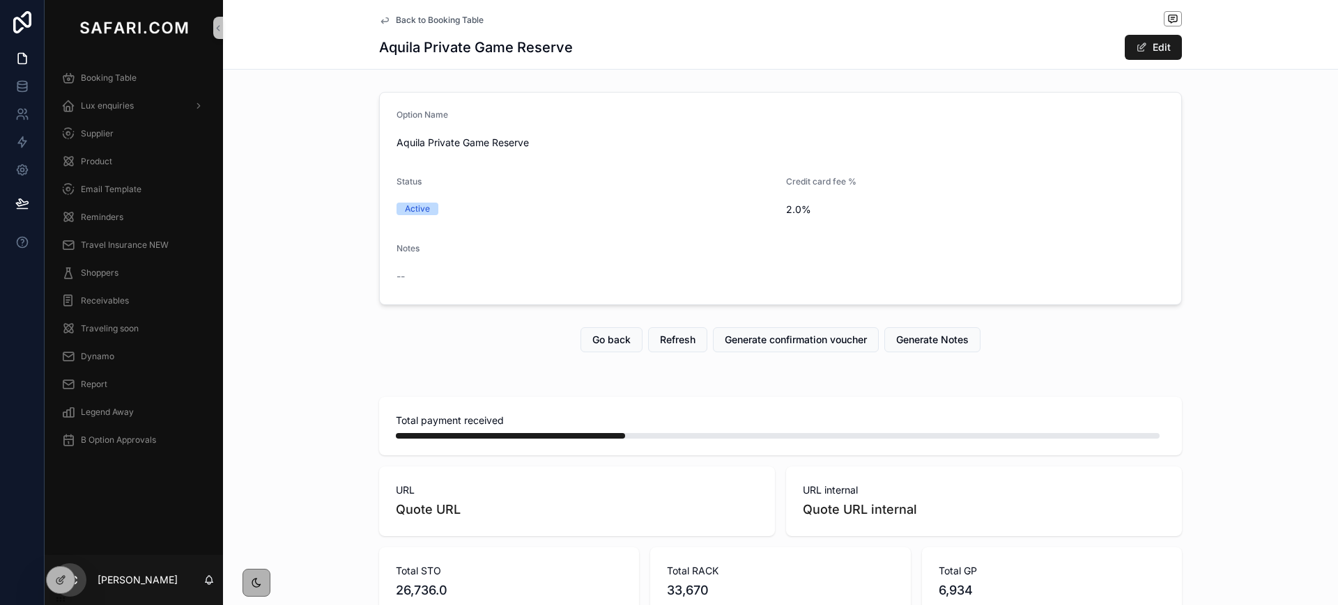
click at [477, 140] on span "Aquila Private Game Reserve" at bounding box center [780, 143] width 768 height 14
copy span "Aquila Private Game Reserve"
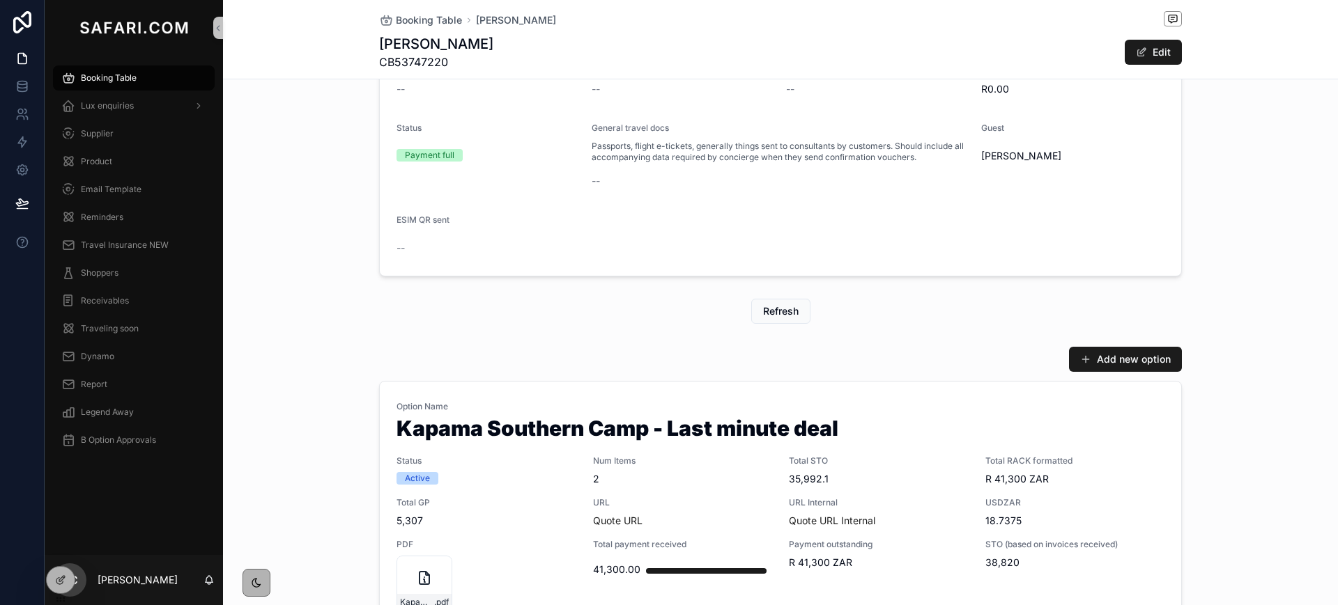
scroll to position [640, 0]
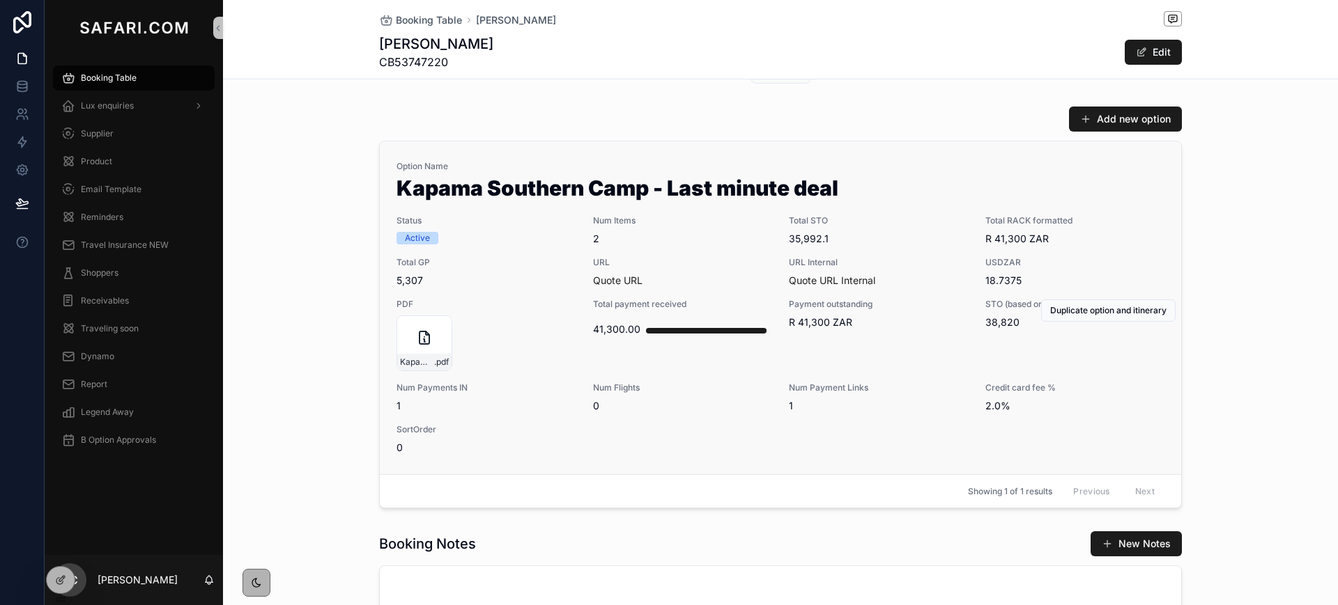
click at [711, 263] on span "URL" at bounding box center [683, 262] width 180 height 11
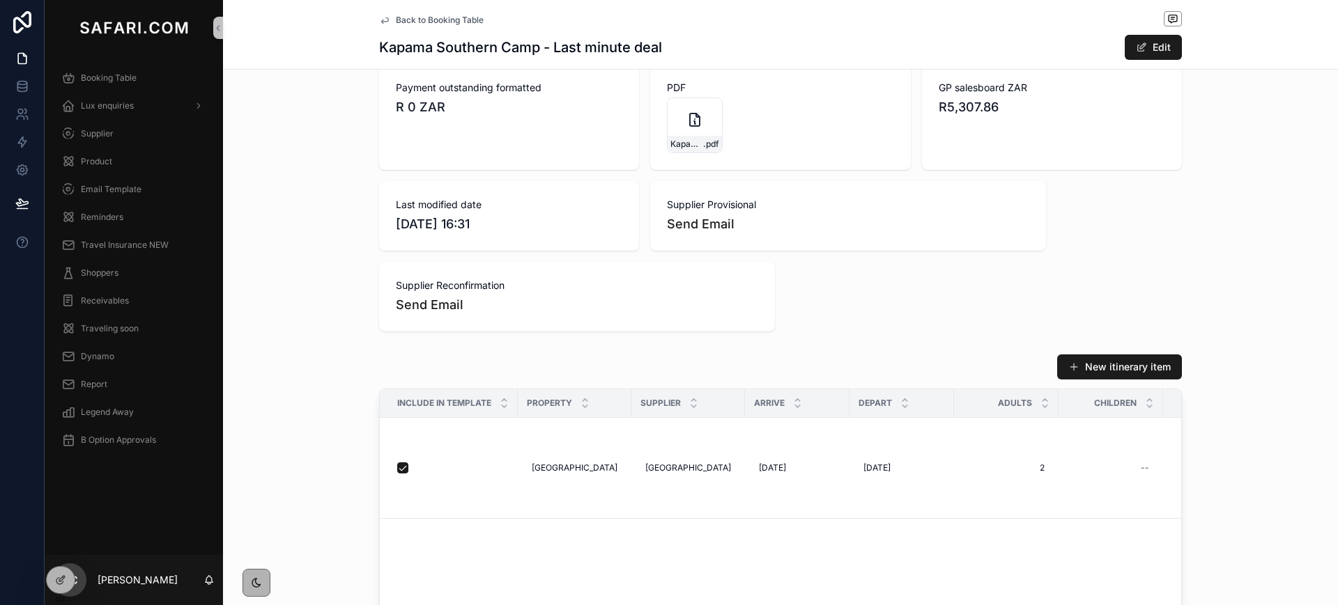
scroll to position [962, 0]
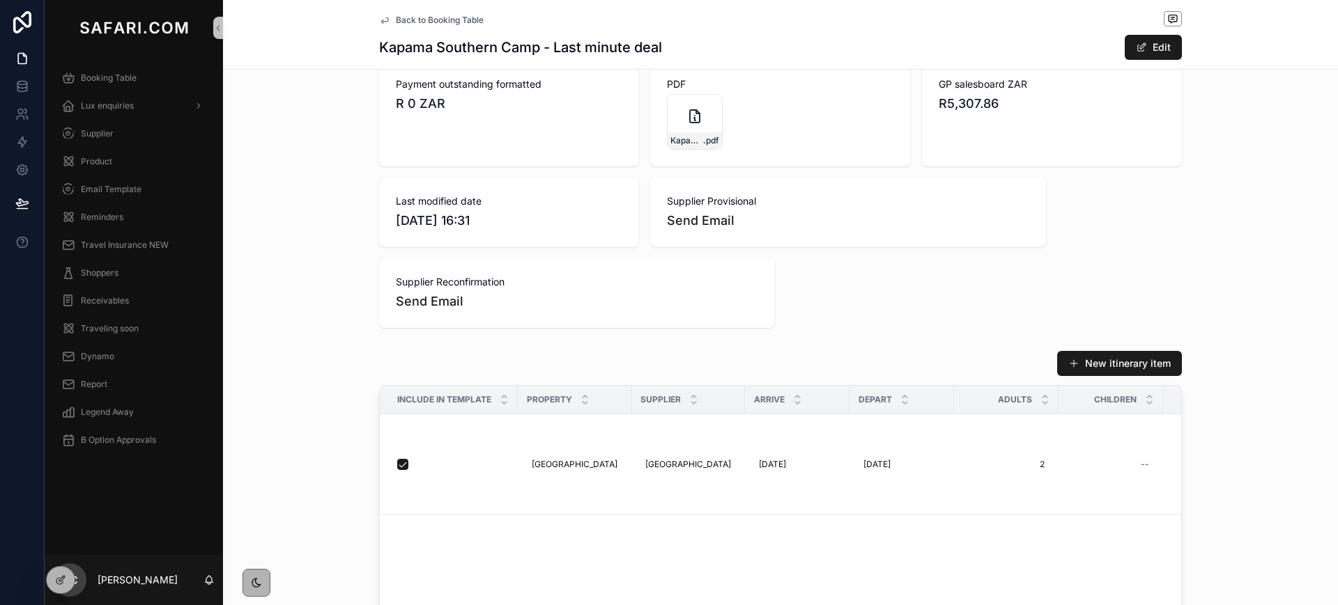
click at [384, 21] on link "Back to Booking Table" at bounding box center [431, 20] width 104 height 11
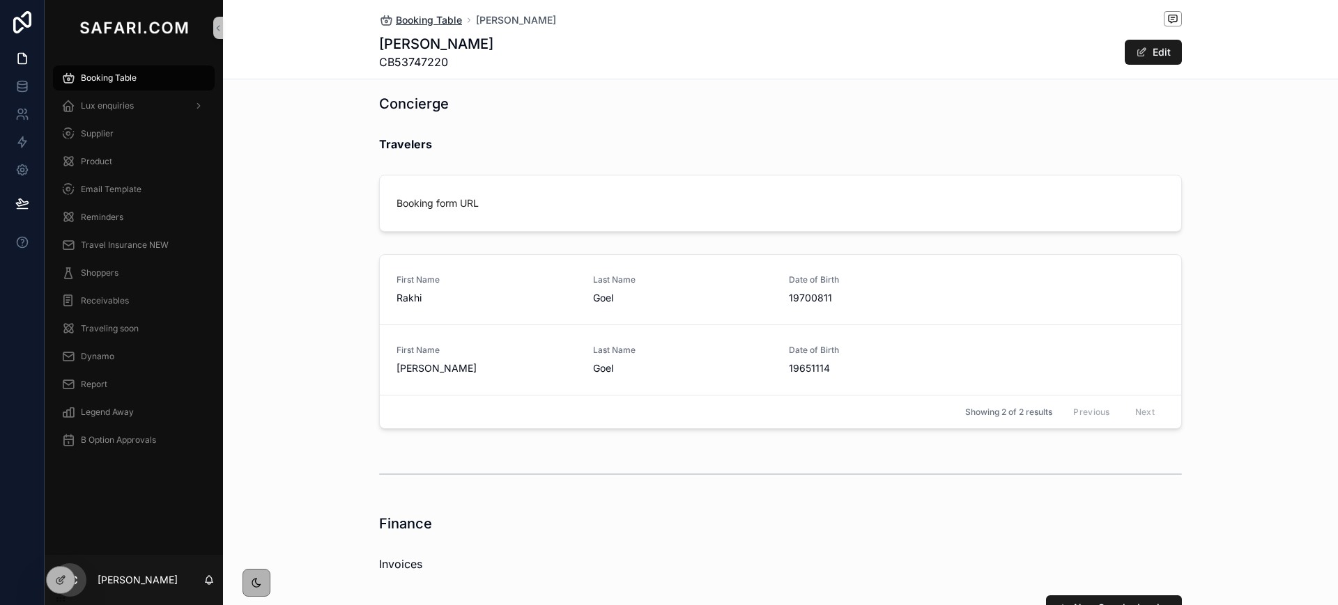
scroll to position [1233, 0]
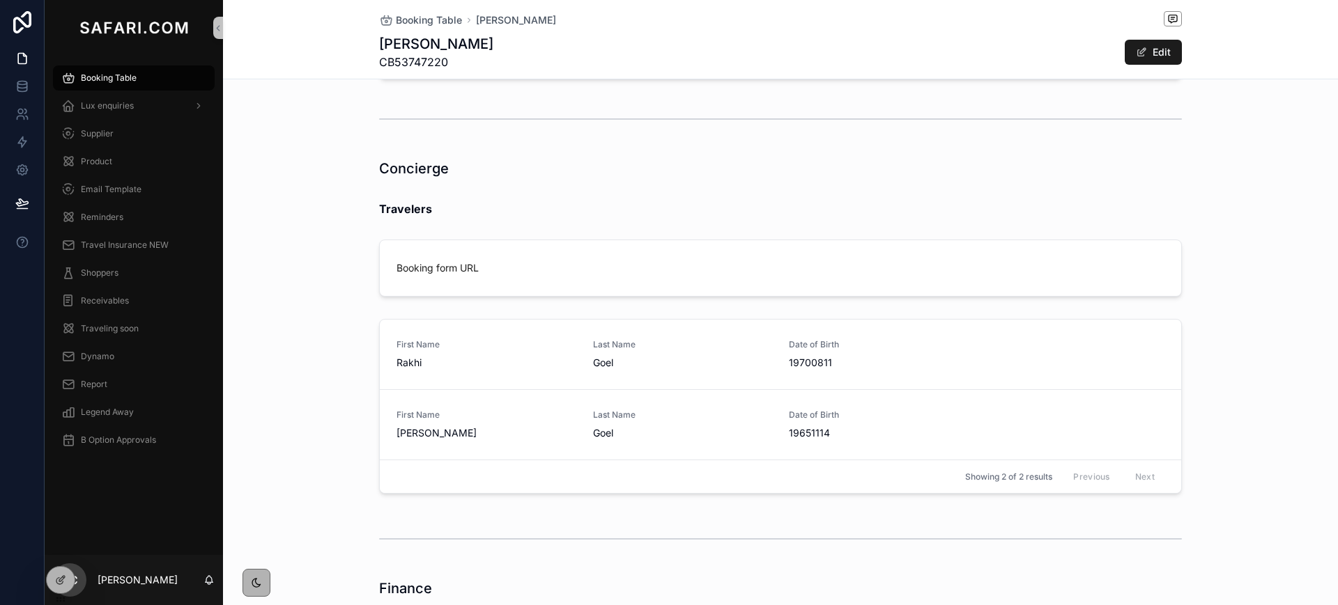
click at [418, 66] on span "CB53747220" at bounding box center [436, 62] width 114 height 17
copy span "CB53747220"
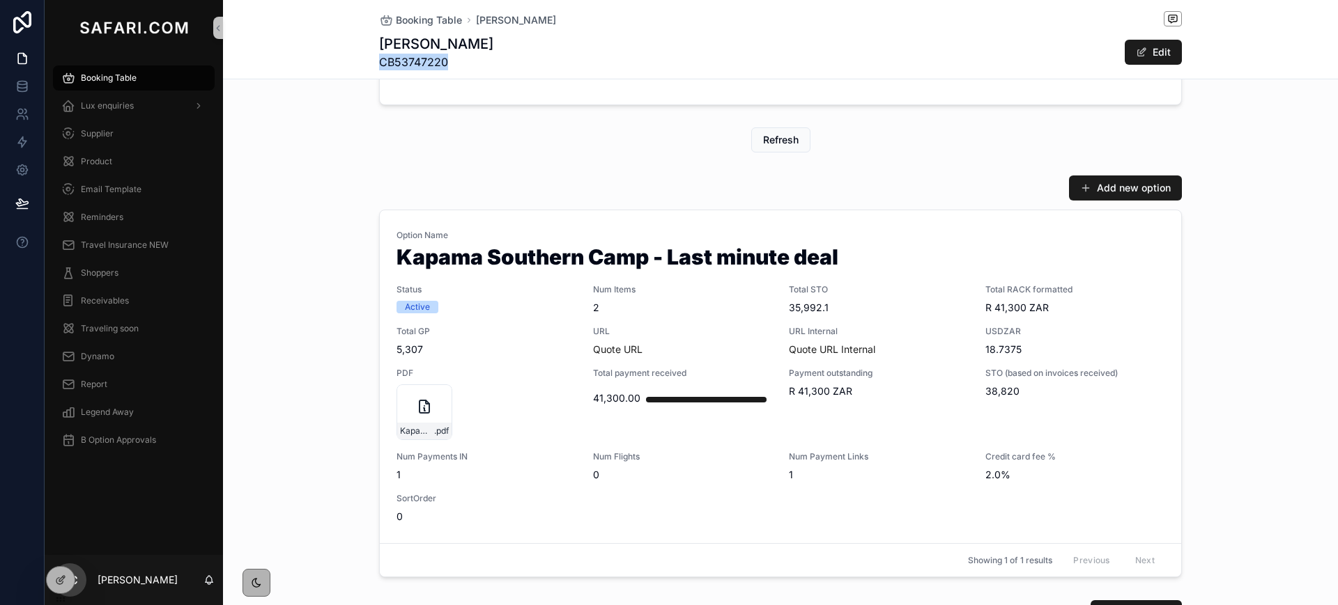
scroll to position [522, 0]
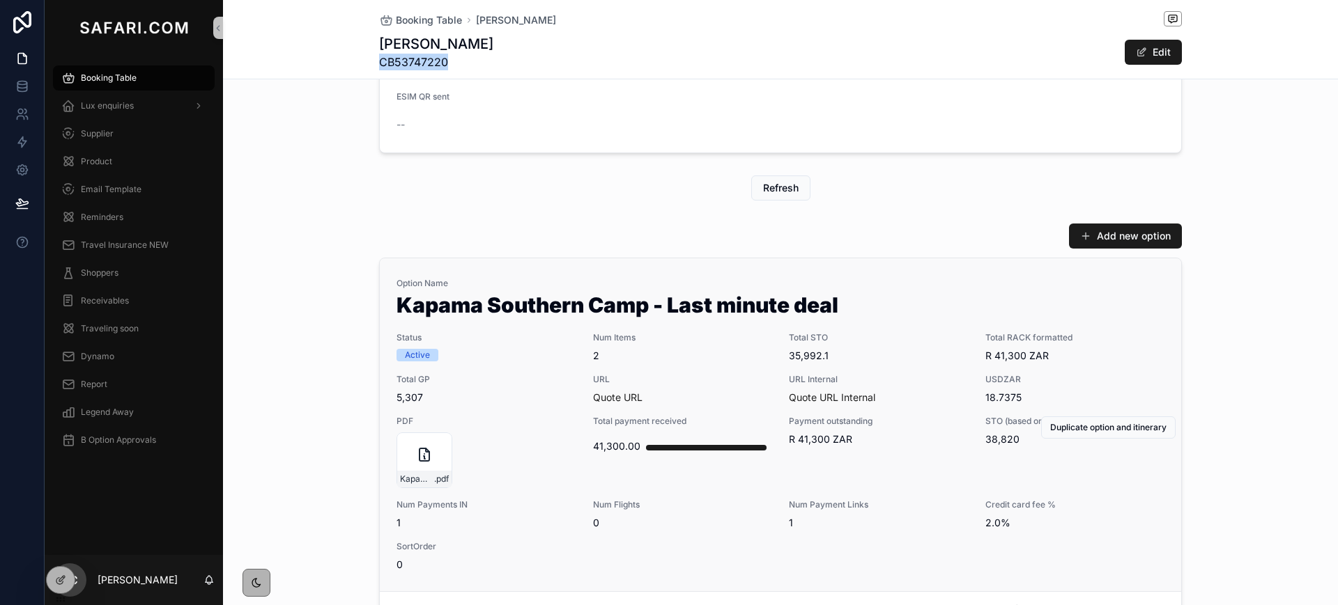
click at [706, 364] on div "Option Name Kapama Southern Camp - Last minute deal Status Active Num Items 2 T…" at bounding box center [780, 425] width 768 height 294
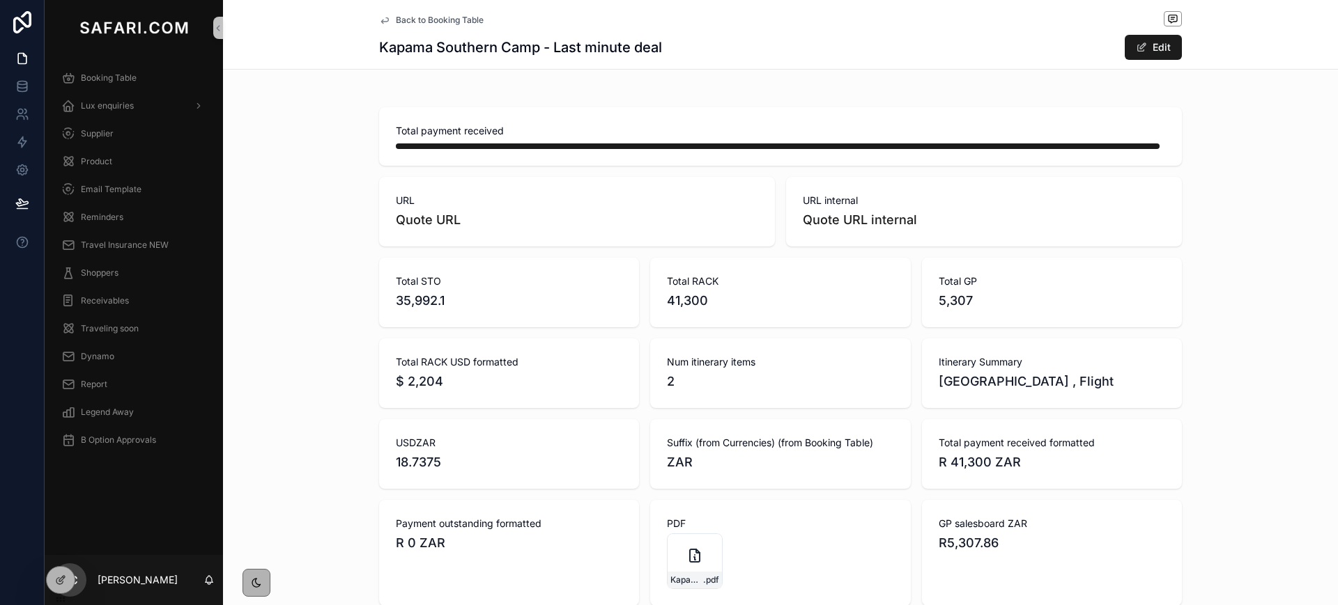
scroll to position [1313, 0]
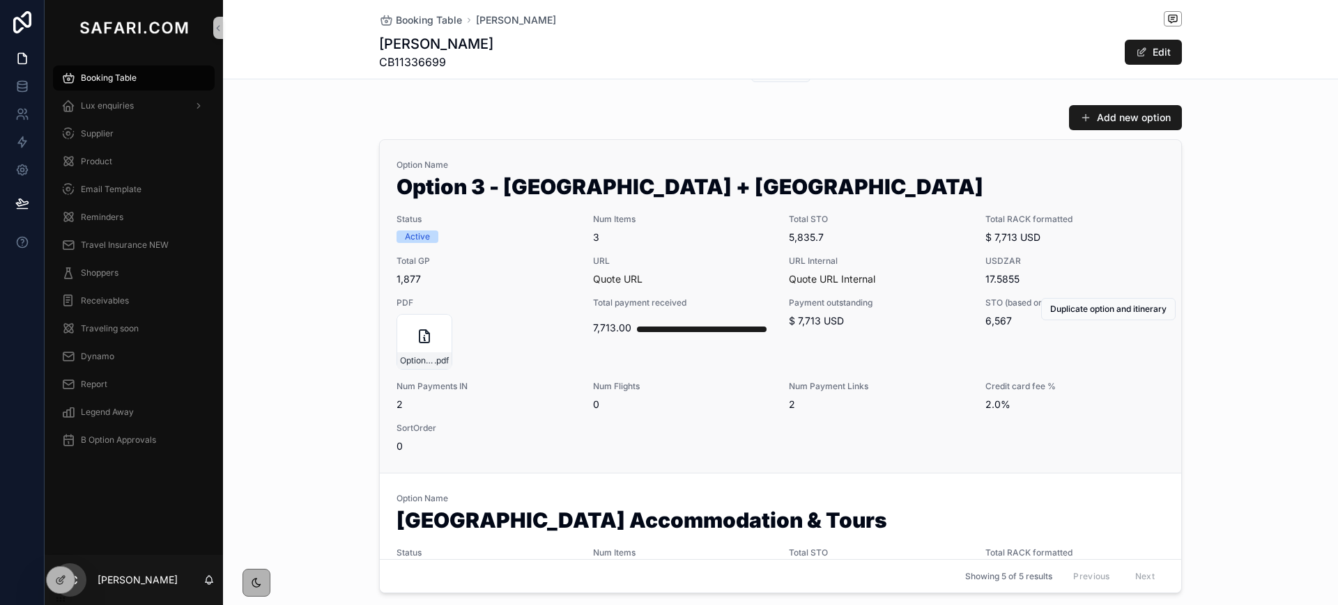
click at [699, 259] on span "URL" at bounding box center [683, 261] width 180 height 11
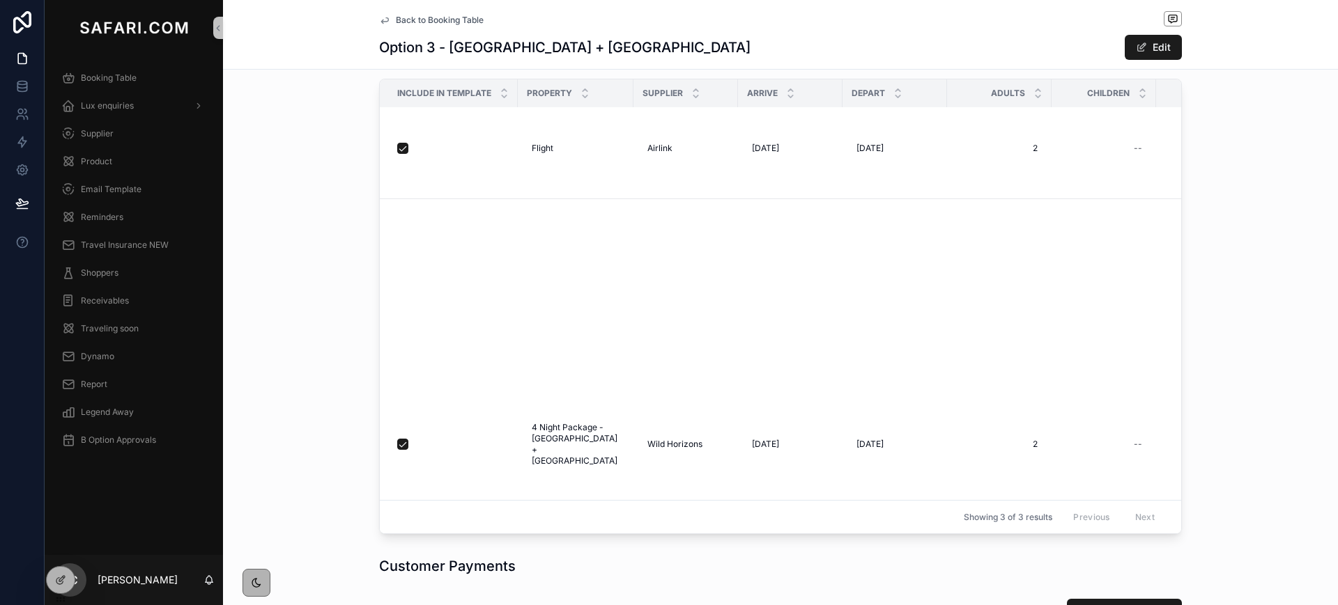
scroll to position [9, 0]
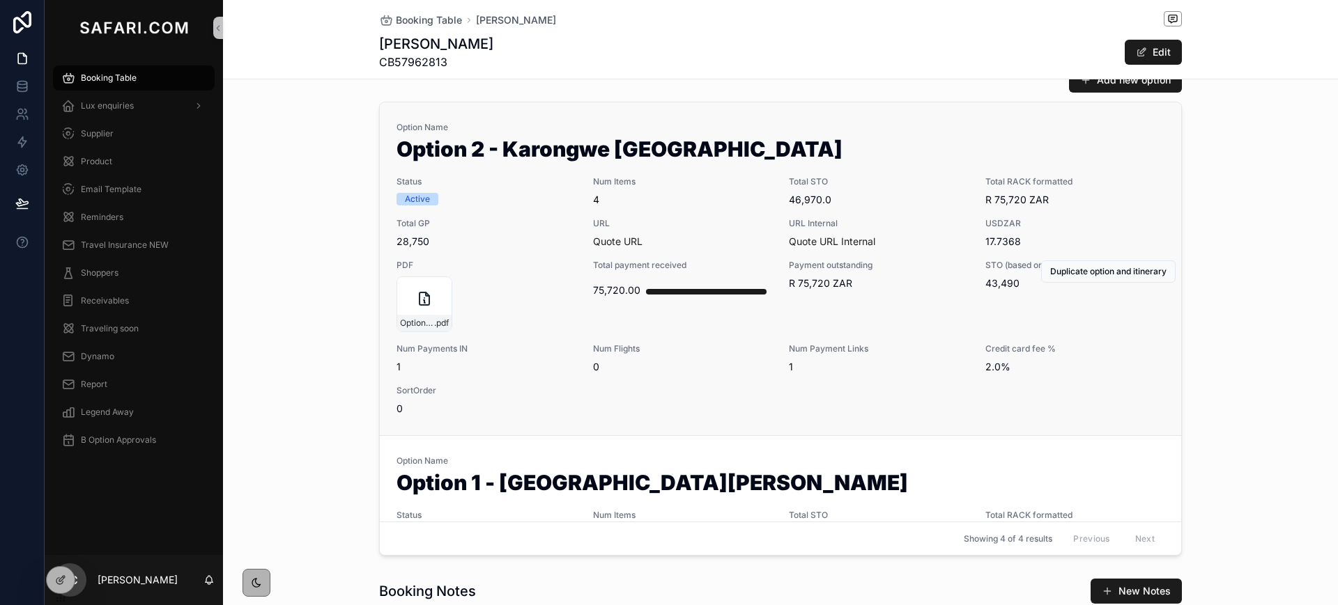
scroll to position [673, 0]
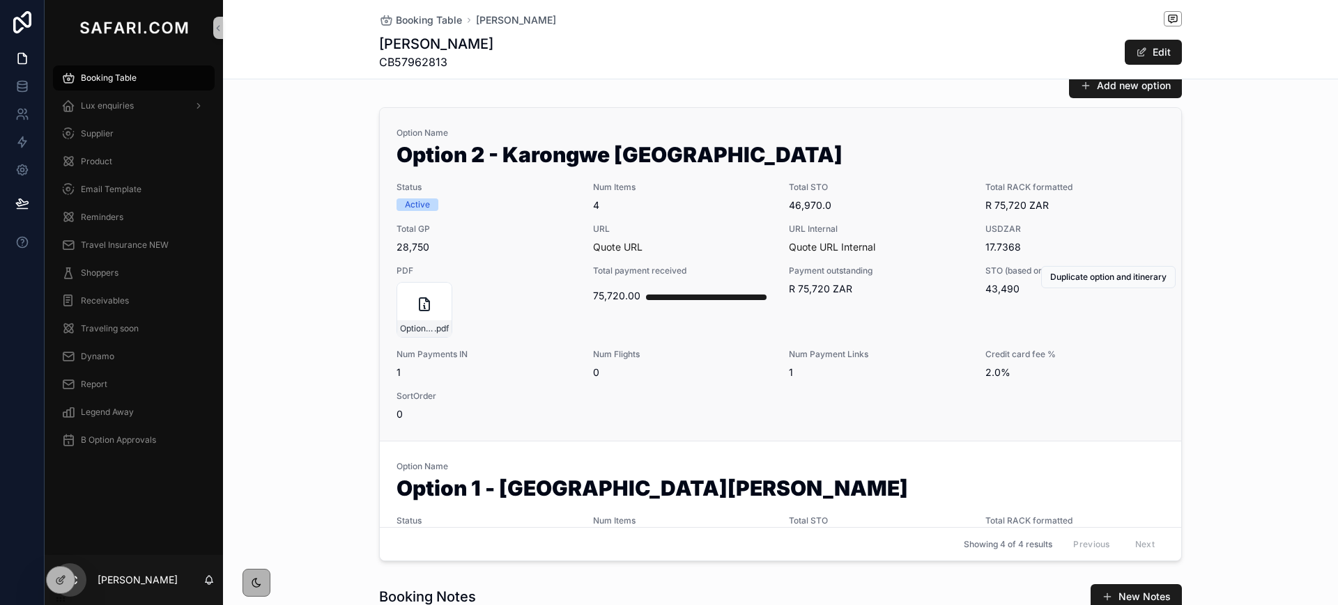
click at [699, 225] on span "URL" at bounding box center [683, 229] width 180 height 11
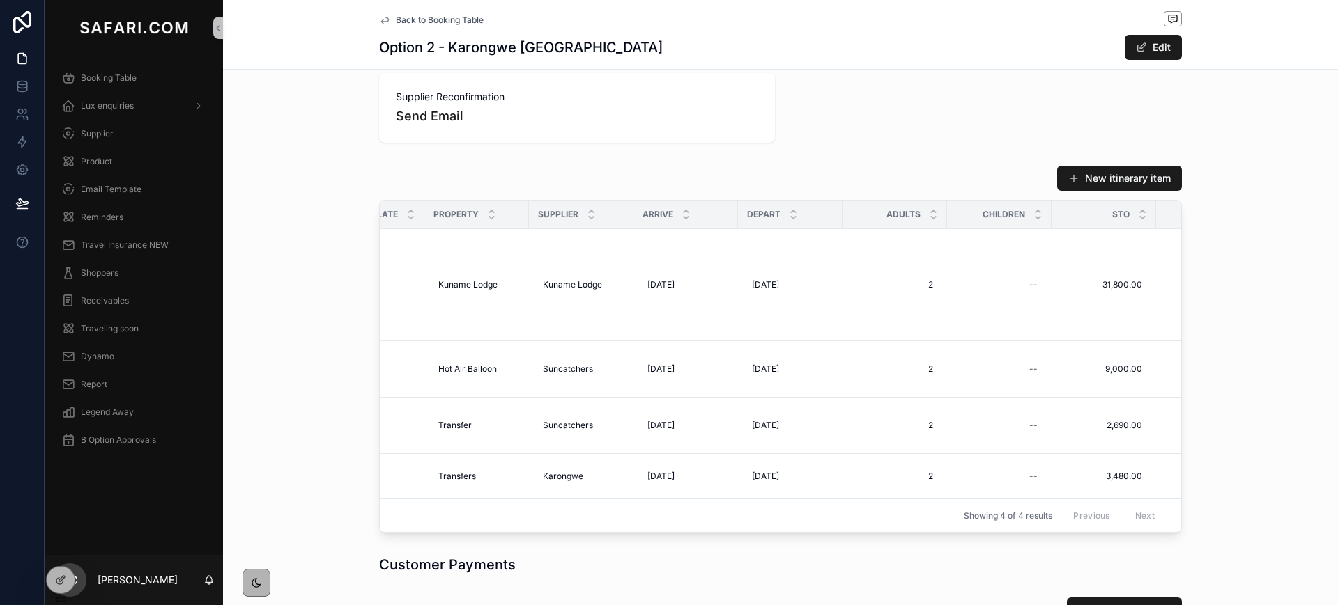
scroll to position [0, 94]
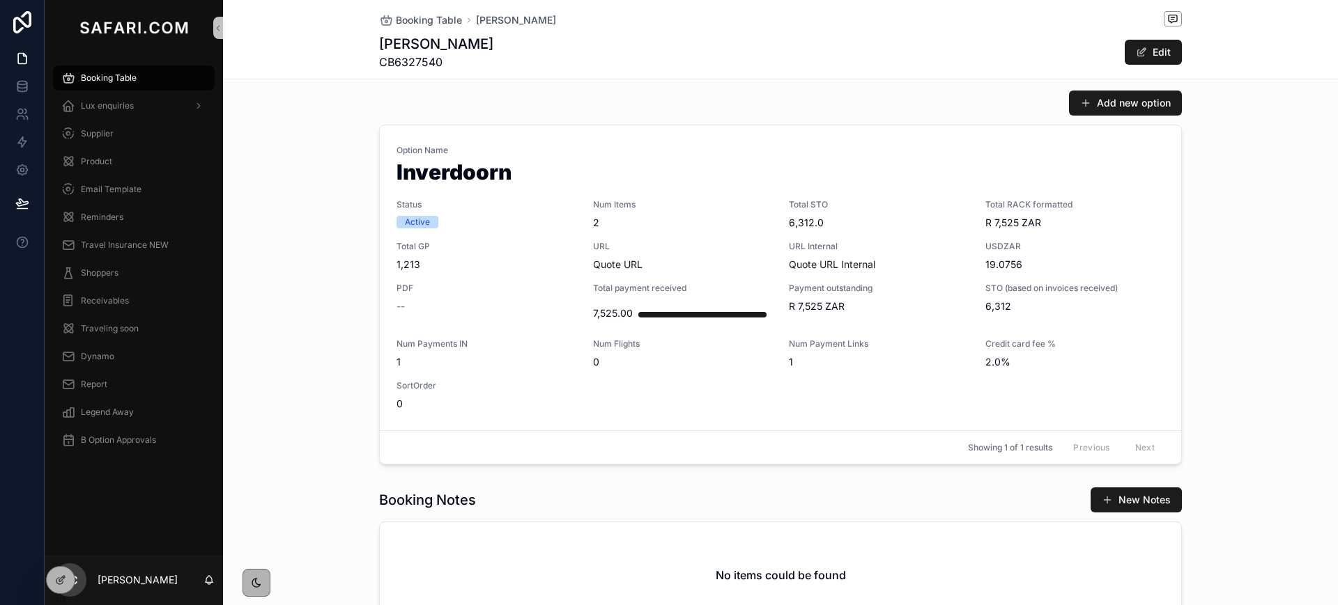
scroll to position [660, 0]
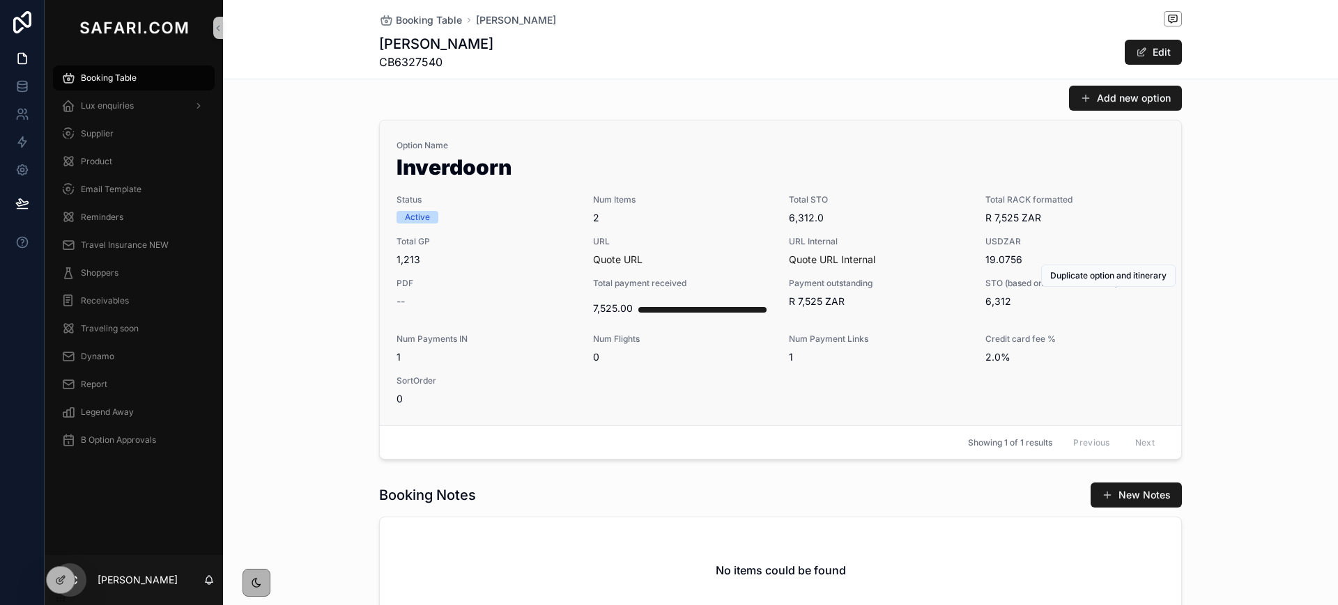
click at [661, 212] on span "2" at bounding box center [683, 218] width 180 height 14
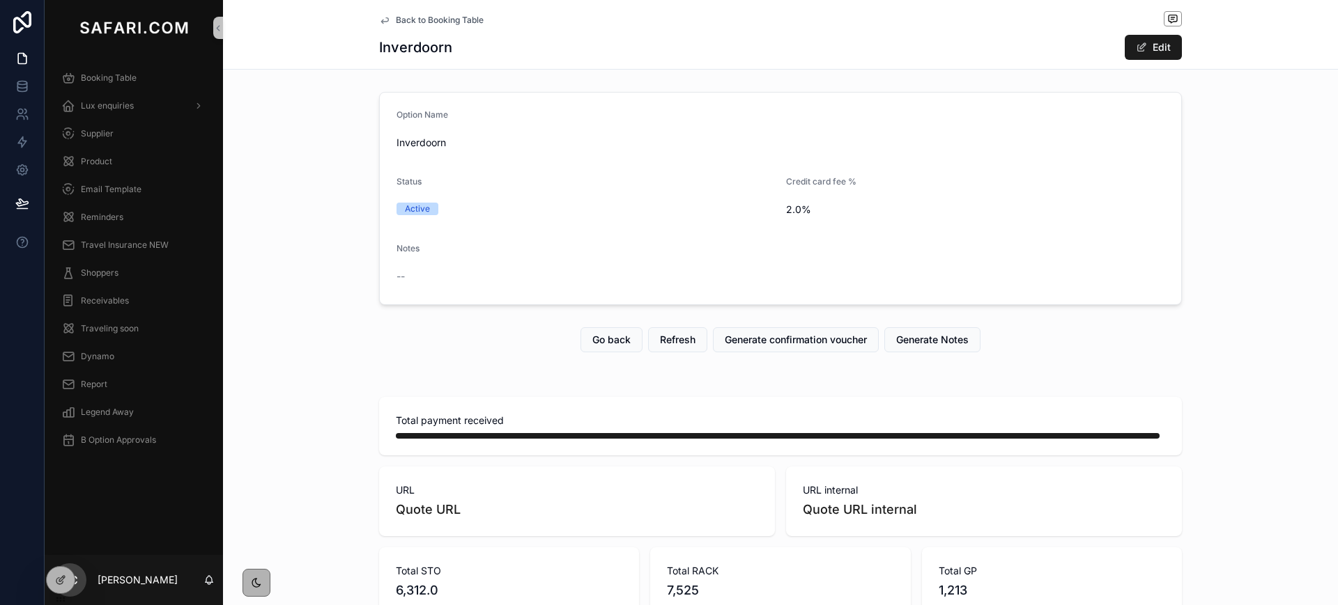
click at [407, 143] on span "Inverdoorn" at bounding box center [780, 143] width 768 height 14
copy span "Inverdoorn"
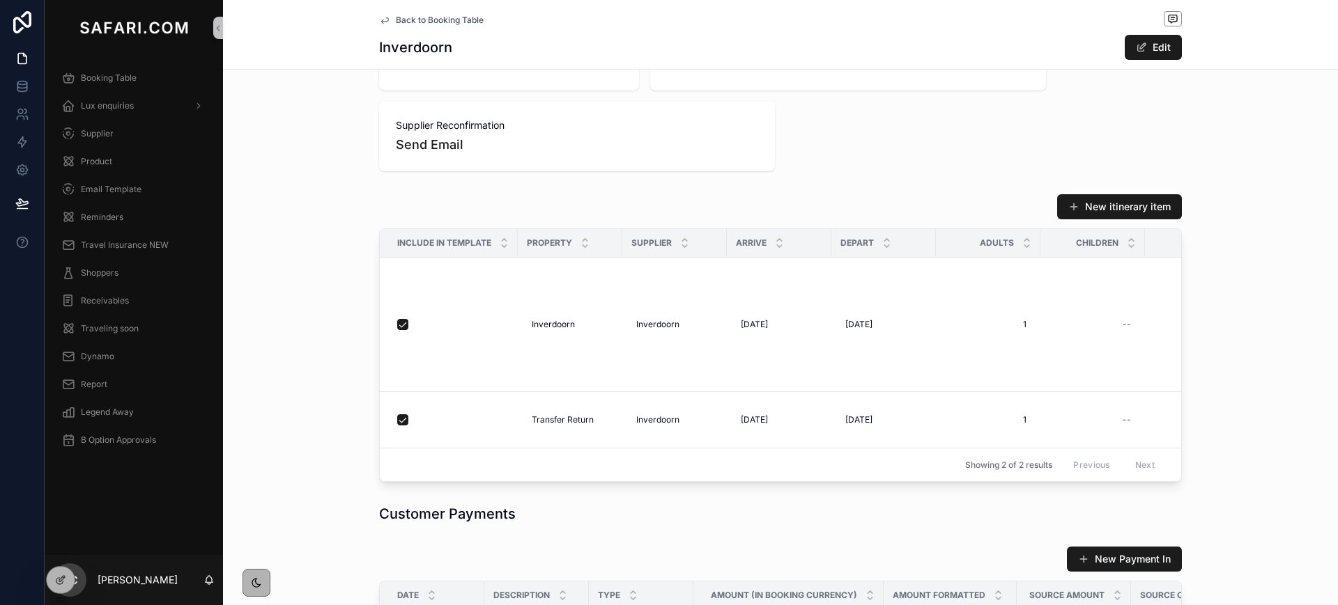
scroll to position [850, 0]
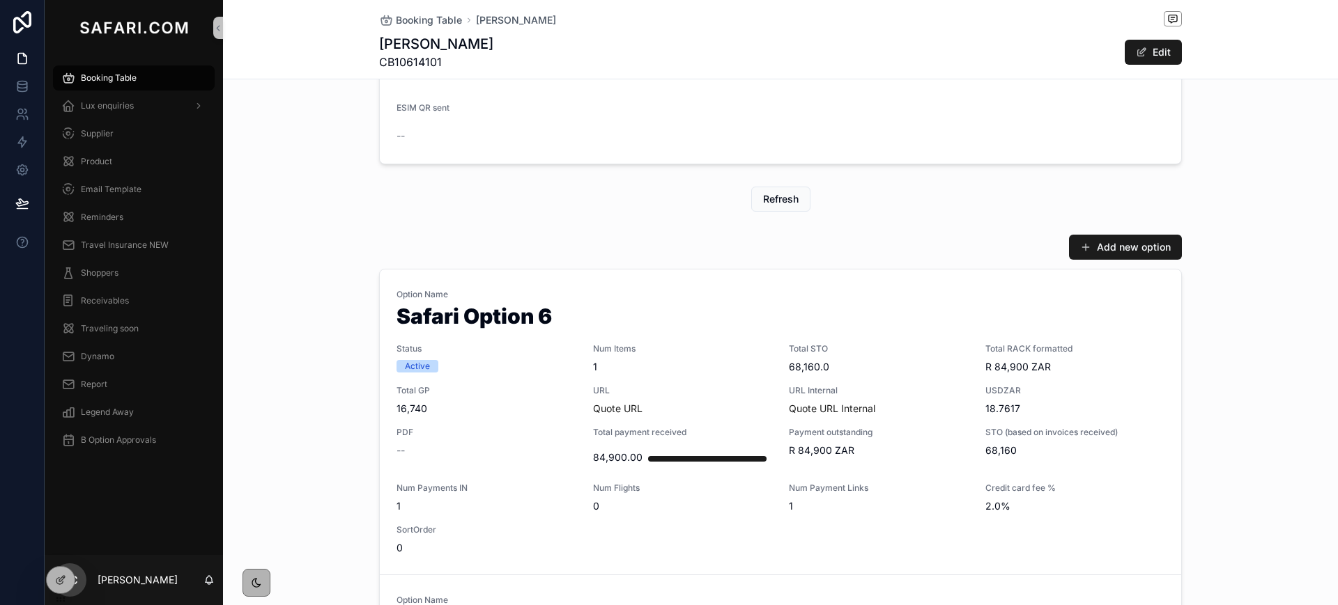
scroll to position [623, 0]
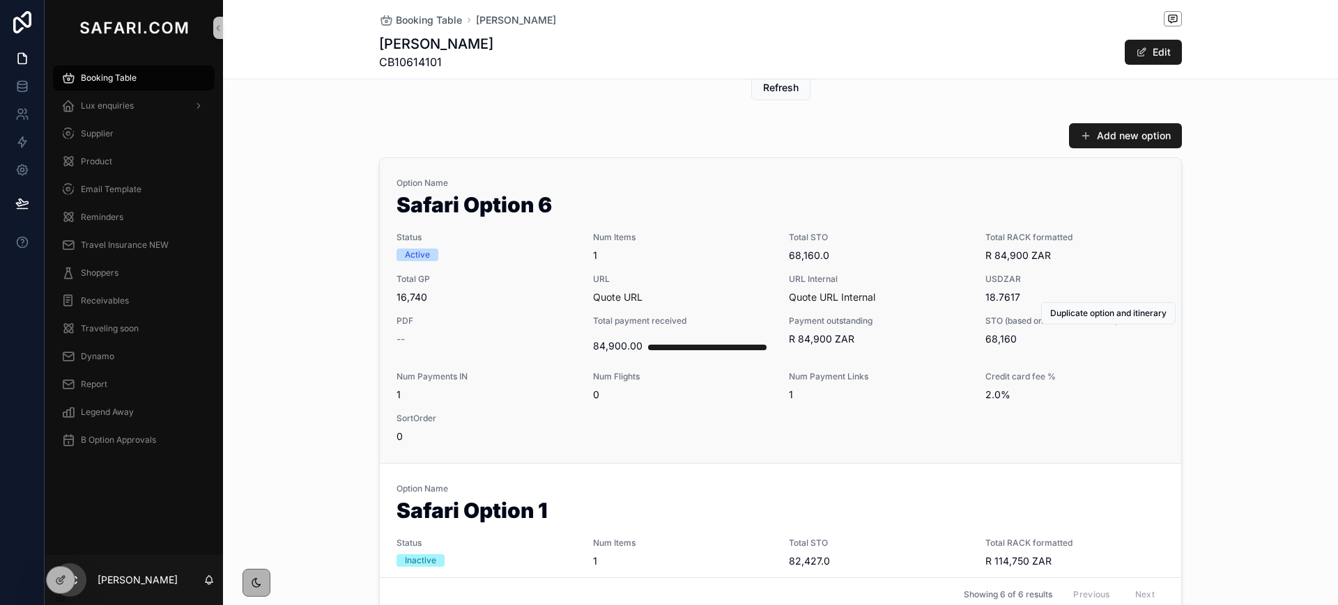
click at [738, 235] on span "Num Items" at bounding box center [683, 237] width 180 height 11
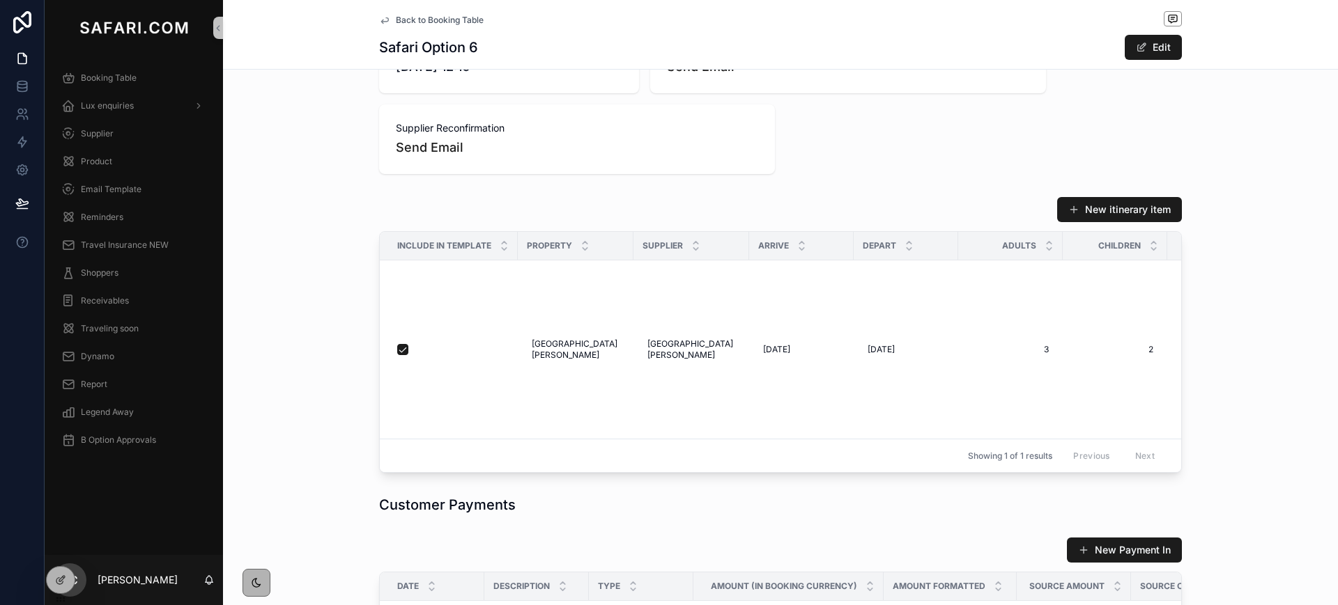
scroll to position [867, 0]
click at [575, 338] on span "Naledi Bush Lodge" at bounding box center [576, 349] width 88 height 22
click at [575, 319] on div "**********" at bounding box center [614, 344] width 201 height 52
click at [583, 343] on input "**********" at bounding box center [593, 344] width 132 height 20
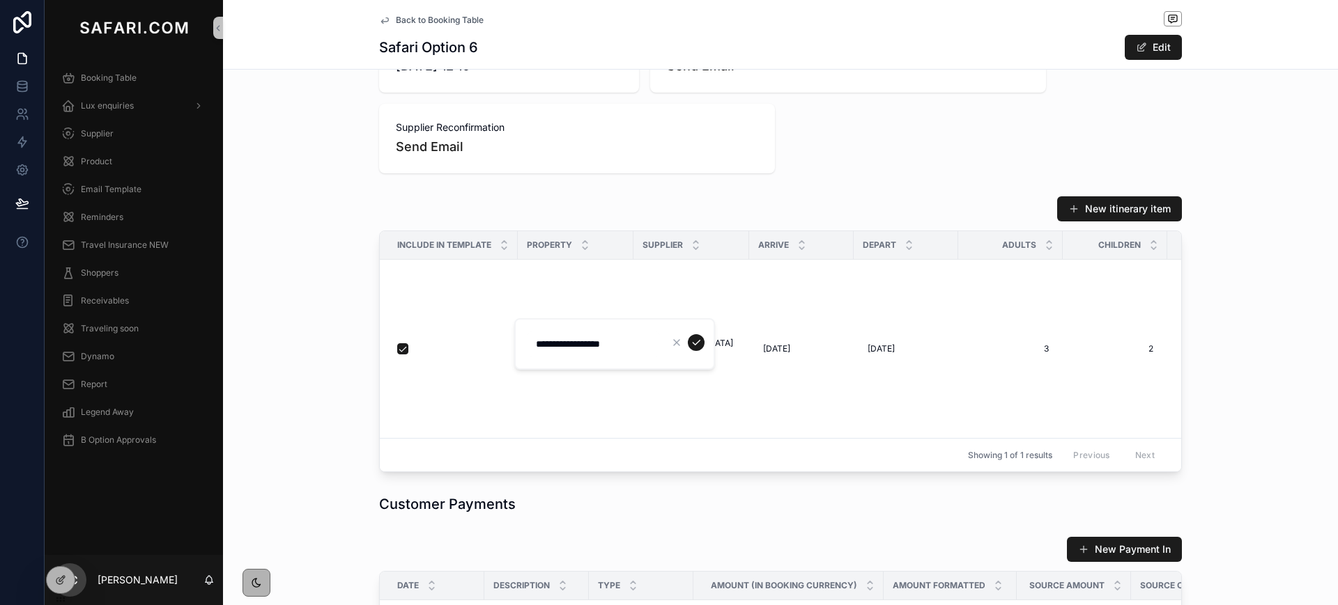
click at [583, 343] on input "**********" at bounding box center [593, 344] width 132 height 20
click at [694, 339] on icon "scrollable content" at bounding box center [695, 342] width 11 height 11
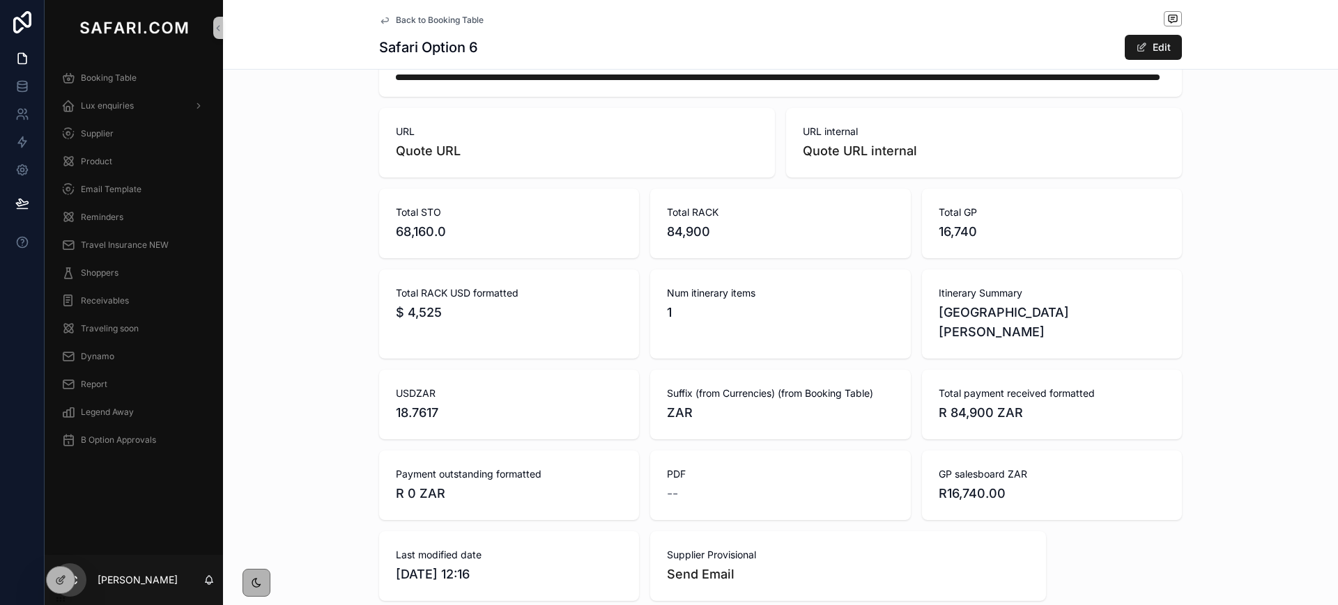
scroll to position [366, 0]
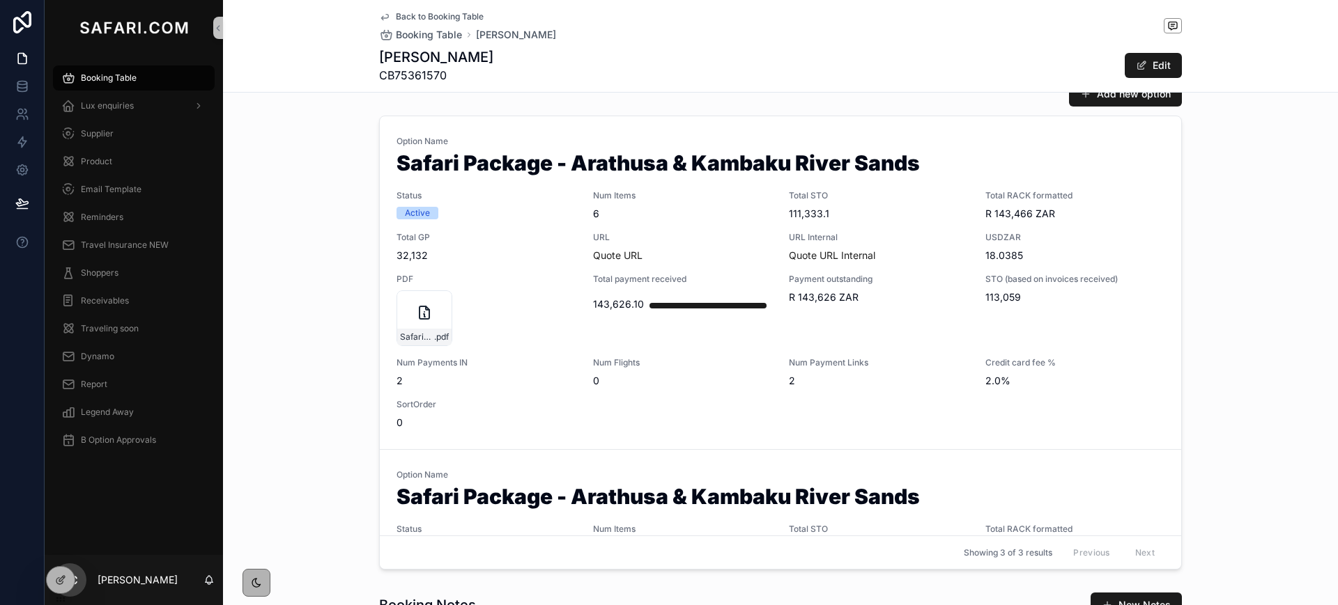
scroll to position [679, 0]
click at [679, 250] on span "Quote URL" at bounding box center [683, 255] width 180 height 14
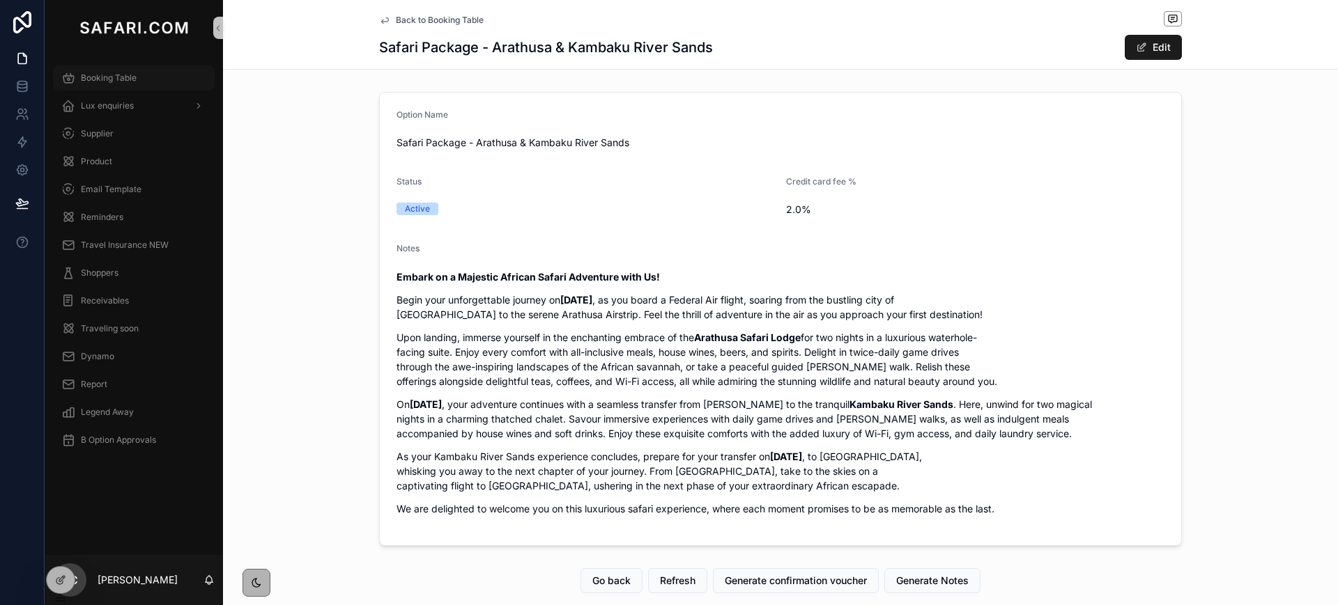
click at [115, 79] on span "Booking Table" at bounding box center [109, 77] width 56 height 11
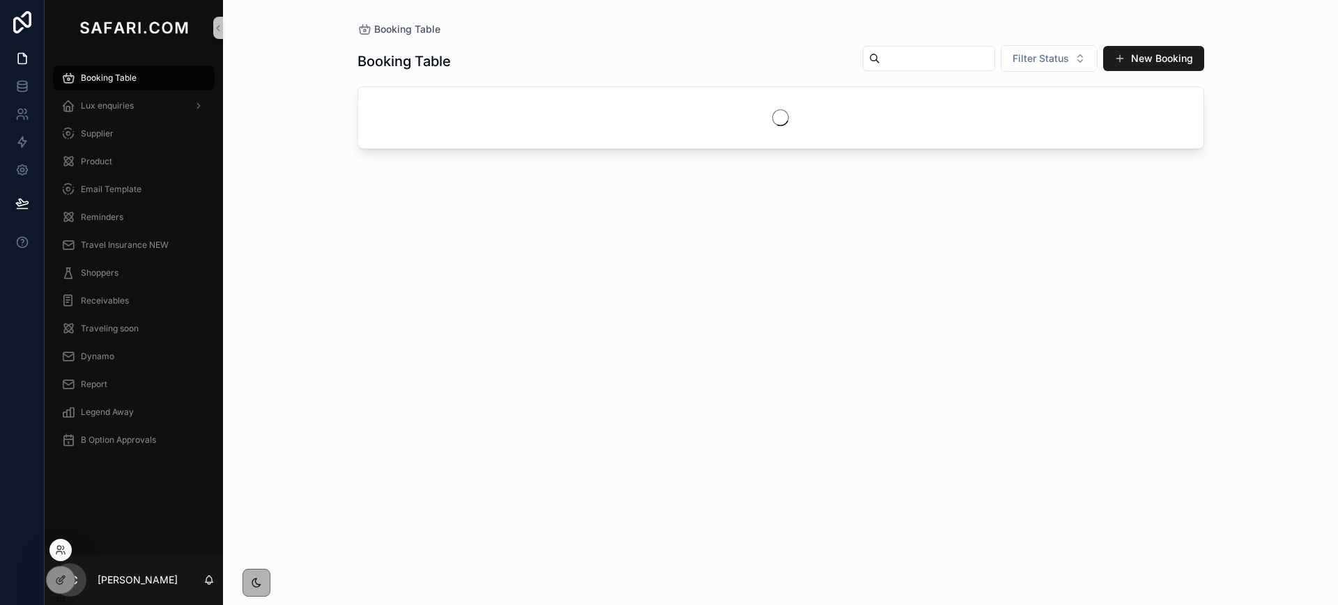
click at [56, 556] on div at bounding box center [60, 550] width 22 height 22
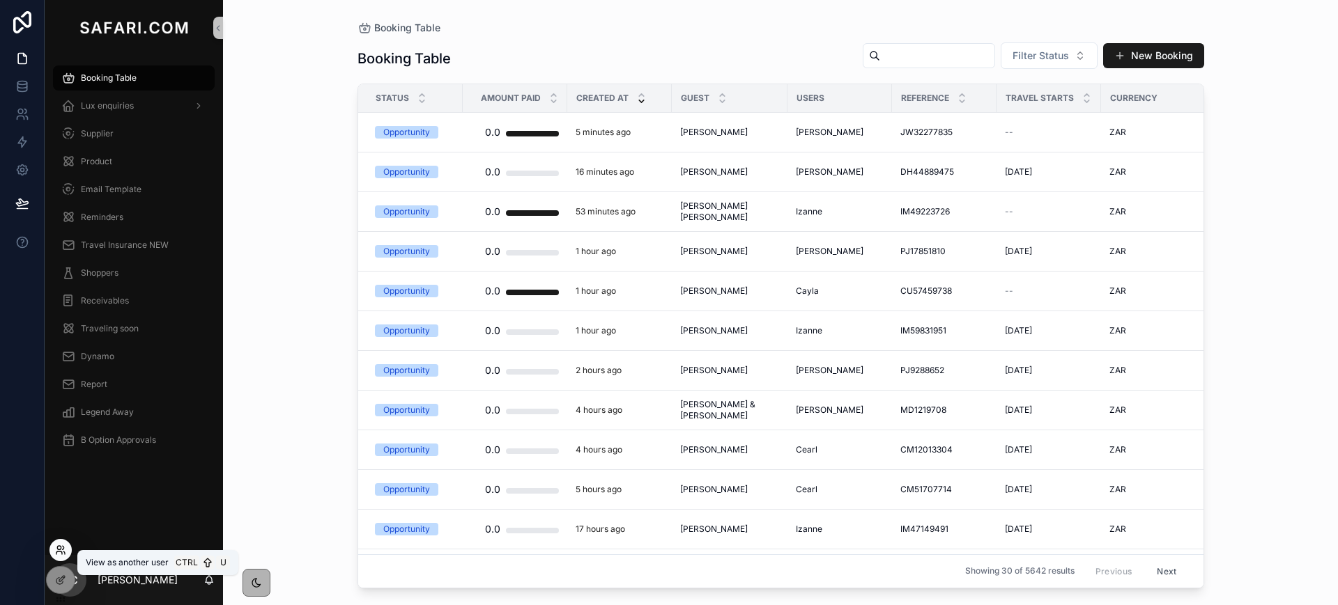
click at [62, 551] on icon at bounding box center [60, 550] width 11 height 11
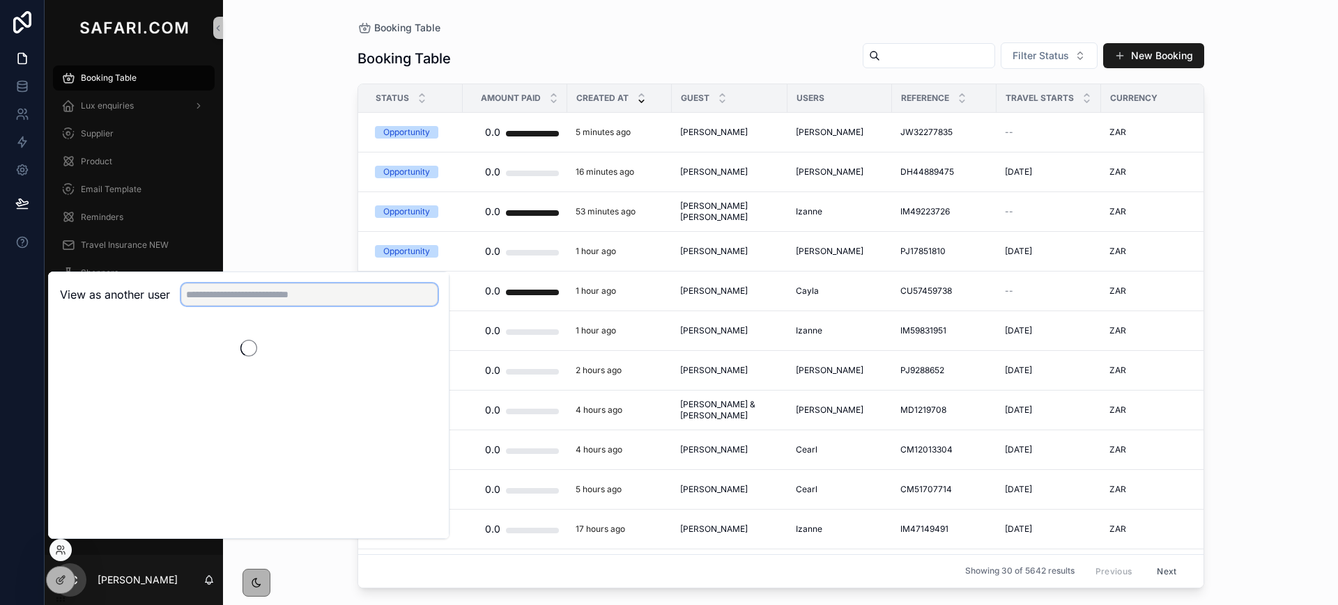
click at [272, 291] on input "text" at bounding box center [309, 295] width 256 height 22
type input "*****"
click at [410, 342] on button "Select" at bounding box center [419, 346] width 36 height 20
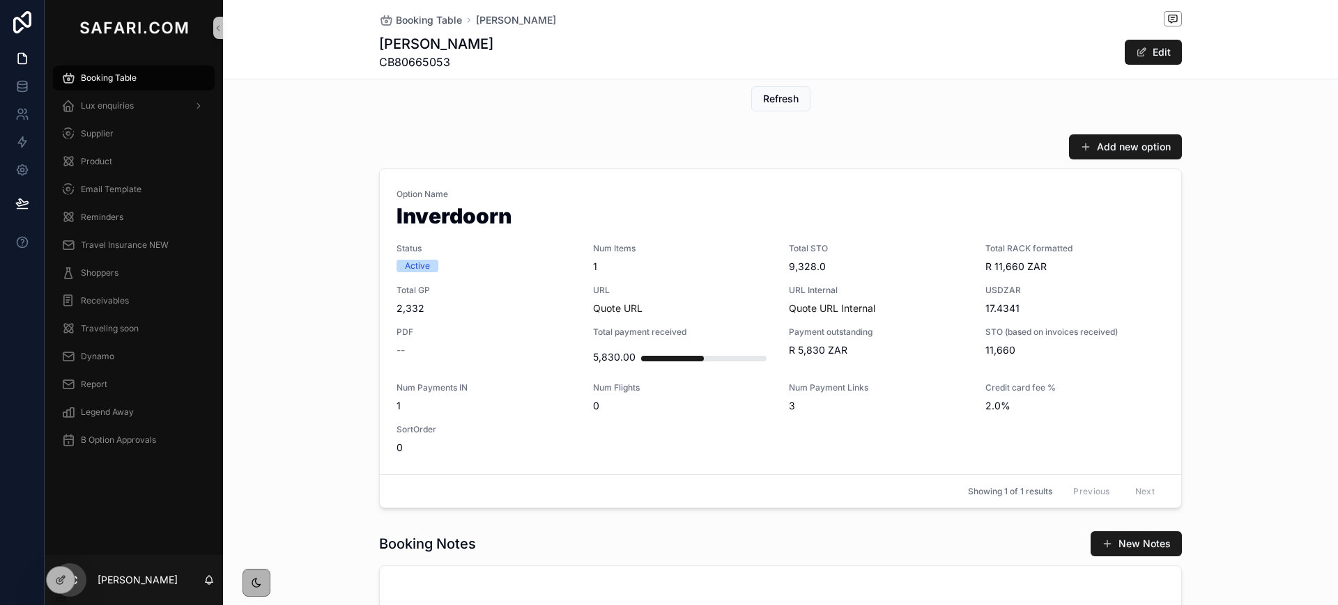
scroll to position [610, 0]
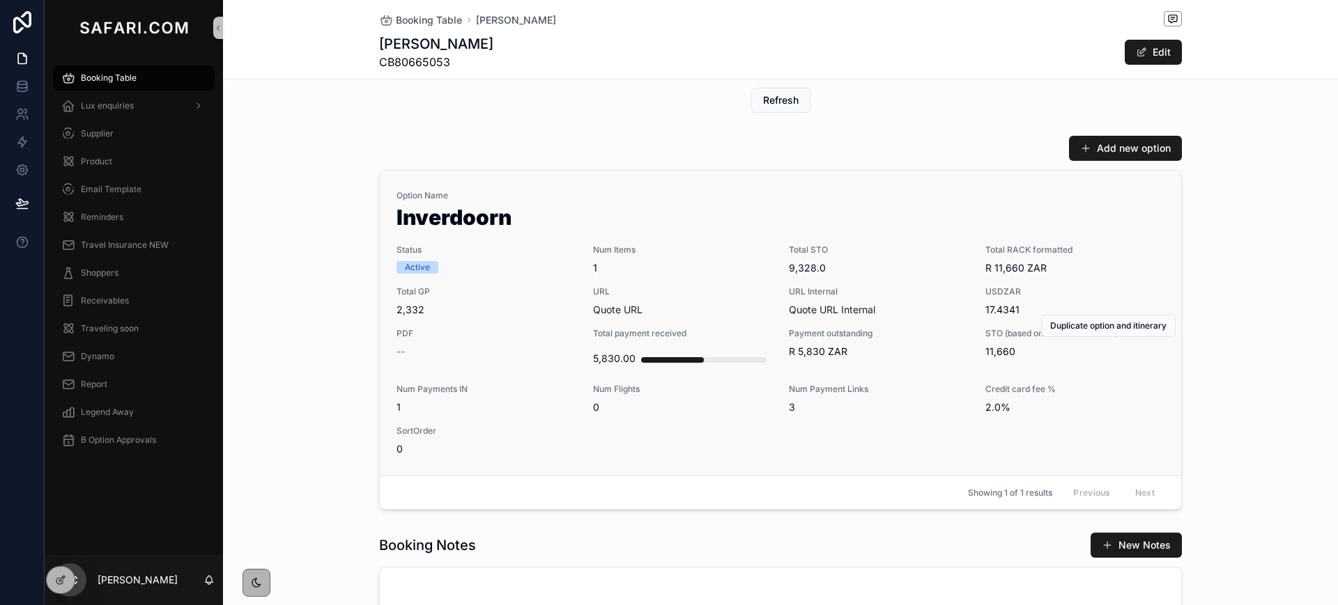
click at [674, 268] on span "1" at bounding box center [683, 268] width 180 height 14
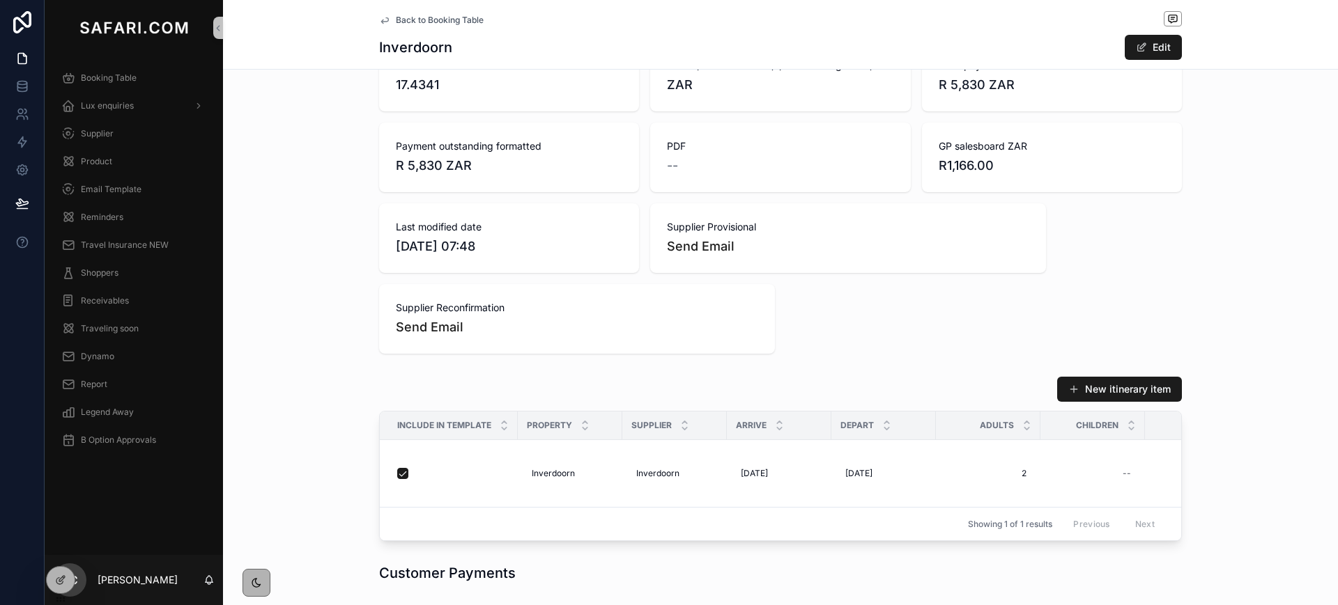
scroll to position [653, 0]
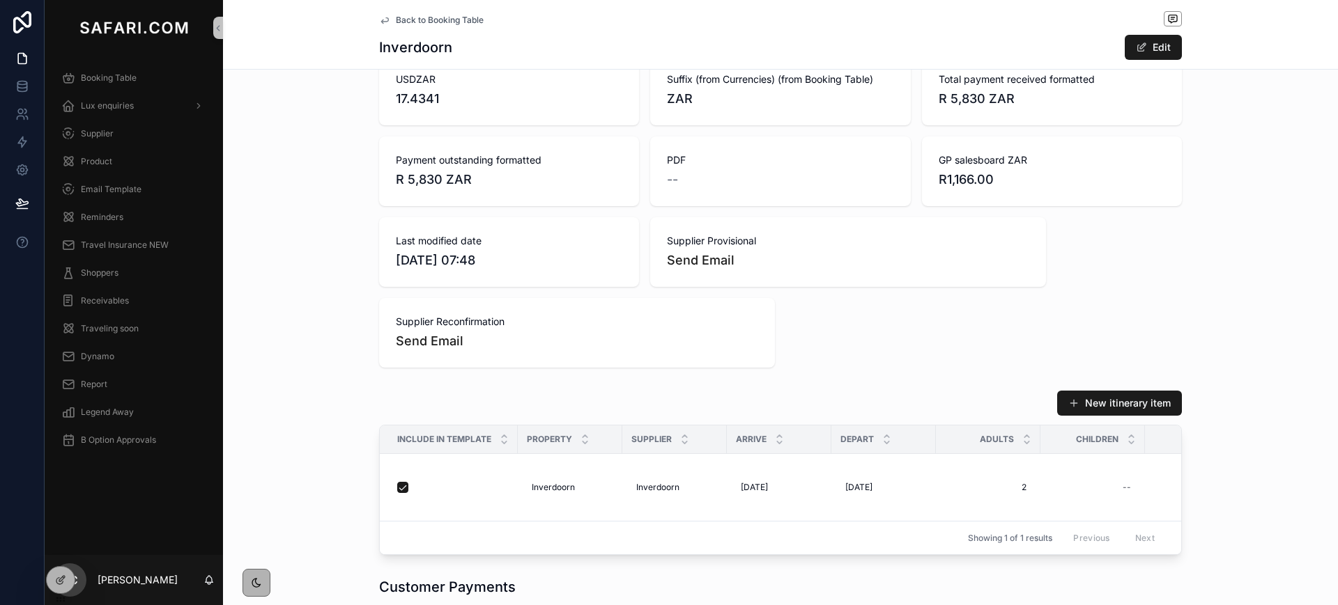
click at [398, 19] on span "Back to Booking Table" at bounding box center [440, 20] width 88 height 11
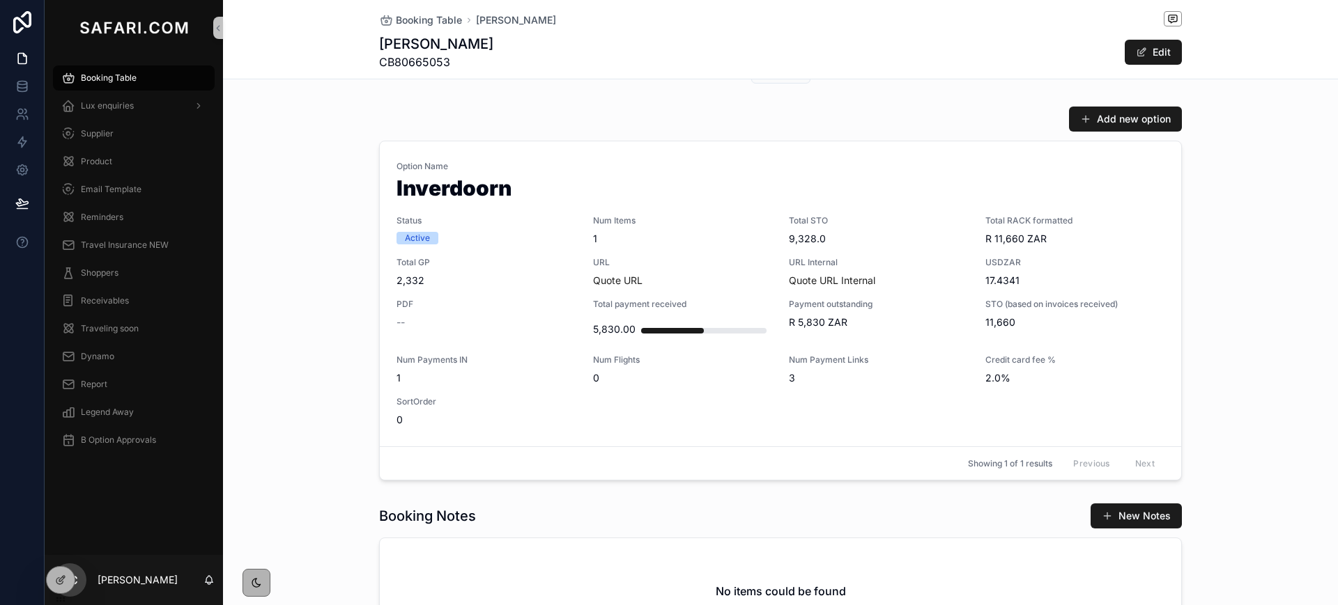
scroll to position [637, 0]
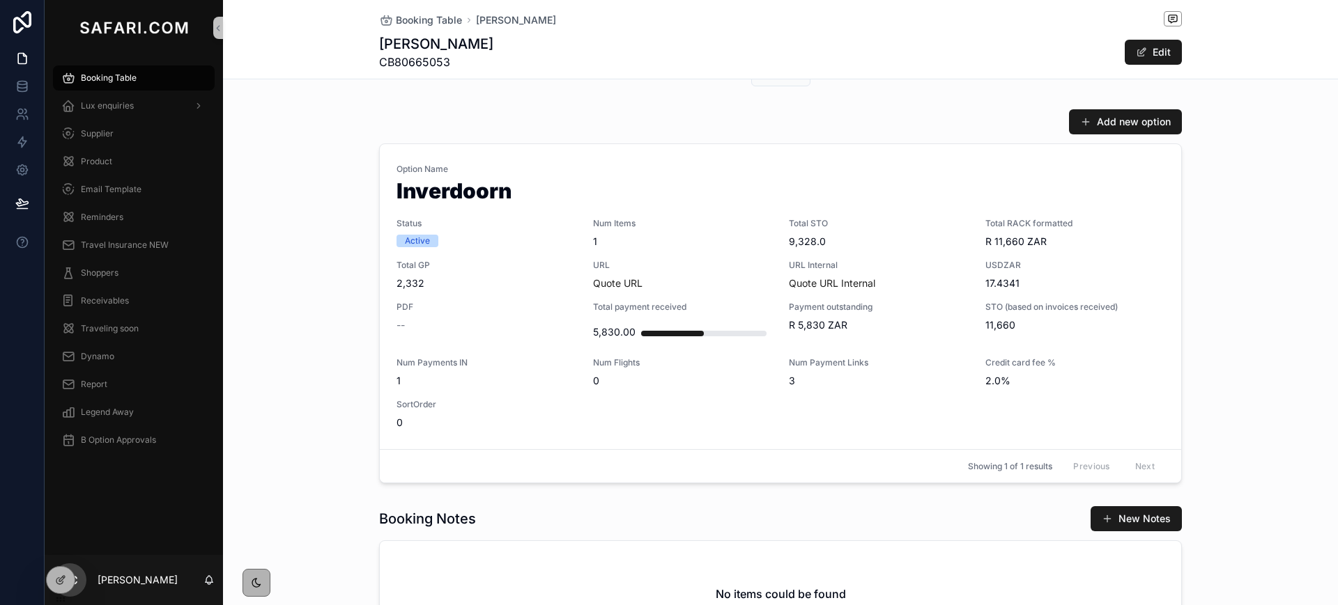
click at [100, 82] on span "Booking Table" at bounding box center [109, 77] width 56 height 11
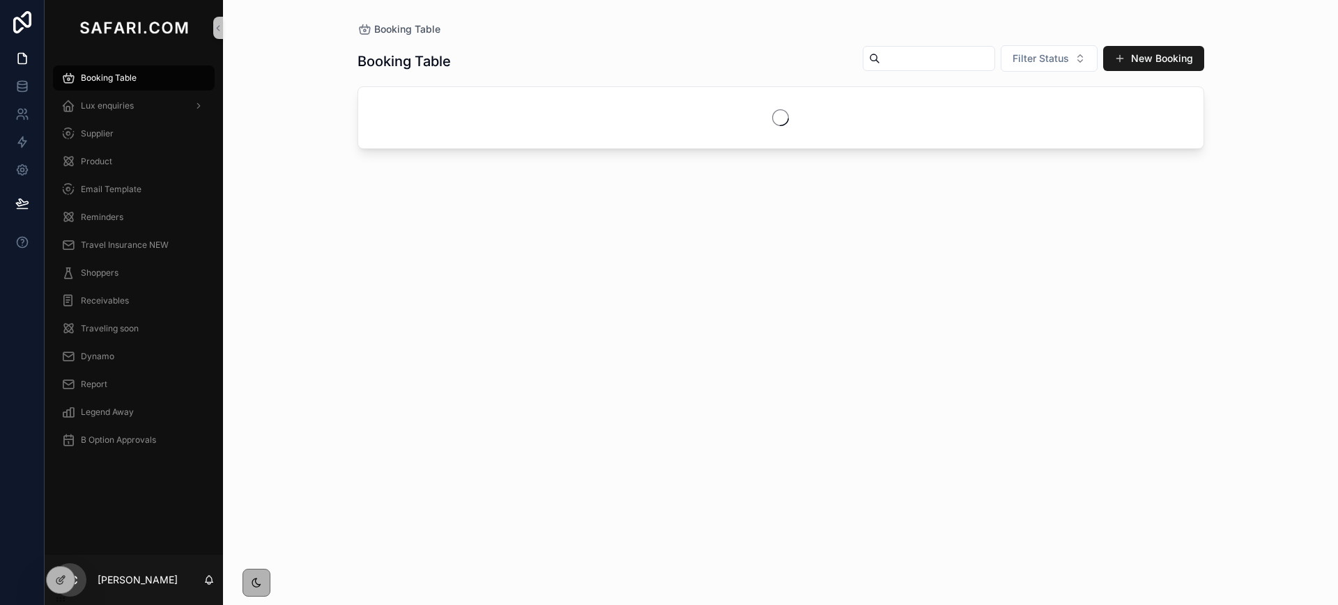
click at [891, 56] on input "scrollable content" at bounding box center [937, 59] width 114 height 20
paste input "**********"
type input "**********"
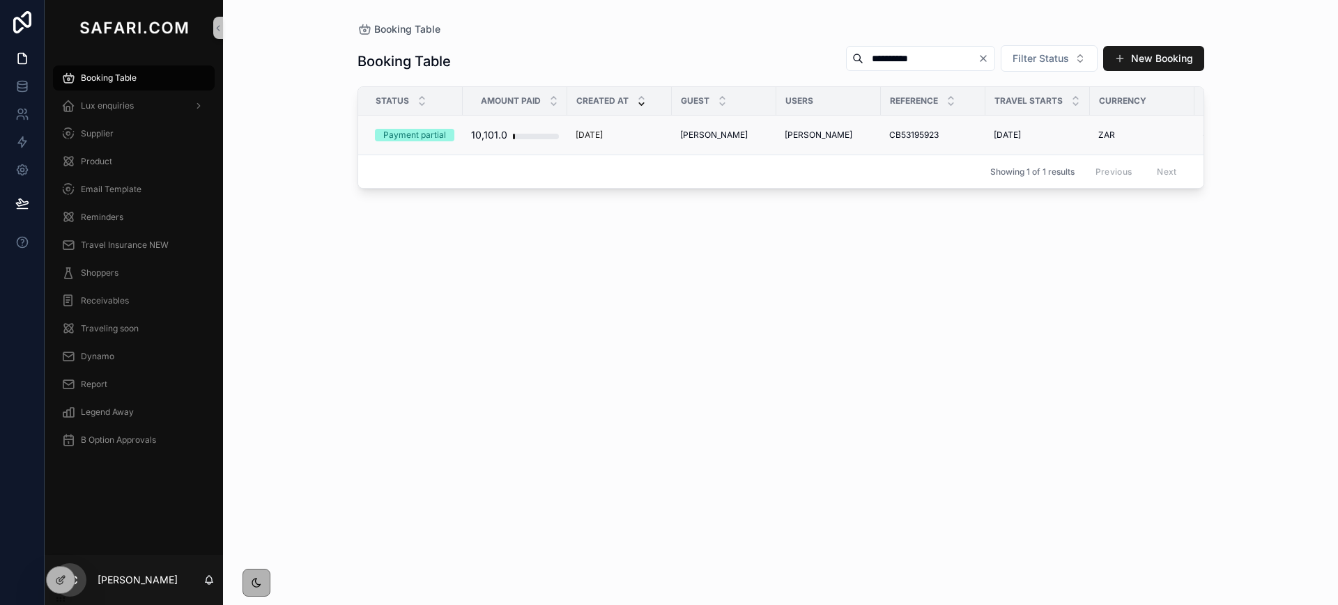
click at [681, 134] on span "[PERSON_NAME]" at bounding box center [714, 135] width 68 height 11
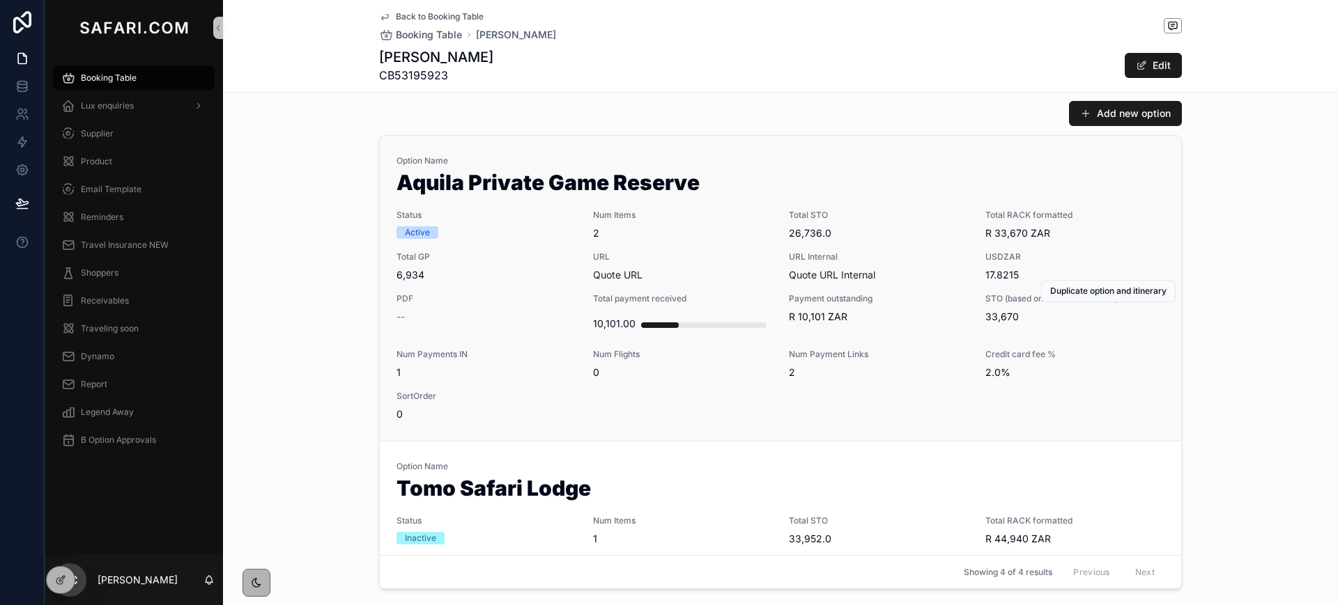
click at [525, 295] on span "PDF" at bounding box center [486, 298] width 180 height 11
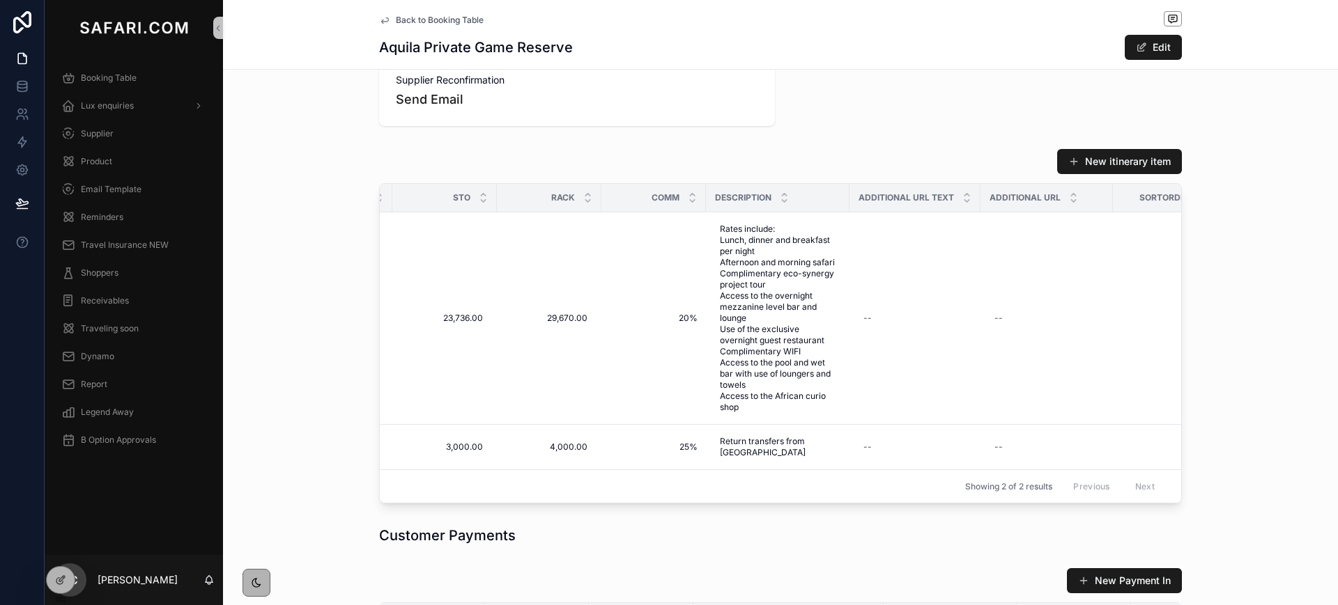
scroll to position [0, 763]
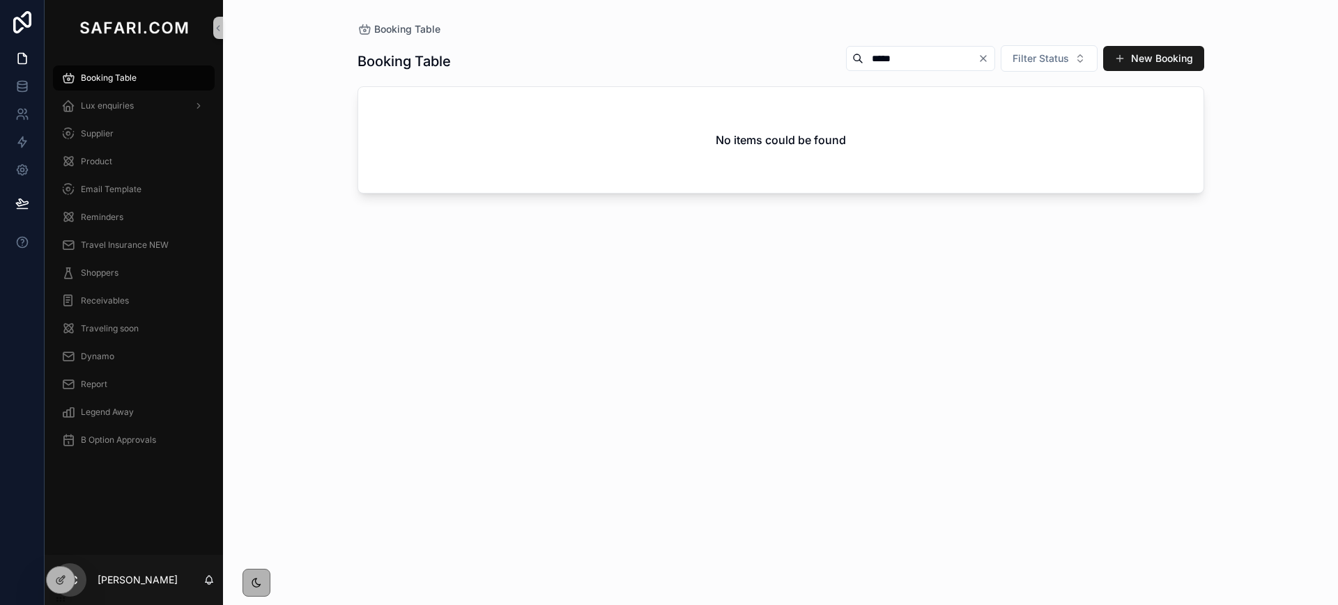
click at [863, 62] on input "*****" at bounding box center [920, 59] width 114 height 20
paste input "*****"
type input "**********"
